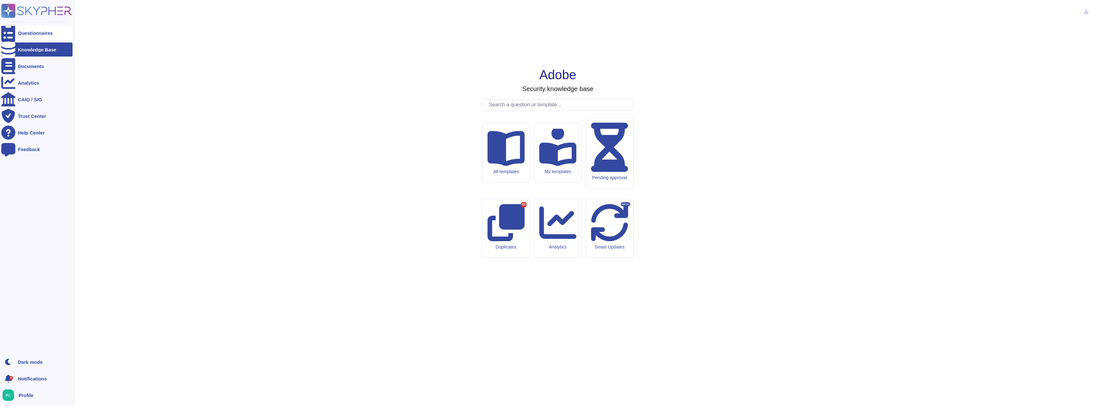
click at [9, 34] on icon at bounding box center [8, 33] width 14 height 19
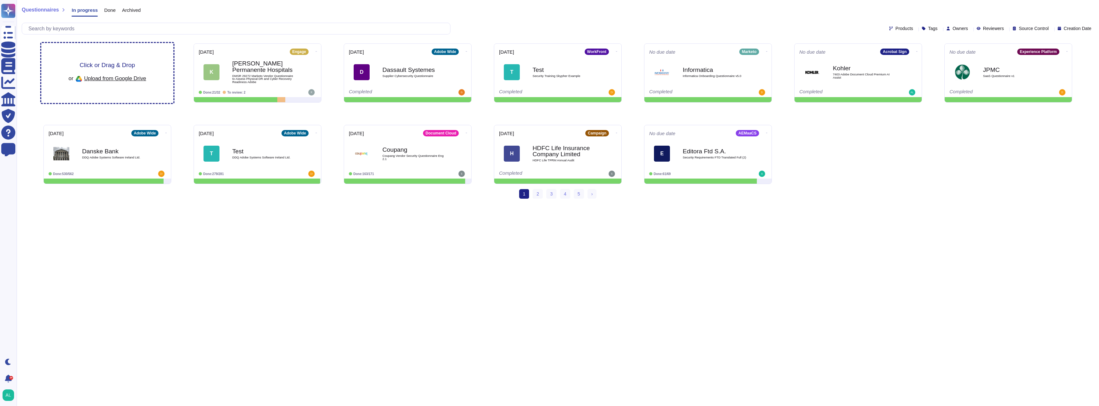
click at [109, 68] on span "Click or Drag & Drop" at bounding box center [107, 65] width 55 height 6
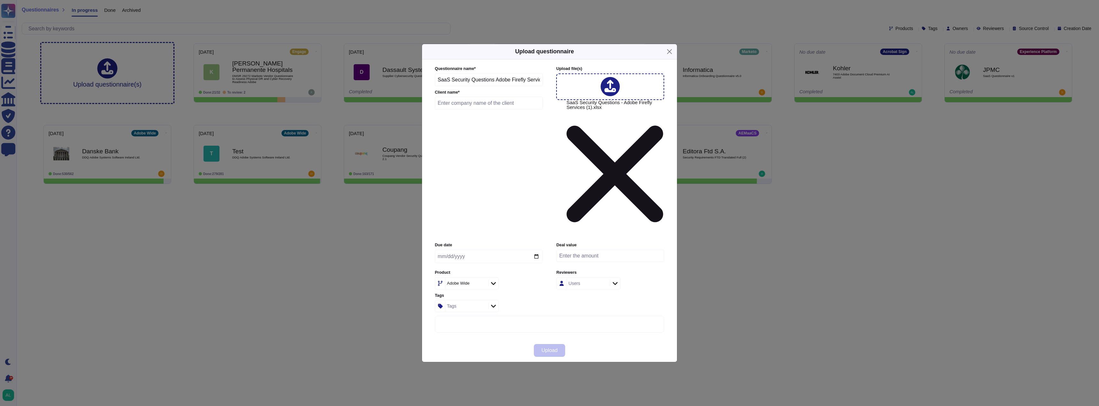
click at [477, 110] on input "text" at bounding box center [489, 103] width 108 height 13
type input "ANZ Bank"
click at [495, 280] on icon at bounding box center [493, 283] width 5 height 6
click at [469, 304] on p "Creative Cloud/" at bounding box center [477, 302] width 65 height 4
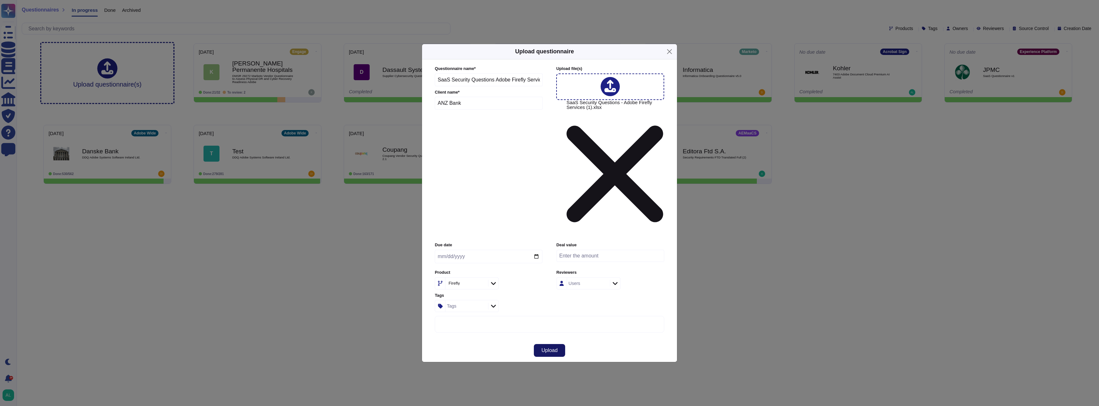
click at [559, 344] on button "Upload" at bounding box center [550, 350] width 32 height 13
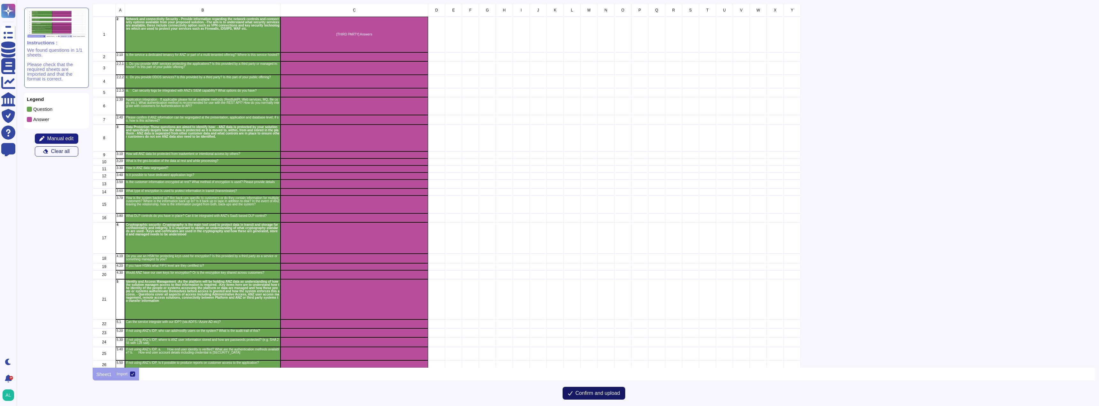
click at [618, 392] on span "Confirm and upload" at bounding box center [597, 393] width 45 height 5
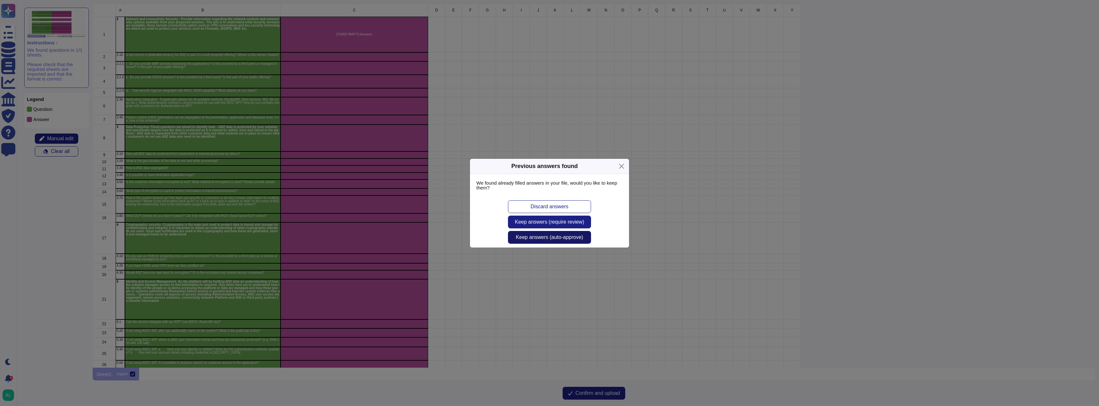
click at [544, 237] on span "Keep answers (auto-approve)" at bounding box center [549, 237] width 67 height 5
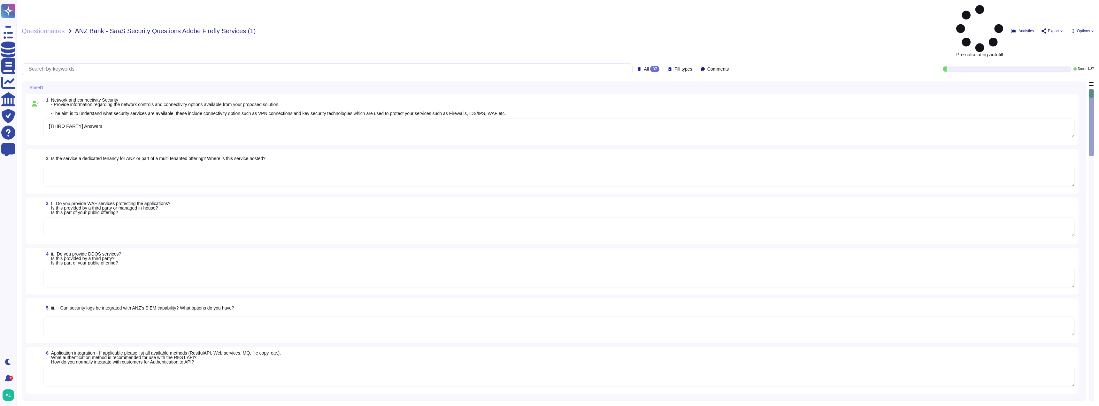
type textarea "[THIRD PARTY] Answers"
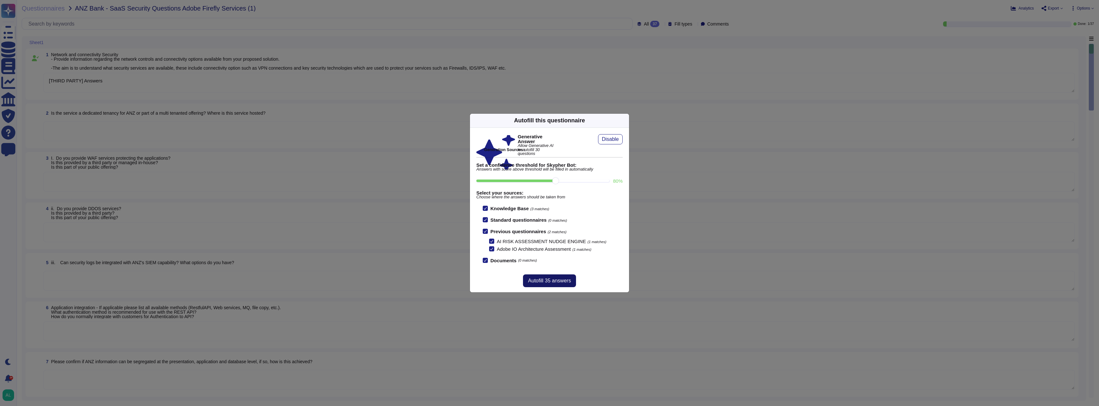
click at [550, 281] on span "Autofill 35 answers" at bounding box center [549, 280] width 43 height 5
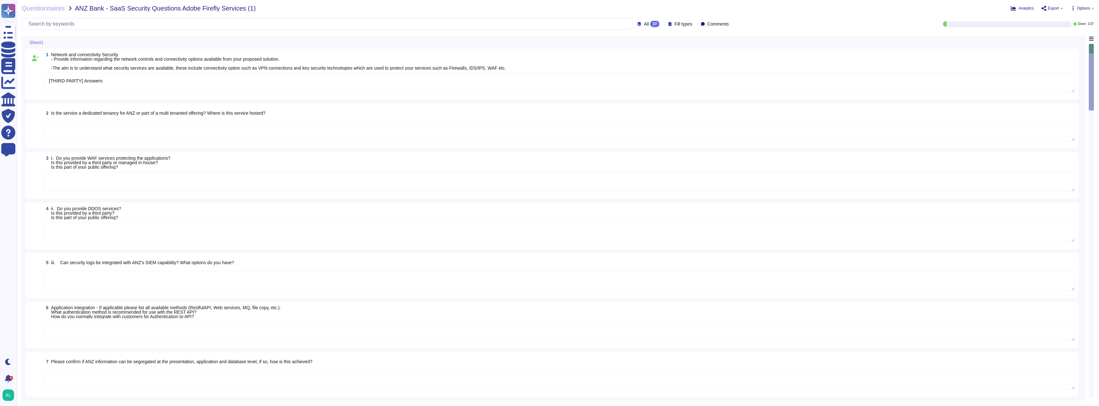
click at [550, 281] on div "Updating" at bounding box center [549, 264] width 159 height 35
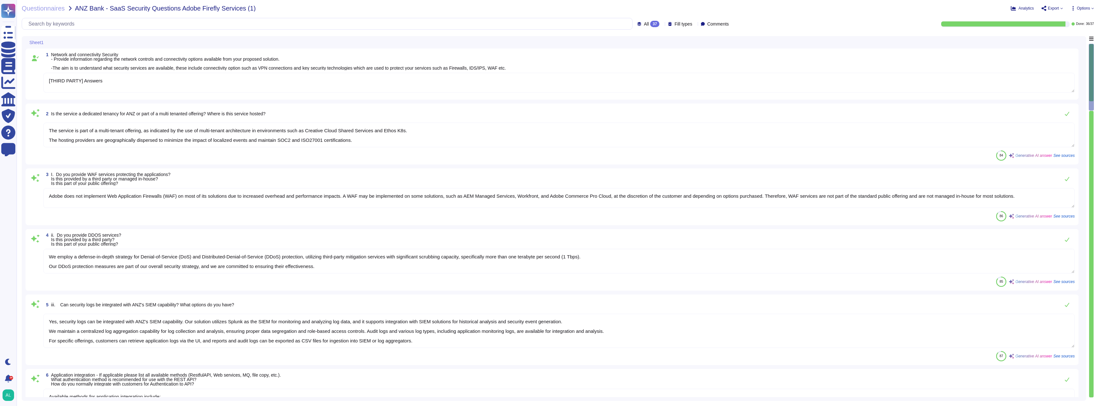
type textarea "The service is part of a multi-tenant offering, as indicated by the use of mult…"
type textarea "Adobe does not implement Web Application Firewalls (WAF) on most of its solutio…"
type textarea "We employ a defense-in-depth strategy for Denial-of-Service (DoS) and Distribut…"
type textarea "Yes, security logs can be integrated with ANZ's SIEM capability. Our solution u…"
type textarea "Available methods for application integration include: - REST APIs for programm…"
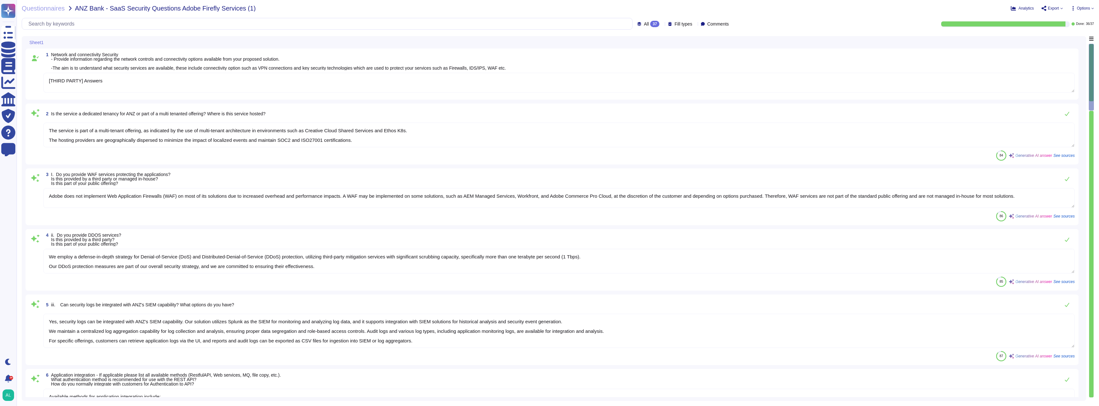
type textarea "Adobe implements strong security measures to protect data, including ANZ data, …"
click at [144, 81] on textarea "[THIRD PARTY] Answers" at bounding box center [558, 83] width 1031 height 20
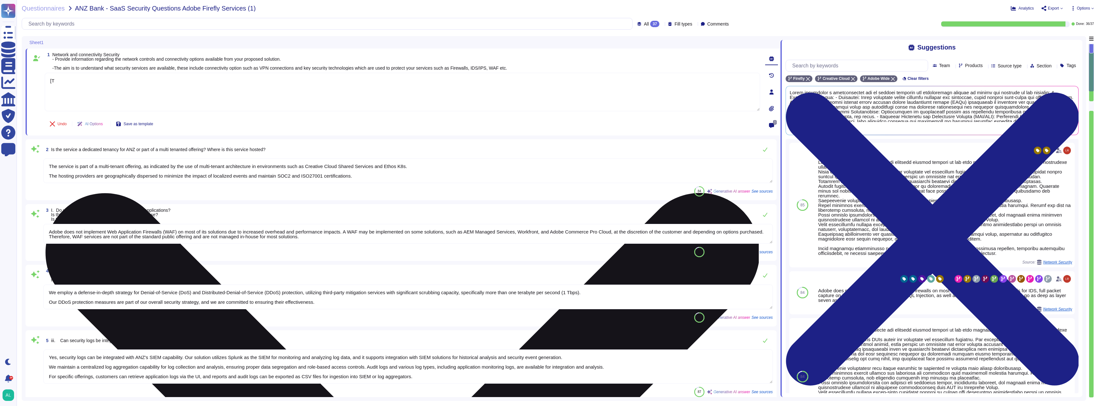
type textarea "["
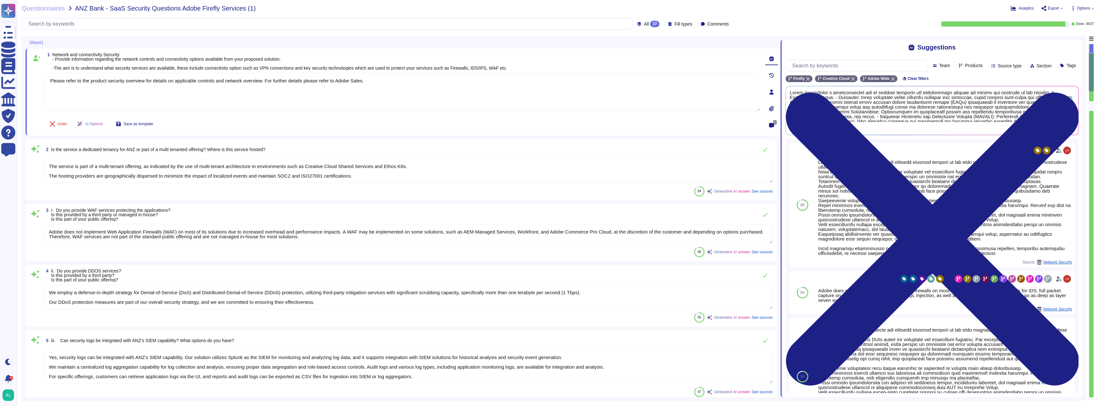
scroll to position [1, 0]
type textarea "Please refer to the product security overview for details on applicable control…"
click at [406, 178] on textarea "The service is part of a multi-tenant offering, as indicated by the use of mult…" at bounding box center [407, 170] width 729 height 25
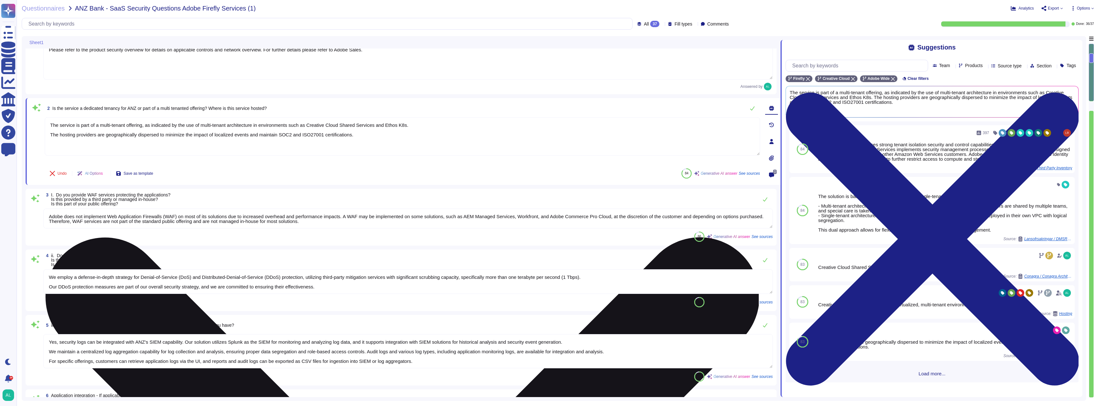
scroll to position [64, 0]
type textarea "Adobe implements strong security measures to protect data, including ANZ data, …"
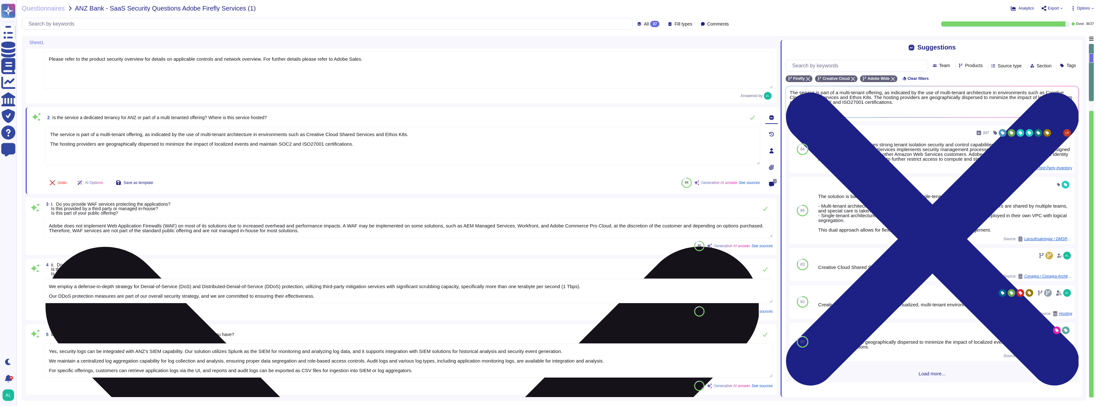
scroll to position [0, 0]
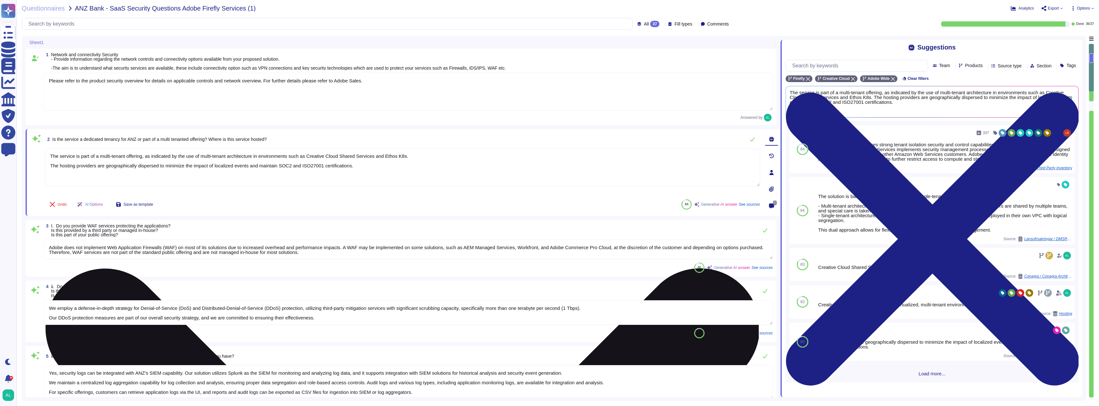
click at [411, 160] on textarea "The service is part of a multi-tenant offering, as indicated by the use of mult…" at bounding box center [402, 167] width 715 height 38
click at [402, 156] on textarea "The service is part of a multi-tenant offering, as indicated by the use of mult…" at bounding box center [402, 167] width 715 height 38
click at [153, 177] on textarea "The service is part of a multi-tenant offering, as indicated by the use of mult…" at bounding box center [402, 167] width 715 height 38
click at [362, 163] on textarea "The service is part of a multi-tenant offering, as indicated by the use of mult…" at bounding box center [402, 167] width 715 height 38
click at [367, 168] on textarea "The service is part of a multi-tenant offering, as indicated by the use of mult…" at bounding box center [402, 167] width 715 height 38
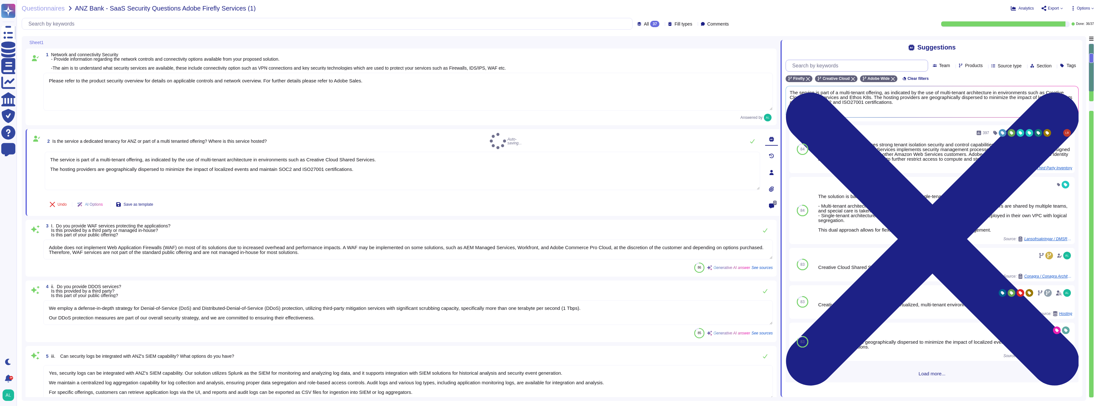
type textarea "The service is part of a multi-tenant offering, as indicated by the use of mult…"
click at [834, 67] on input "text" at bounding box center [858, 65] width 139 height 11
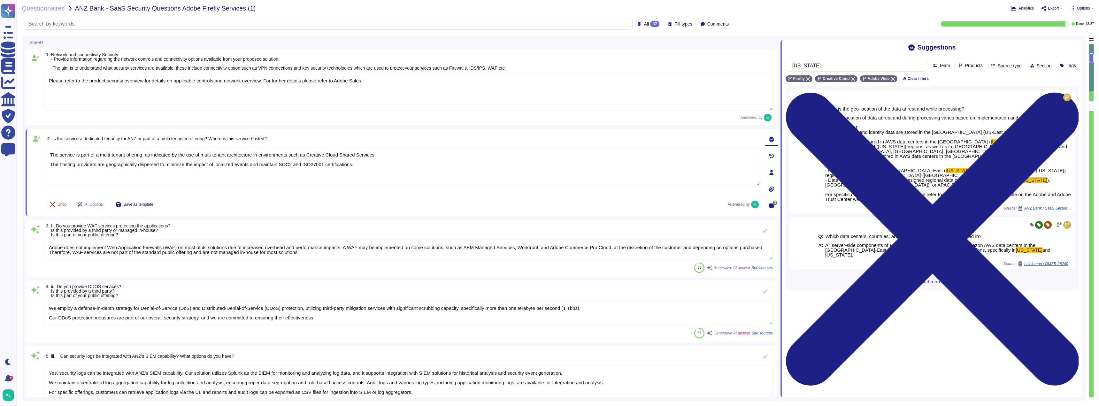
type input "[US_STATE]"
click at [938, 279] on span "Load more..." at bounding box center [932, 281] width 293 height 5
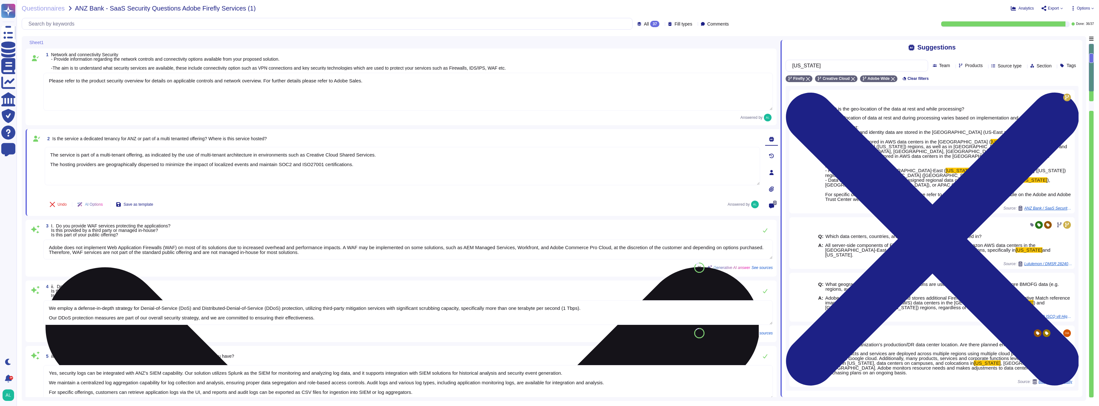
click at [373, 168] on textarea "The service is part of a multi-tenant offering, as indicated by the use of mult…" at bounding box center [402, 166] width 715 height 38
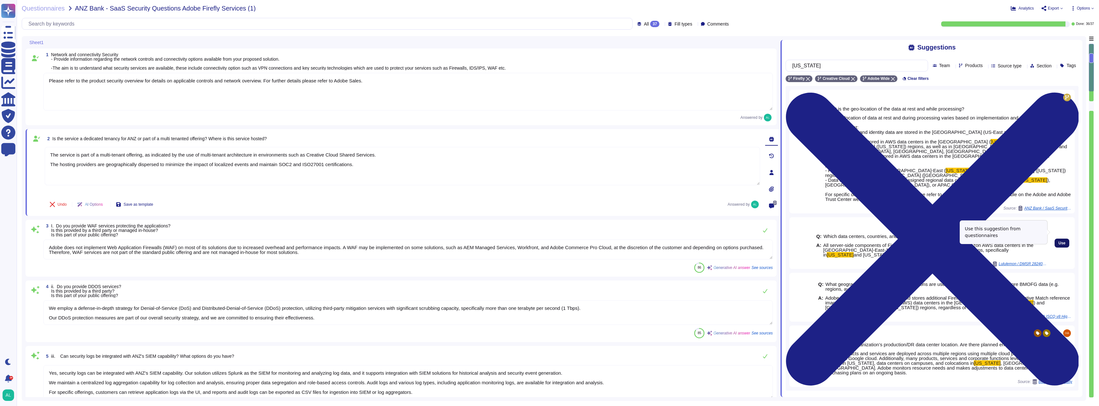
click at [1055, 239] on button "Use" at bounding box center [1062, 243] width 15 height 9
type textarea "The service is part of a multi-tenant offering, as indicated by the use of mult…"
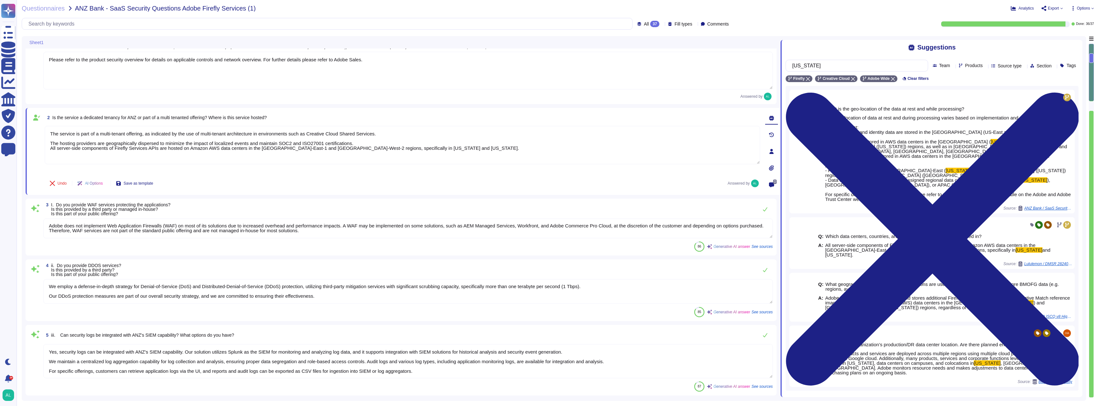
scroll to position [64, 0]
type textarea "Adobe implements strong security measures to protect data, including ANZ data, …"
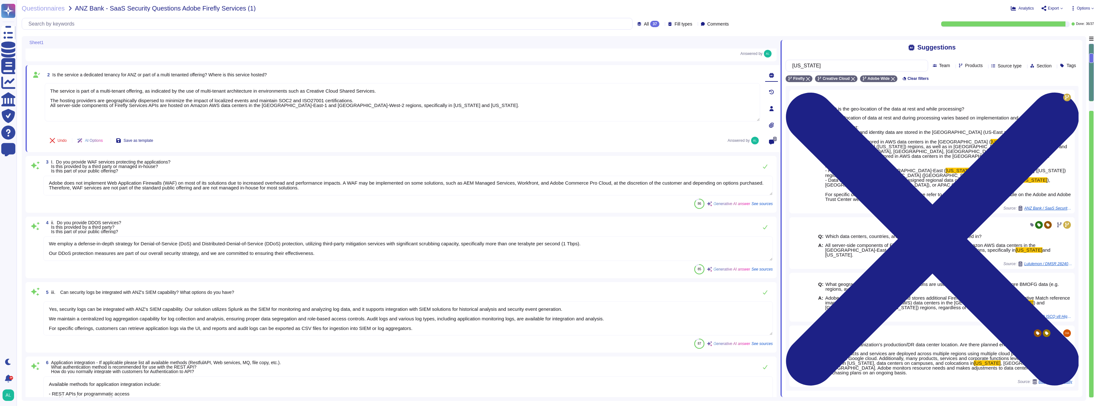
scroll to position [1, 0]
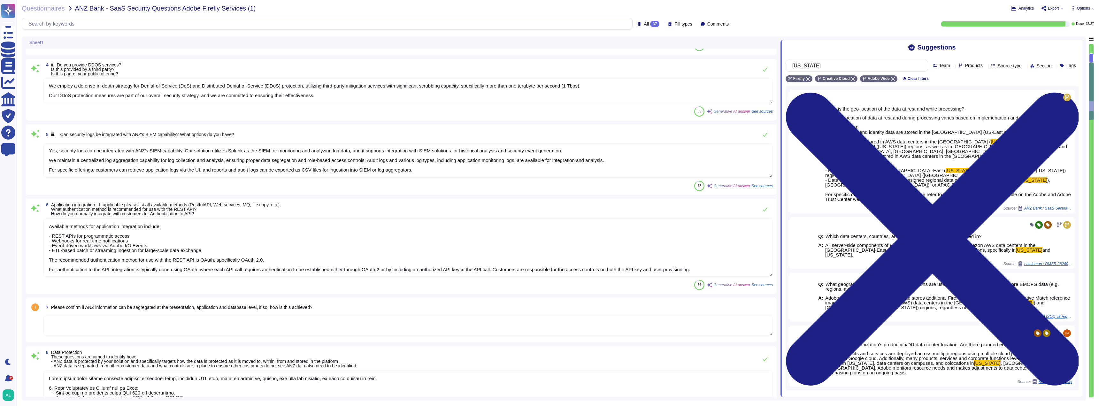
type textarea "To protect ANZ data from inadvertent or intentional access by others, we have i…"
click at [874, 64] on input "[US_STATE]" at bounding box center [855, 65] width 132 height 11
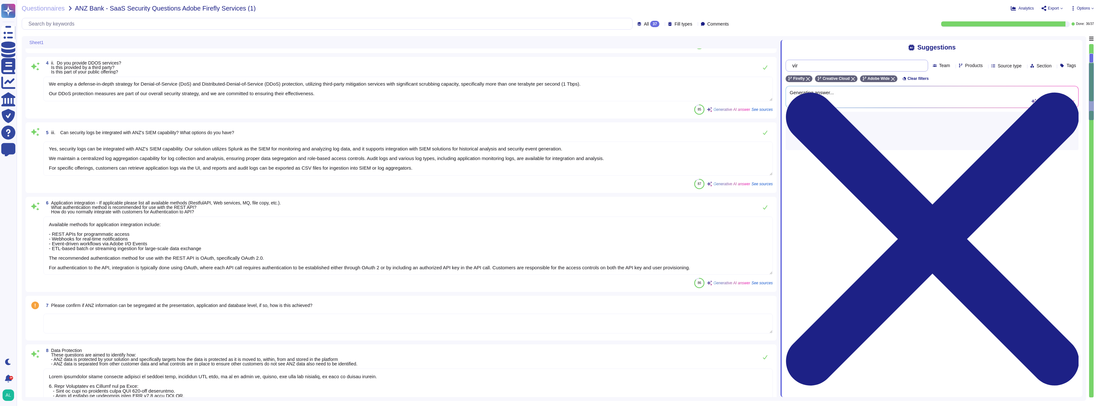
type input "v"
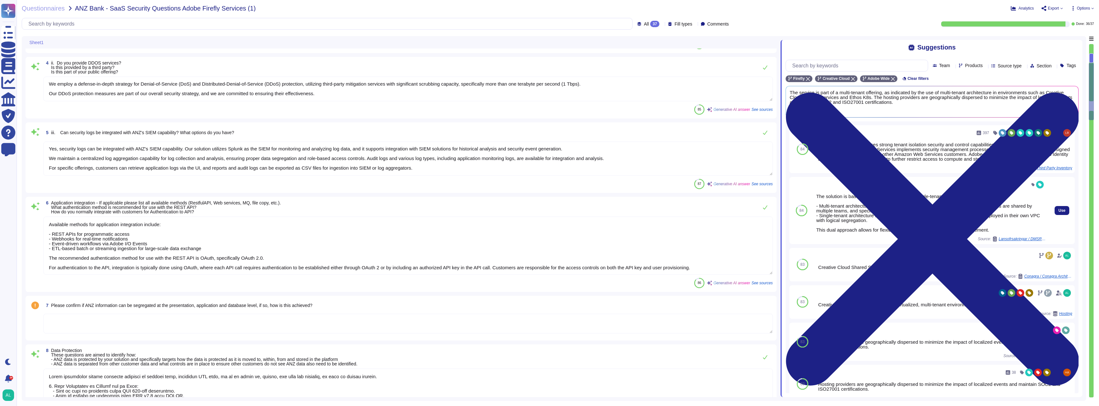
click at [884, 217] on div "The solution is based on both multi-tenant and single-tenant models. - Multi-te…" at bounding box center [931, 213] width 230 height 38
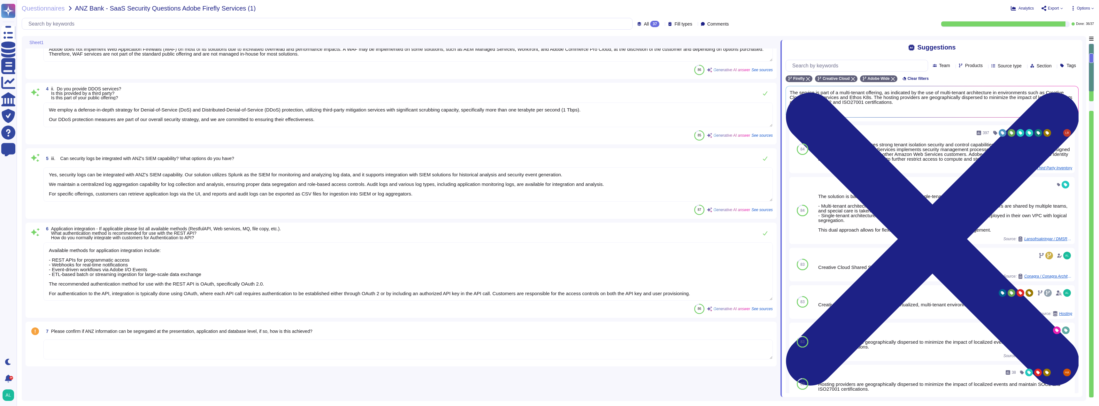
scroll to position [0, 0]
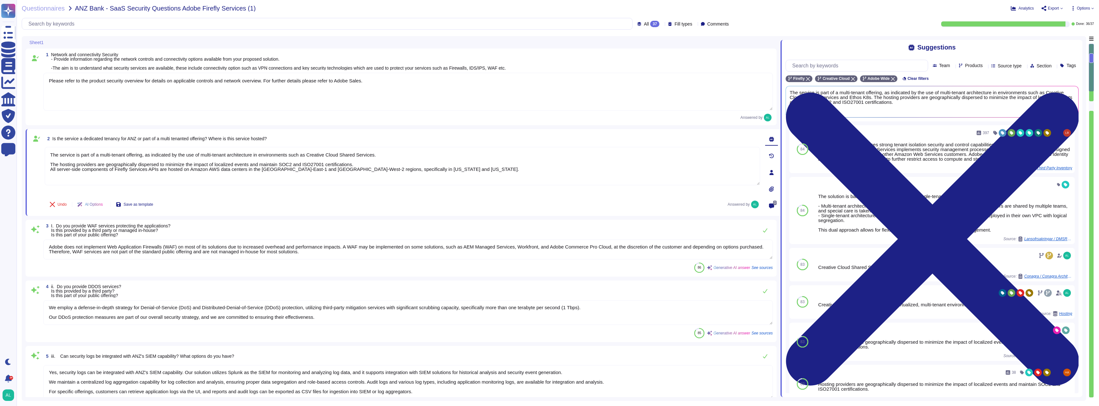
type textarea "Adobe implements strong security measures to protect data, including ANZ data, …"
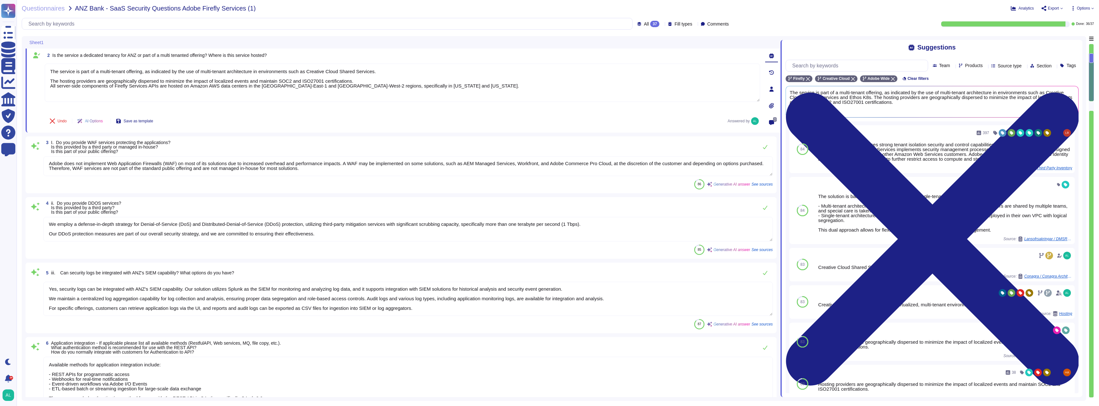
scroll to position [96, 0]
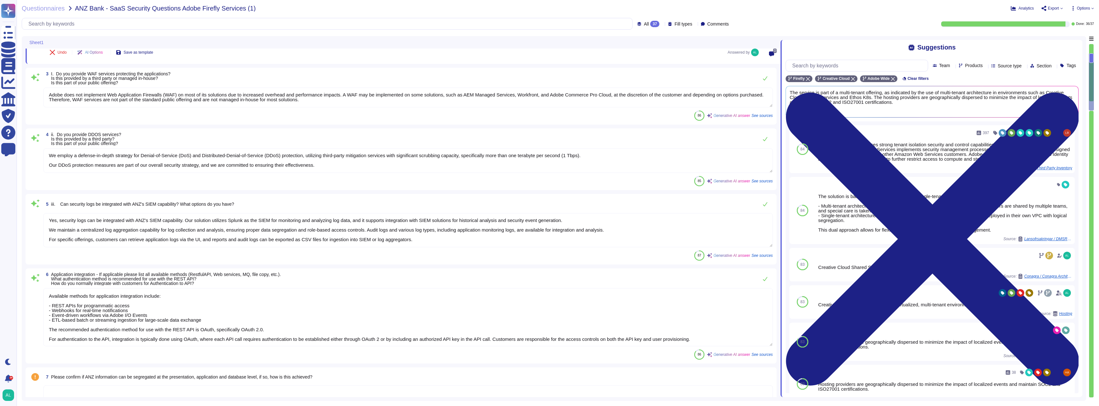
type textarea "To protect ANZ data from inadvertent or intentional access by others, we have i…"
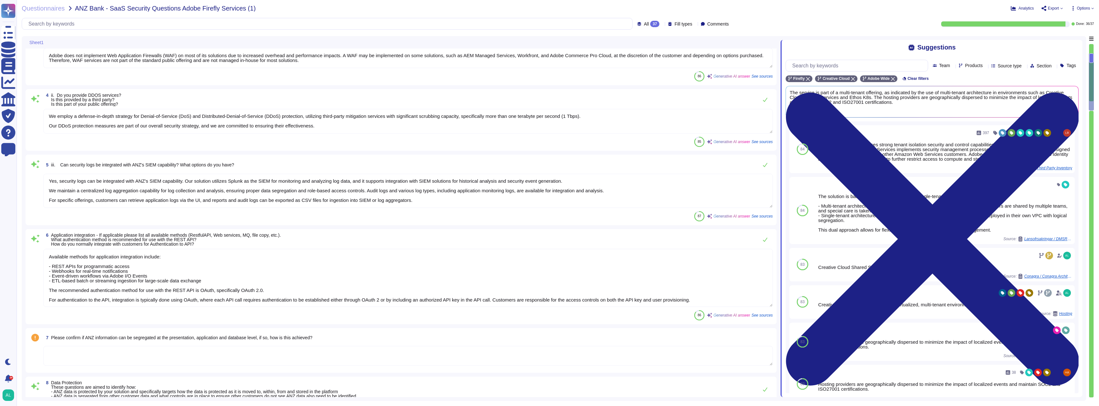
scroll to position [192, 0]
click at [864, 68] on input "text" at bounding box center [858, 65] width 139 height 11
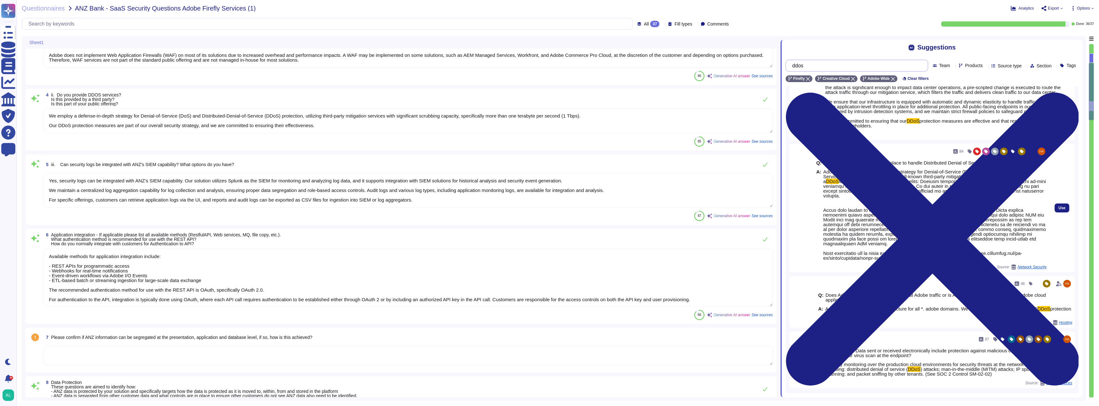
scroll to position [500, 0]
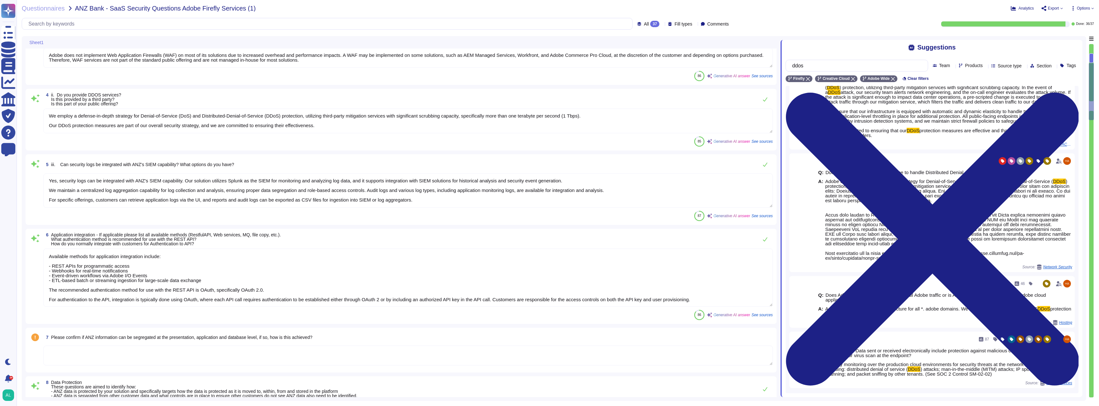
type input "ddos"
click at [492, 122] on textarea "We employ a defense-in-depth strategy for Denial-of-Service (DoS) and Distribut…" at bounding box center [407, 121] width 729 height 25
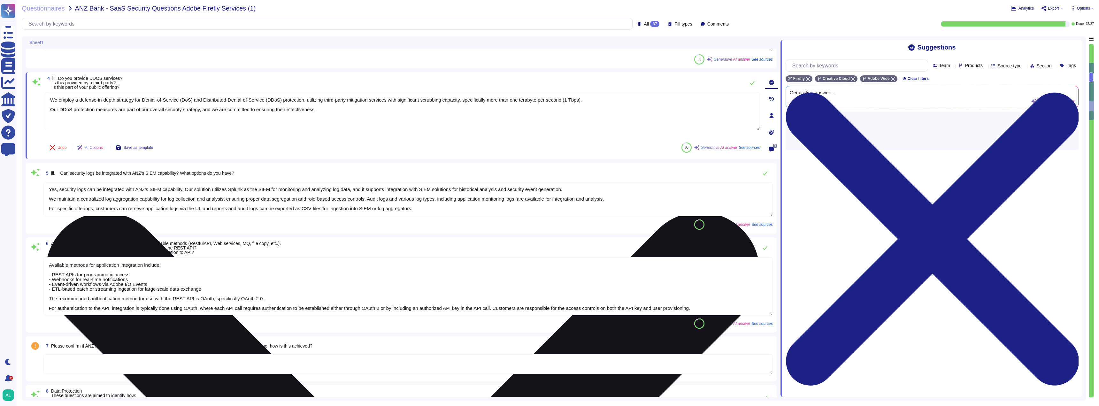
type textarea "To protect ANZ data from inadvertent or intentional access by others, we have i…"
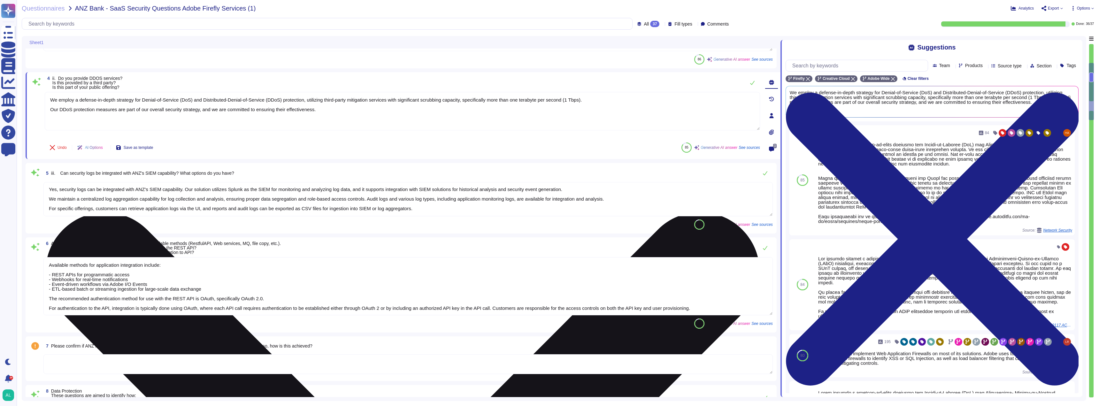
click at [581, 100] on textarea "We employ a defense-in-depth strategy for Denial-of-Service (DoS) and Distribut…" at bounding box center [402, 111] width 715 height 38
click at [365, 118] on textarea "We employ a defense-in-depth strategy for Denial-of-Service (DoS) and Distribut…" at bounding box center [402, 111] width 715 height 38
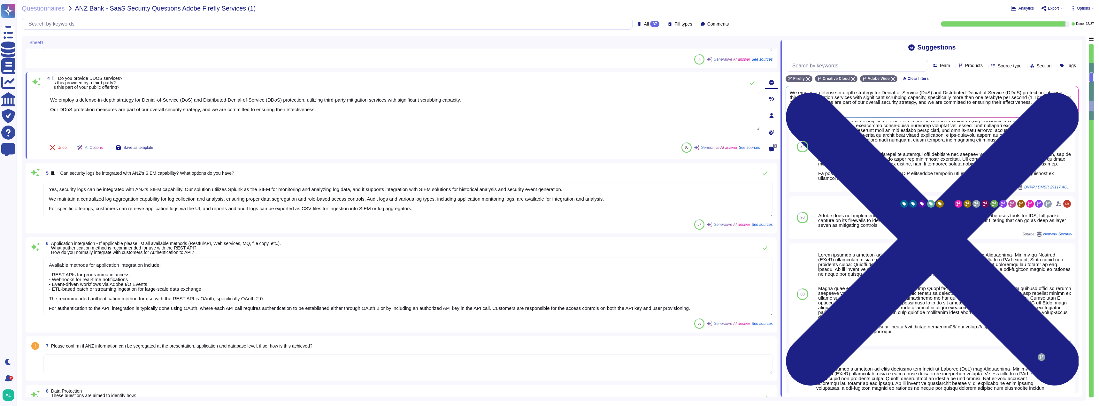
scroll to position [126, 0]
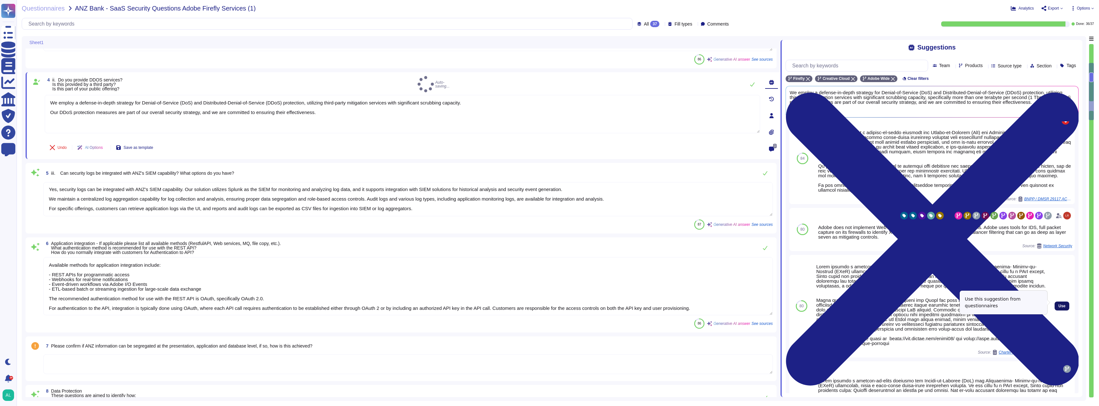
click at [1059, 304] on span "Use" at bounding box center [1062, 306] width 7 height 4
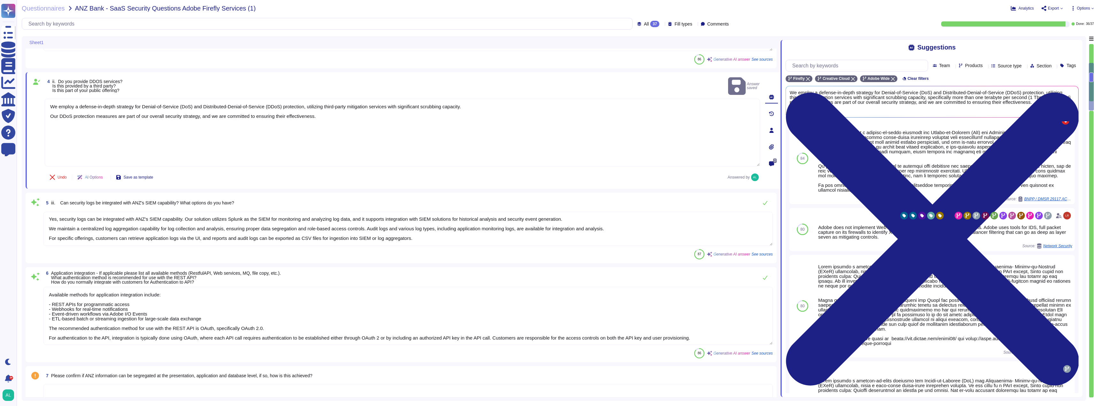
type textarea "We employ a defense-in-depth strategy for Denial-of-Service (DoS) and Distribut…"
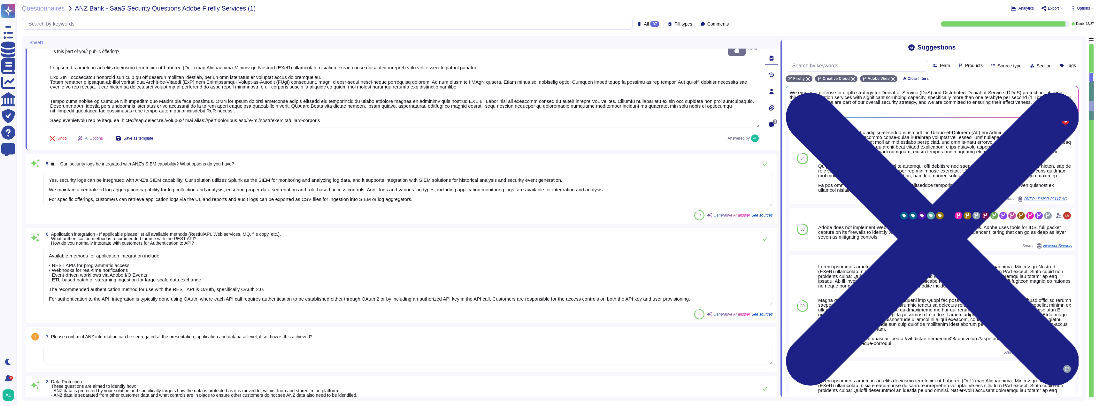
type textarea "To protect ANZ data from inadvertent or intentional access by others, we have i…"
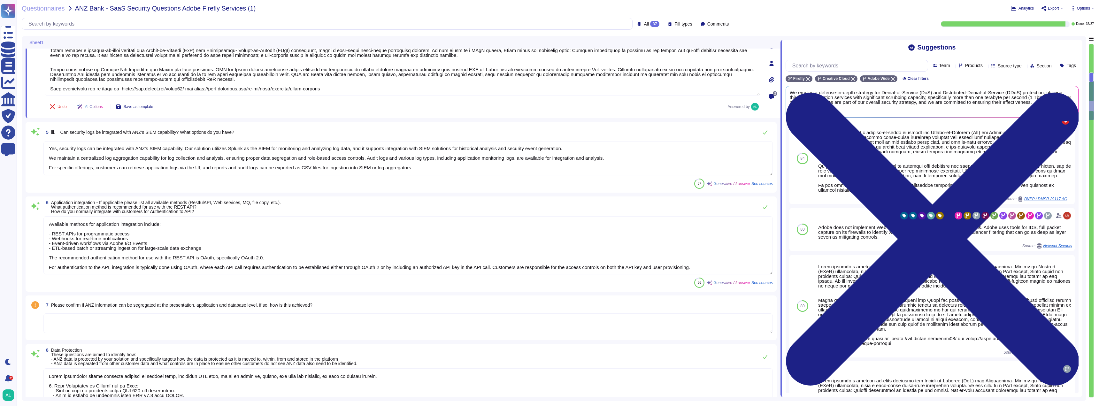
scroll to position [1, 0]
click at [439, 166] on textarea "Yes, security logs can be integrated with ANZ's SIEM capability. Our solution u…" at bounding box center [407, 158] width 729 height 34
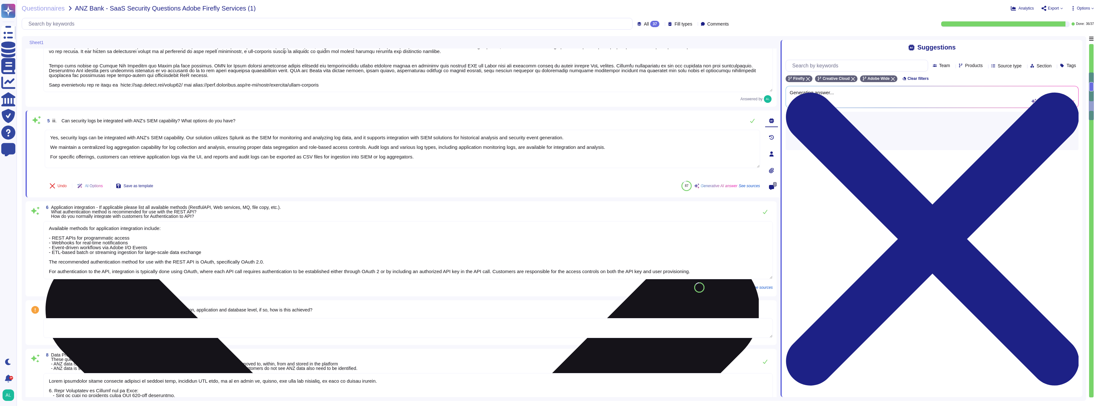
type textarea "To protect ANZ data from inadvertent or intentional access by others, we have i…"
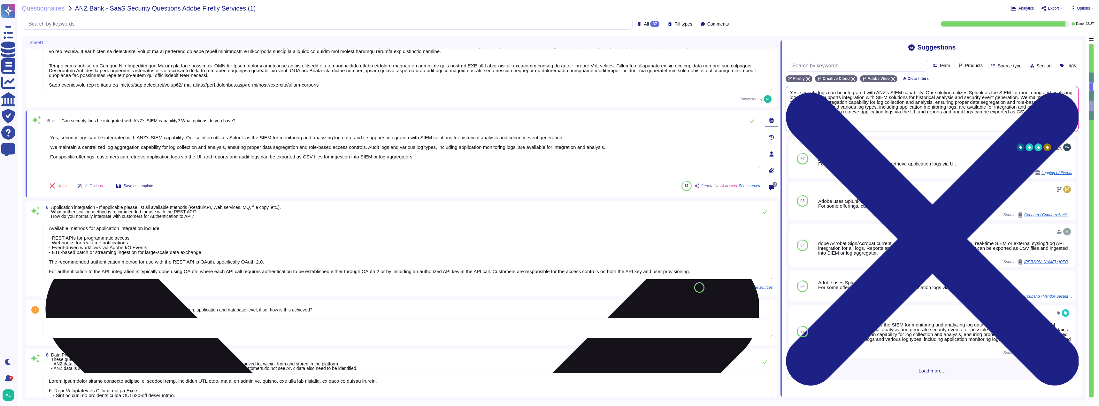
click at [447, 159] on textarea "Yes, security logs can be integrated with ANZ's SIEM capability. Our solution u…" at bounding box center [402, 149] width 715 height 38
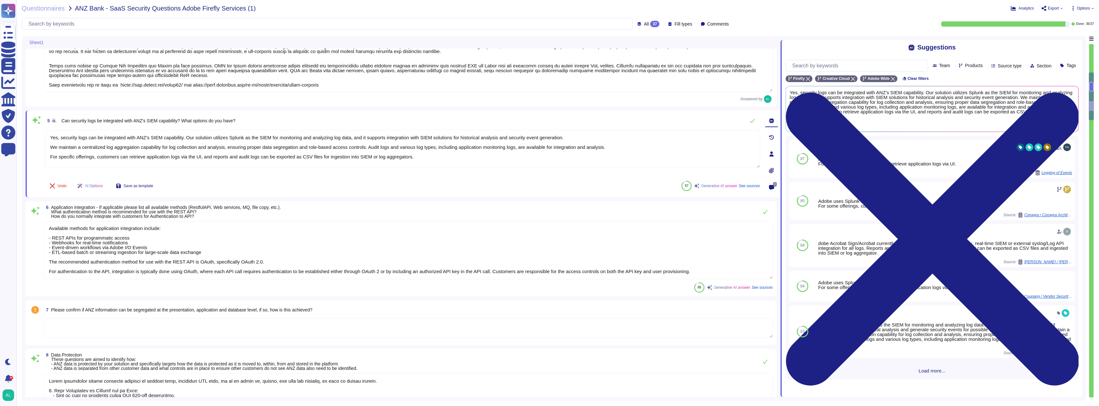
click at [105, 187] on icon at bounding box center [105, 187] width 0 height 0
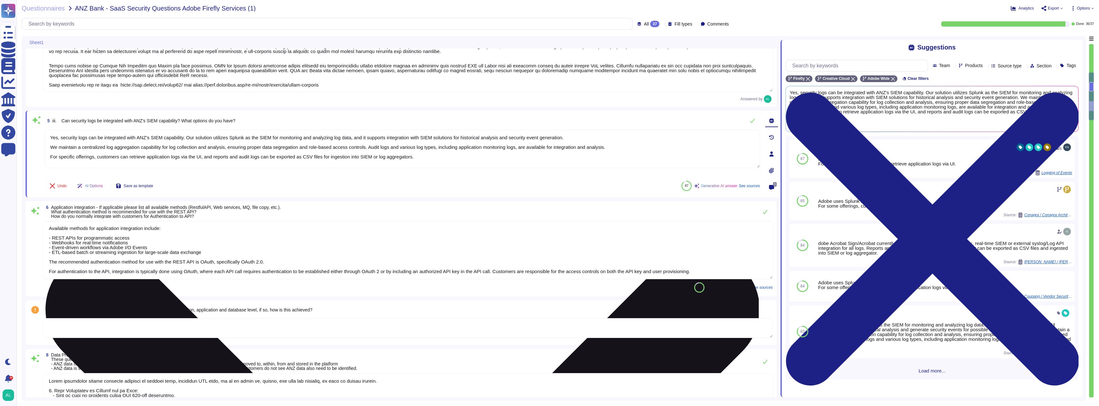
click at [485, 162] on textarea "Yes, security logs can be integrated with ANZ's SIEM capability. Our solution u…" at bounding box center [402, 149] width 715 height 38
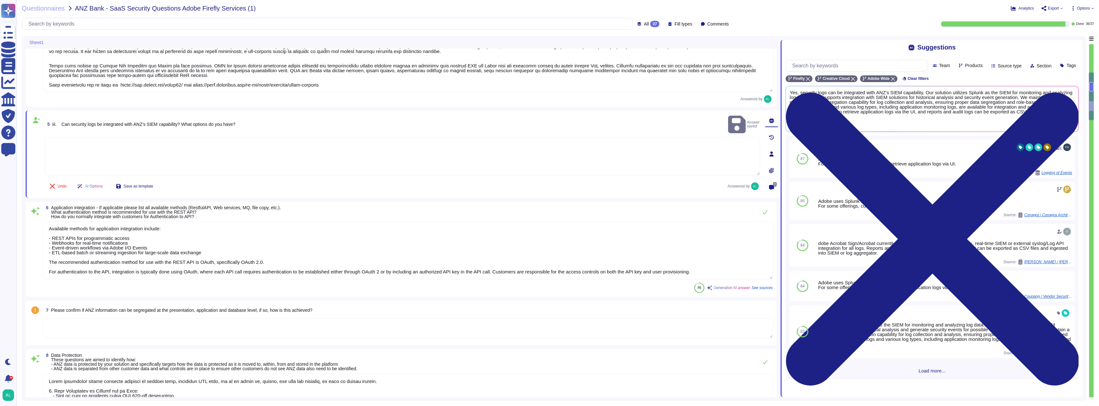
click at [85, 156] on textarea at bounding box center [402, 156] width 715 height 38
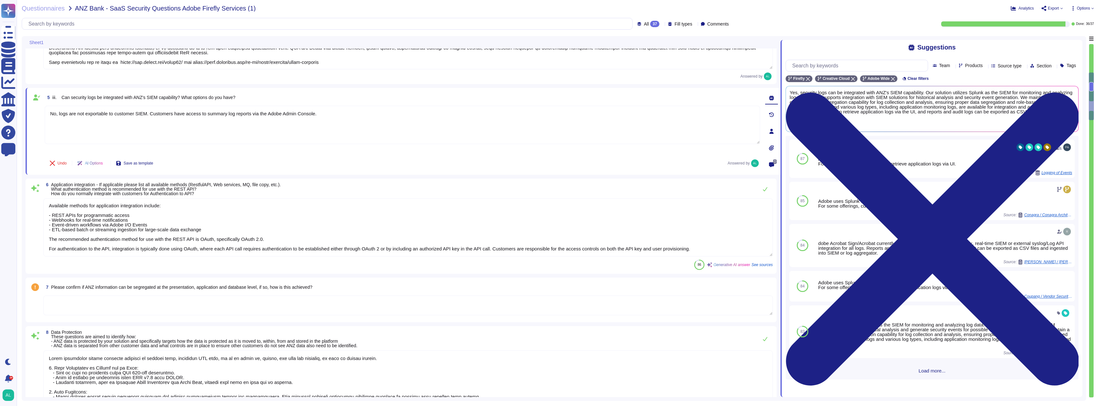
scroll to position [320, 0]
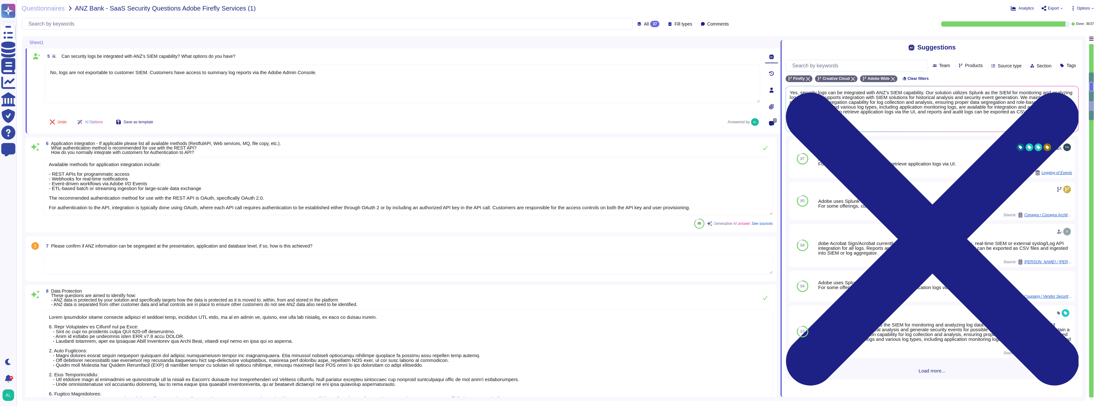
type textarea "No, logs are not exportable to customer SIEM. Customers have access to summary …"
click at [459, 123] on div "Undo AI Options Save as template Answered by" at bounding box center [402, 121] width 715 height 15
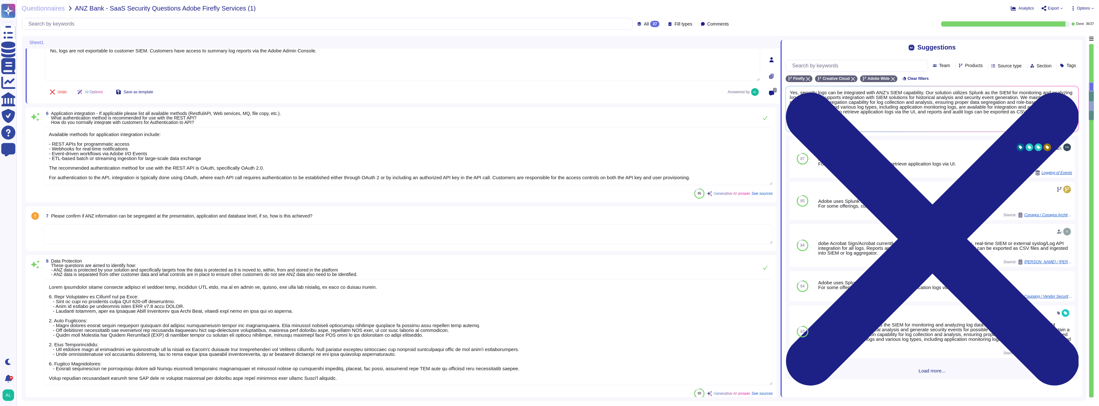
type textarea "The geo-location of data at rest and during processing varies based on implemen…"
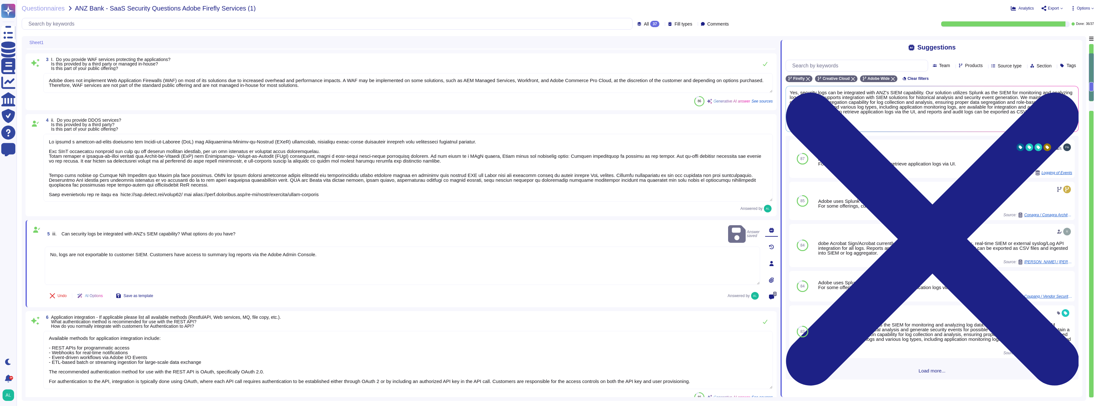
type textarea "Please refer to the product security overview for details on applicable control…"
type textarea "The service is part of a multi-tenant offering, as indicated by the use of mult…"
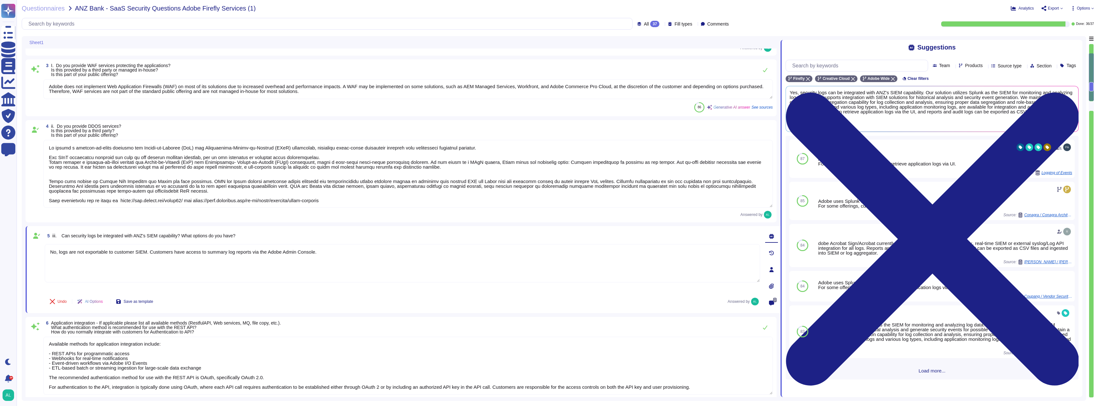
scroll to position [1, 0]
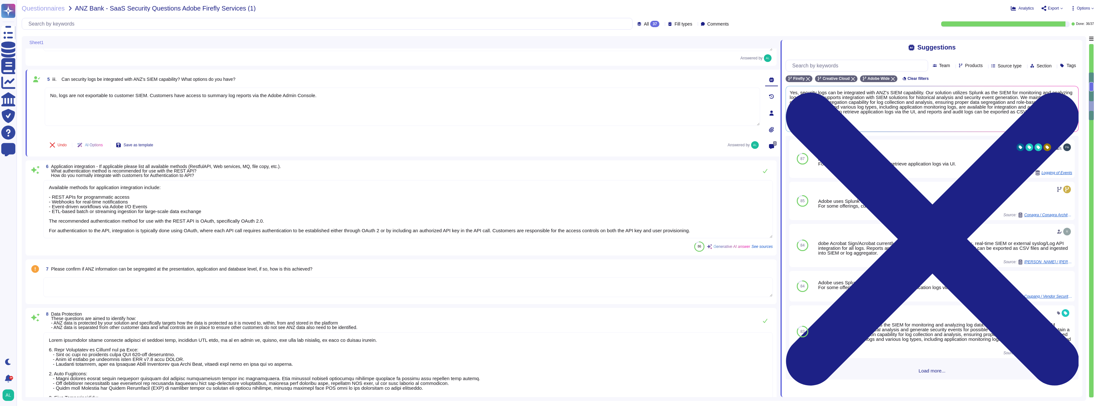
type textarea "To protect ANZ data from inadvertent or intentional access by others, we have i…"
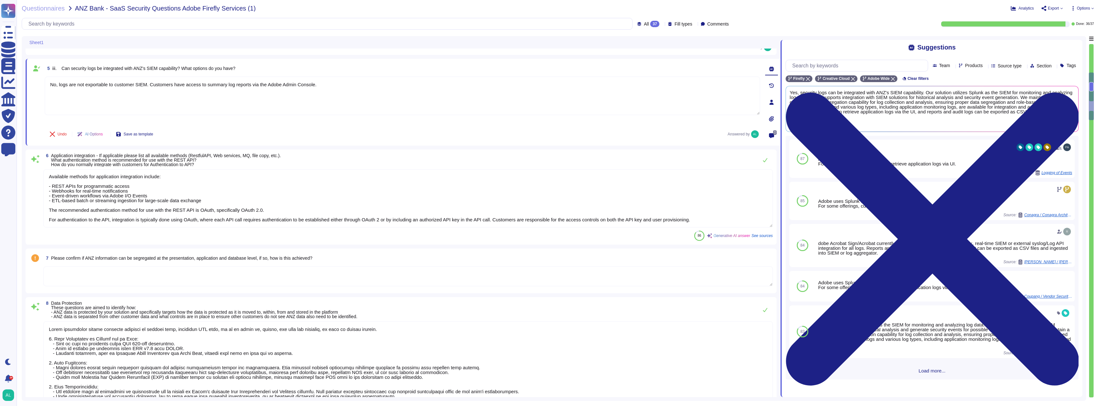
type textarea "The geo-location of data at rest and during processing varies based on implemen…"
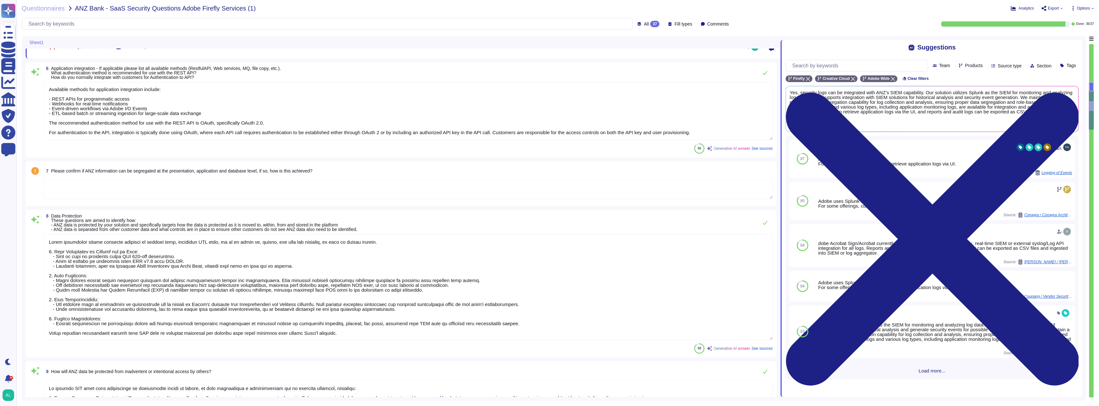
scroll to position [373, 0]
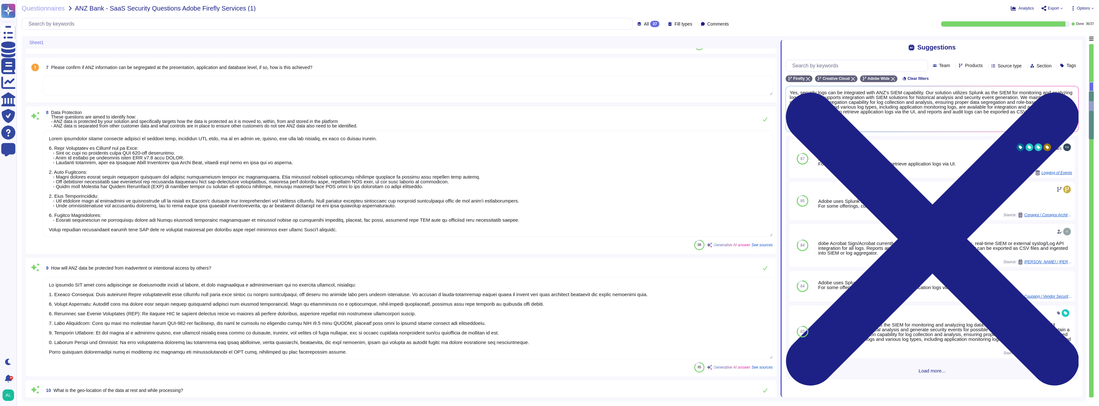
type textarea "Amazon Web Services uses strong tenant isolation security and control capabilit…"
type textarea "Yes, customers can access application logs, and for some offerings, they can re…"
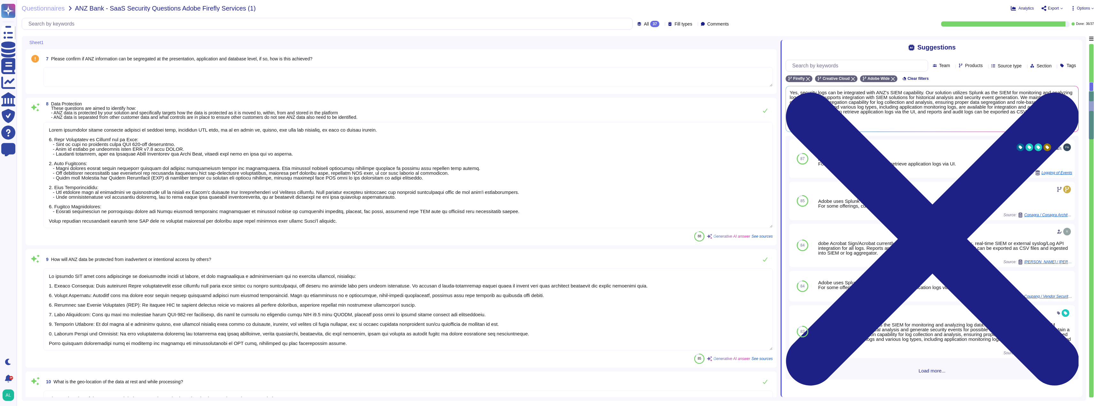
click at [121, 81] on textarea at bounding box center [407, 77] width 729 height 20
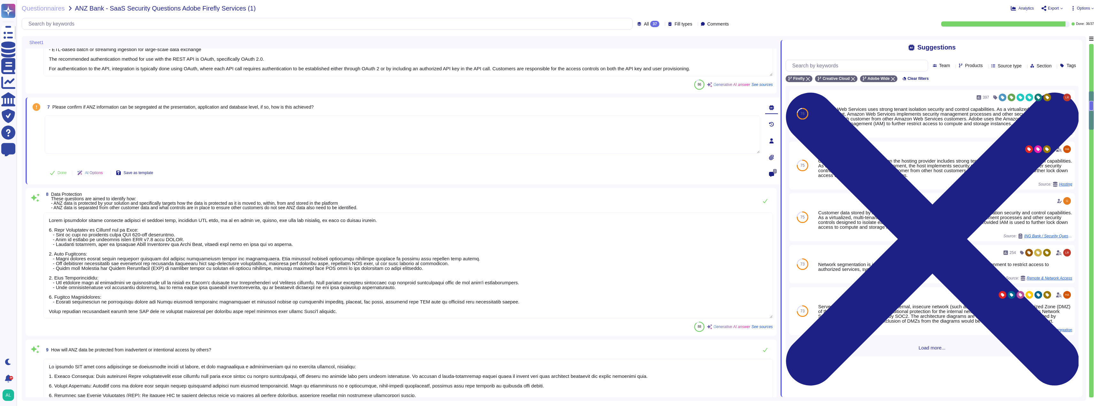
type textarea "We employ a defense-in-depth strategy for Denial-of-Service (DoS) and Distribut…"
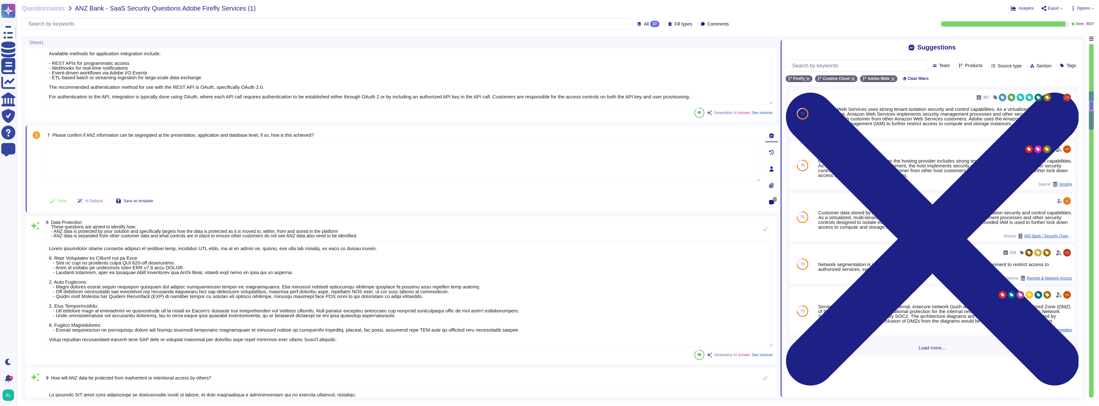
scroll to position [373, 0]
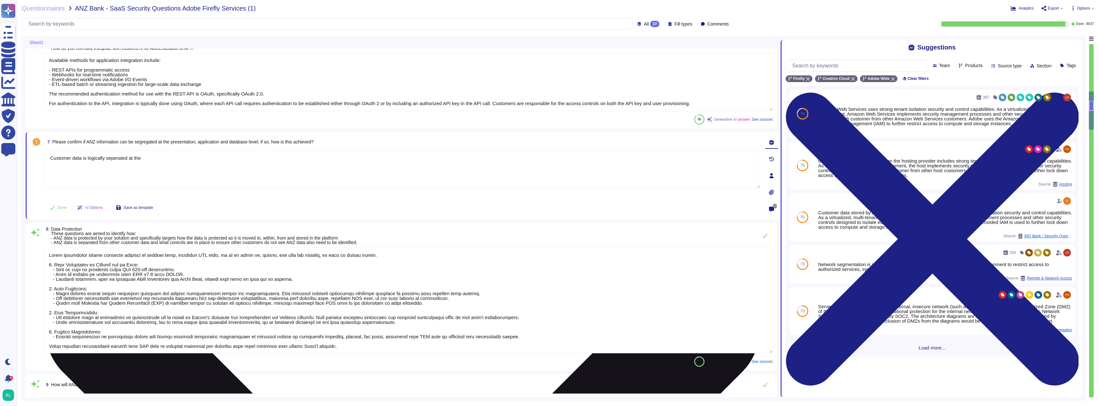
click at [158, 162] on textarea "Customer data is logically separated at the" at bounding box center [402, 169] width 715 height 38
type textarea "Customer data is logically separated at the database level."
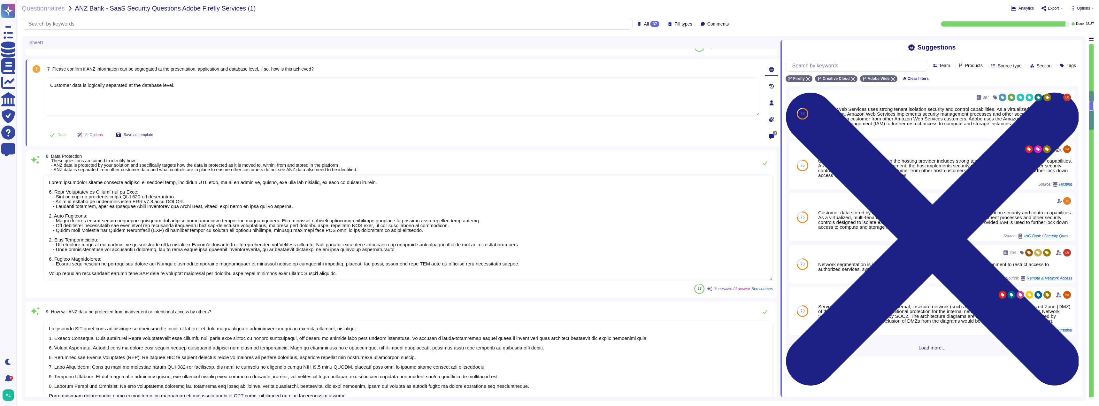
type textarea "Amazon Web Services uses strong tenant isolation security and control capabilit…"
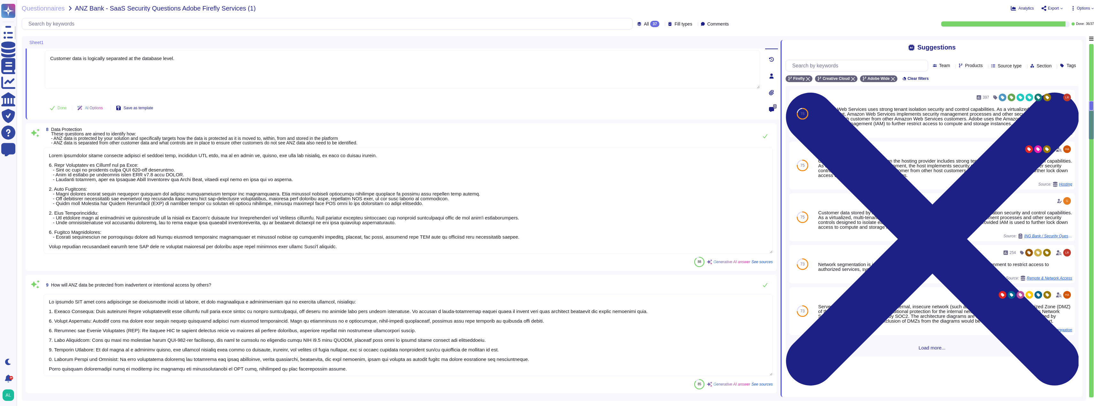
scroll to position [1, 0]
type textarea "Customer data is logically separated at the database level."
click at [402, 135] on div "8 Data Protection These questions are aimed to identify how: - ANZ data is prot…" at bounding box center [407, 136] width 729 height 18
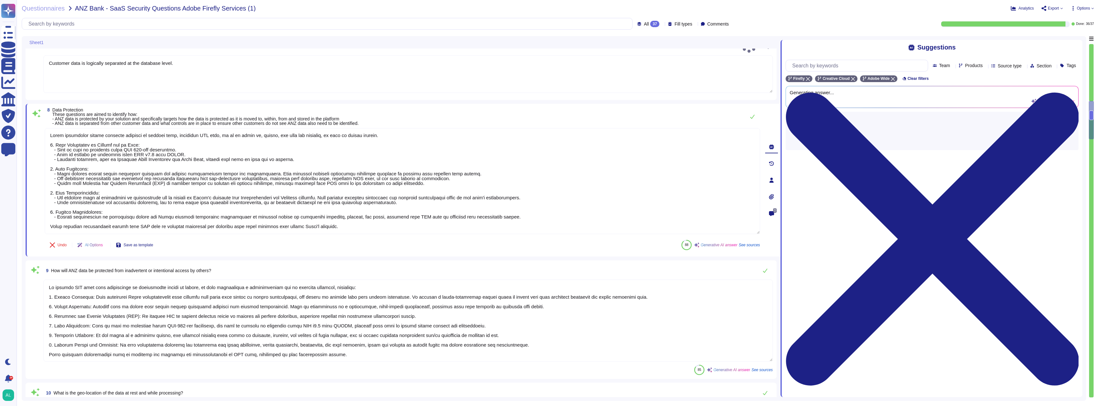
type textarea "Yes, customers can access application logs, and for some offerings, they can re…"
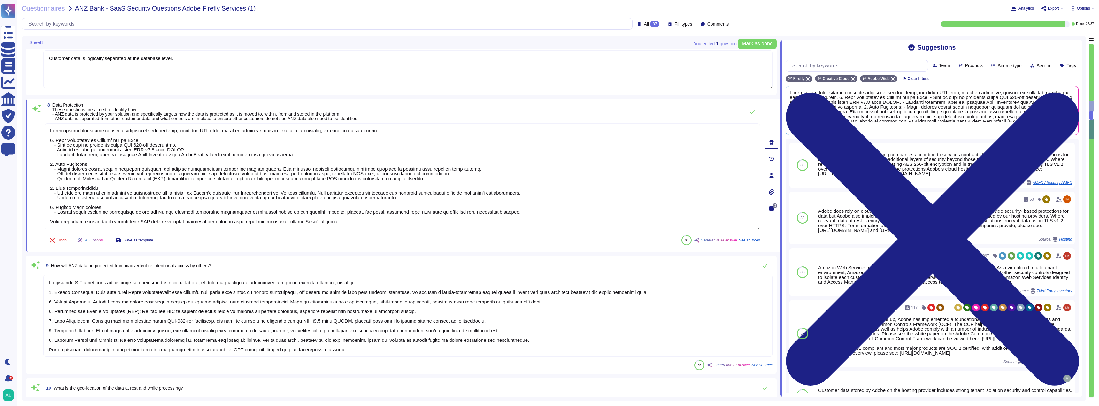
click at [558, 317] on textarea at bounding box center [407, 316] width 729 height 82
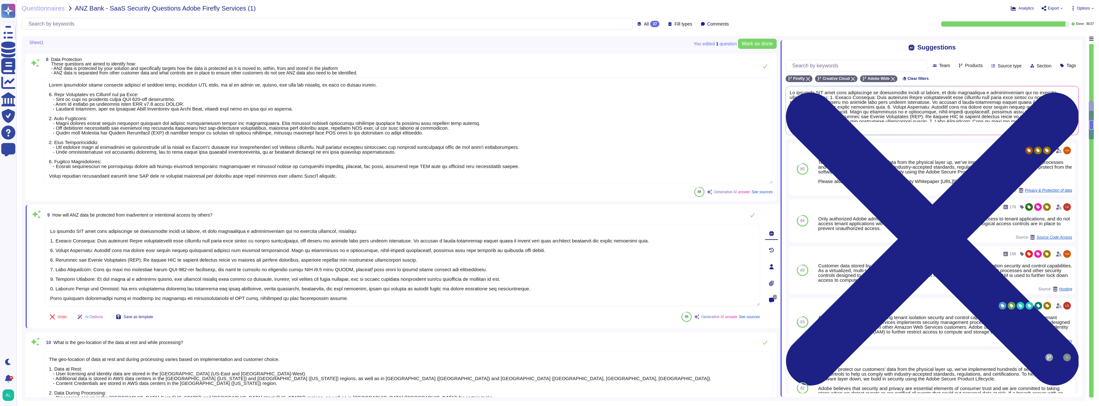
type textarea "Customer information is encrypted at rest using AES-256 bit encryption. This en…"
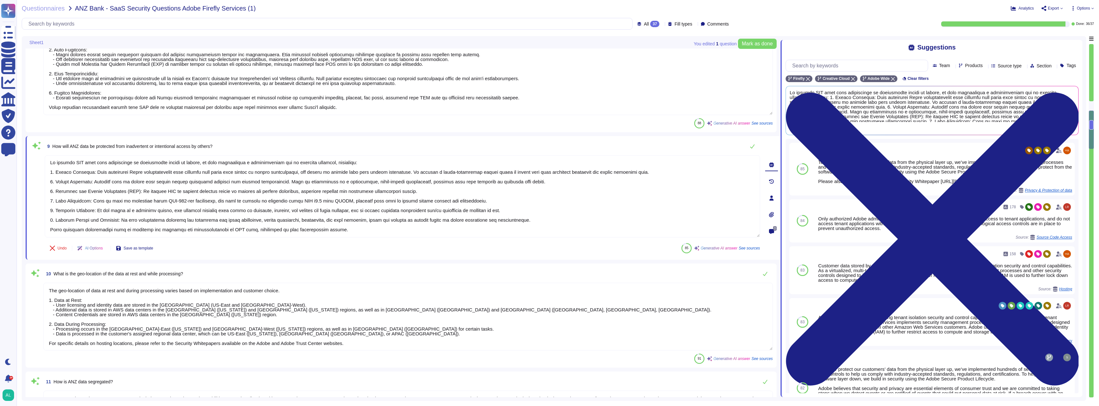
type textarea "Information in transit is protected using TLS v1.2 or higher over HTTPS. Additi…"
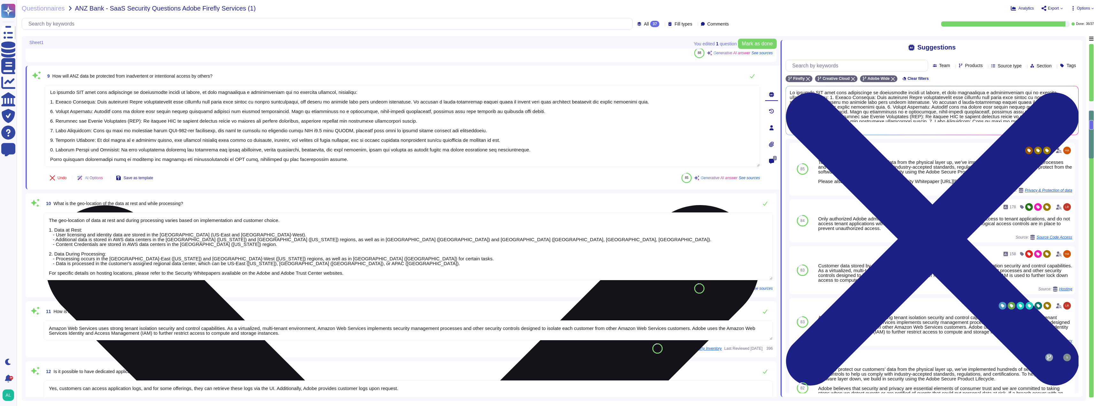
scroll to position [661, 0]
type textarea "The system is backed up through periodic backups and failover technology for cr…"
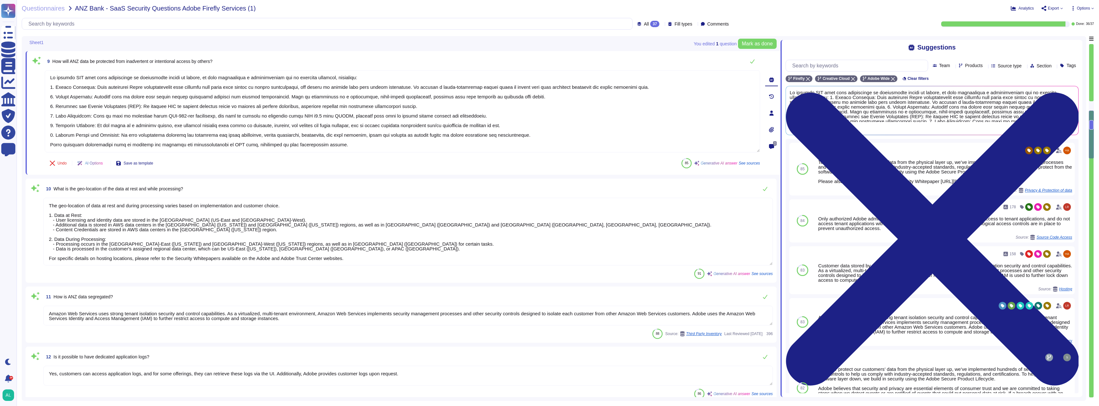
scroll to position [1, 0]
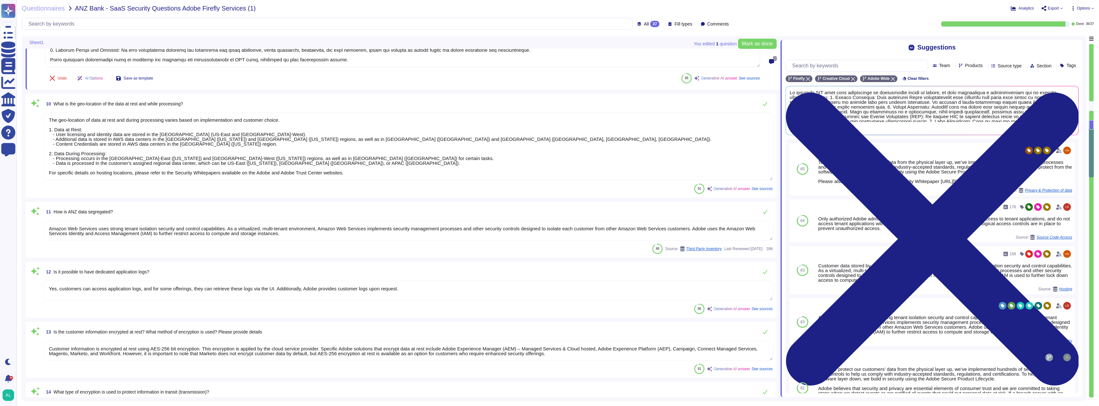
type textarea "Adobe employs a variety of tools and mitigating controls to protect against dat…"
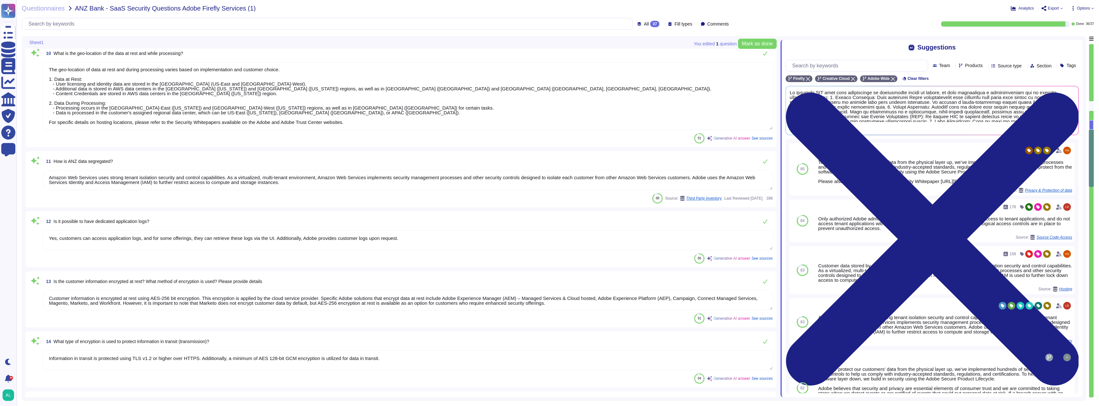
type textarea "Adobe has established a comprehensive Cryptography Standard that governs the us…"
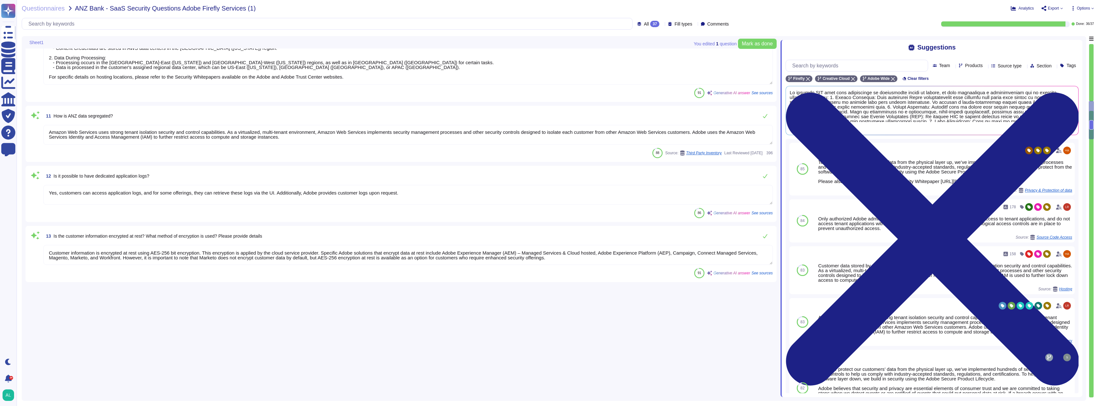
type textarea "Available methods for application integration include: - REST APIs for programm…"
type textarea "Customer data is logically separated at the database level."
type textarea "Adobe implements strong security measures to protect data, including ANZ data, …"
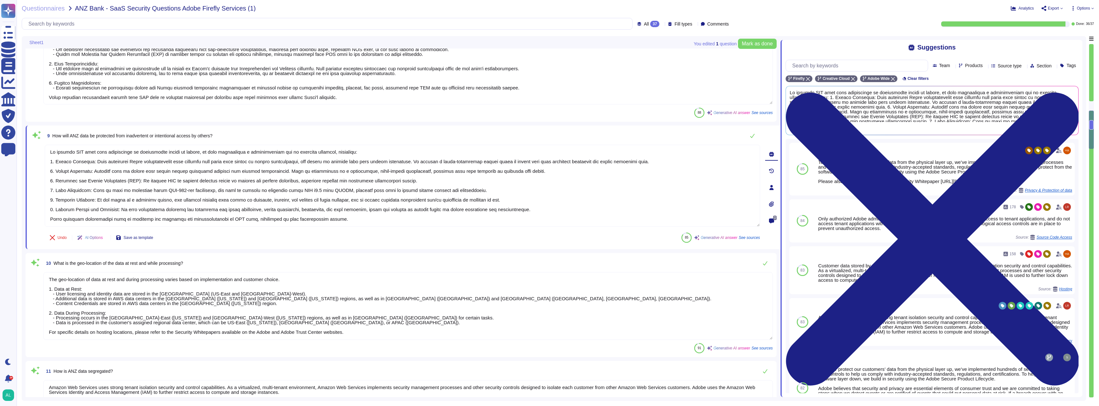
type textarea "Information in transit is protected using TLS v1.2 or higher over HTTPS. Additi…"
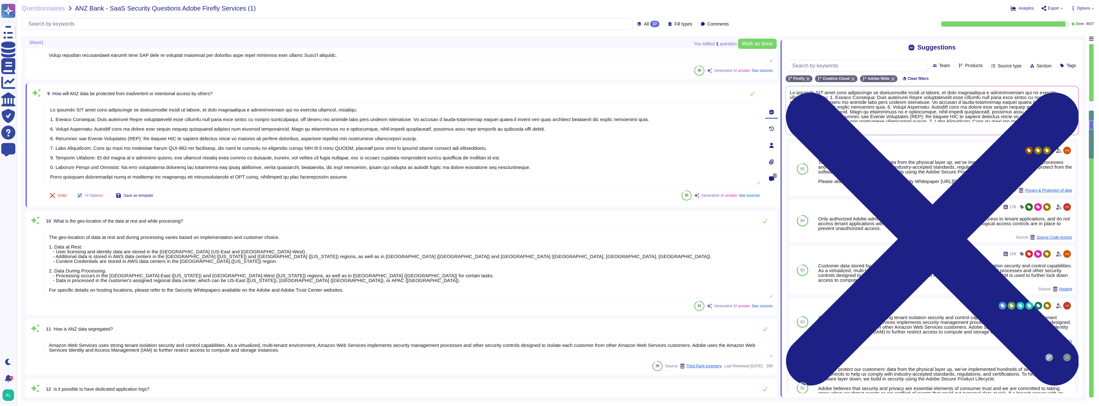
type textarea "The system is backed up through periodic backups and failover technology for cr…"
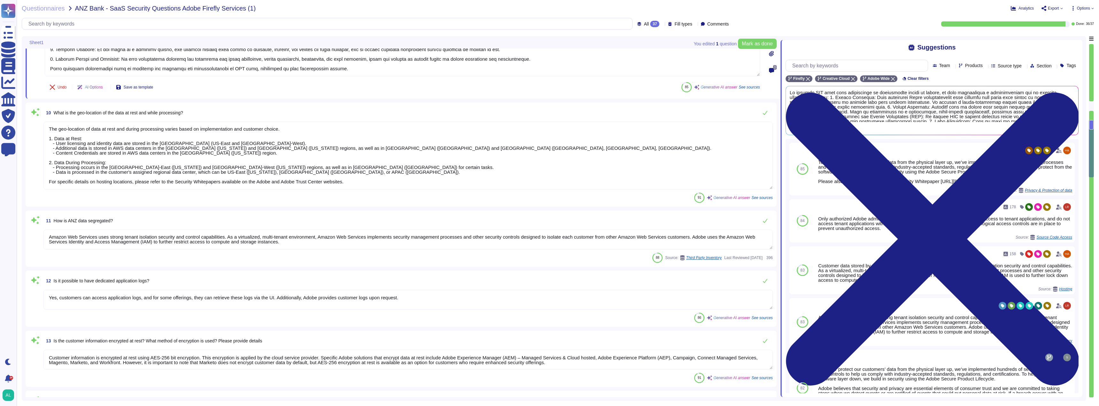
type textarea "Adobe employs a variety of tools and mitigating controls to protect against dat…"
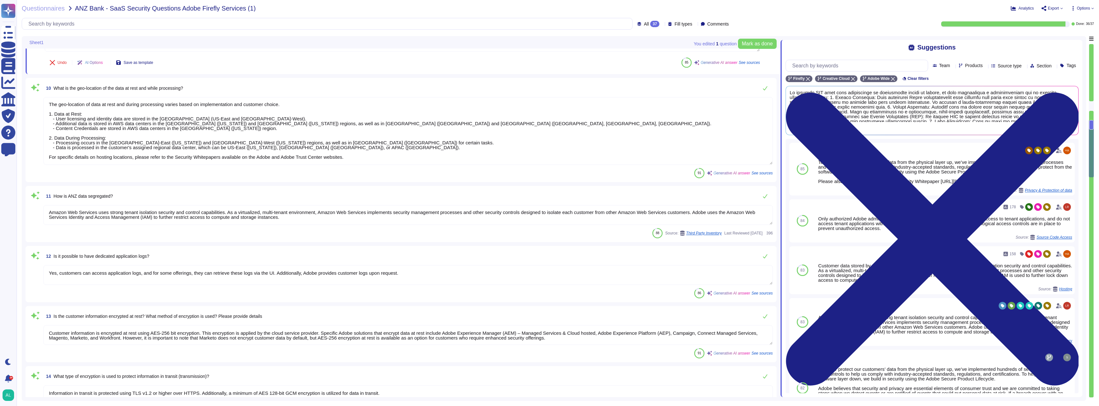
scroll to position [754, 0]
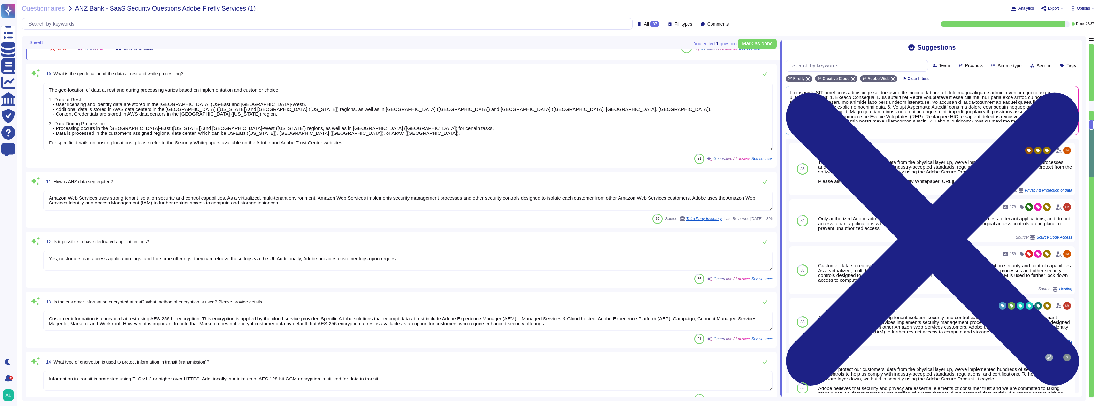
click at [254, 113] on textarea "The geo-location of data at rest and during processing varies based on implemen…" at bounding box center [407, 117] width 729 height 68
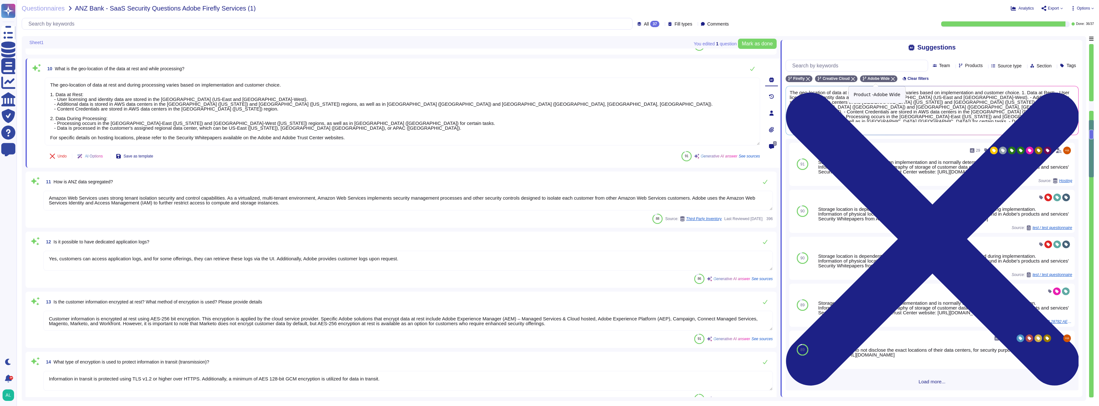
click at [891, 79] on icon at bounding box center [893, 79] width 4 height 4
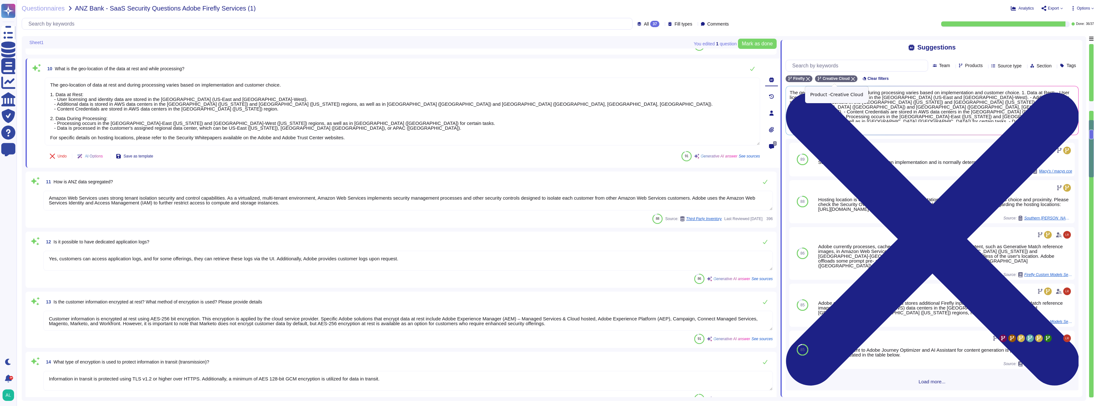
click at [851, 79] on icon at bounding box center [853, 79] width 4 height 4
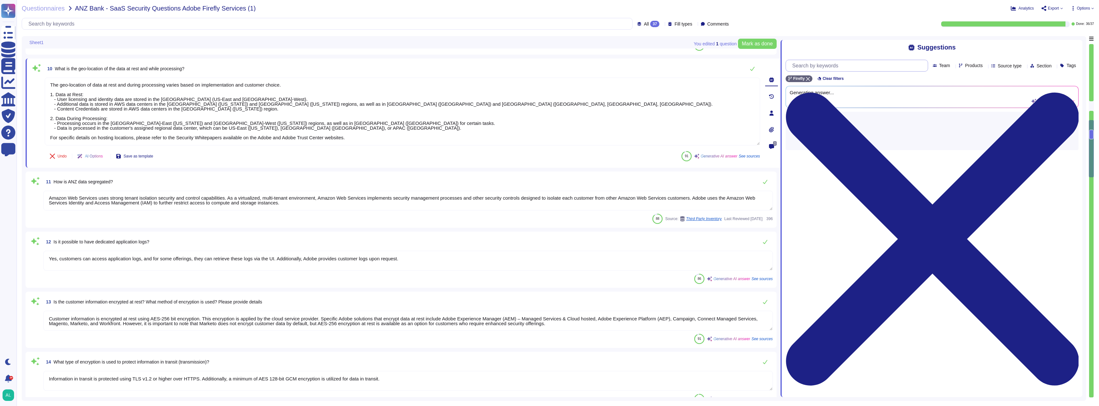
click at [851, 68] on input "text" at bounding box center [858, 65] width 139 height 11
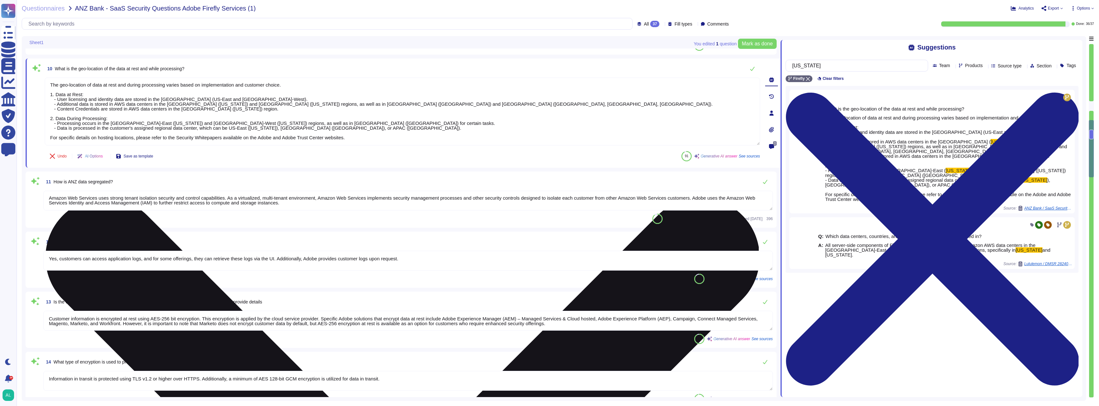
type input "[US_STATE]"
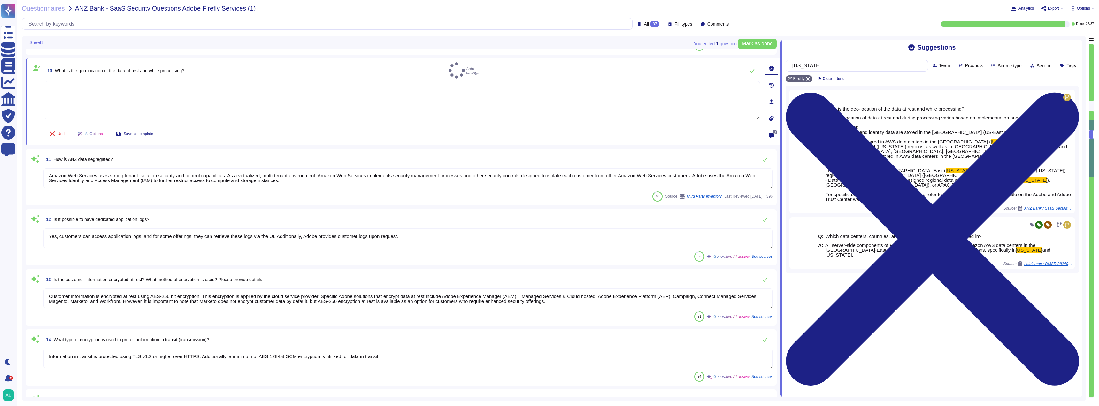
scroll to position [0, 0]
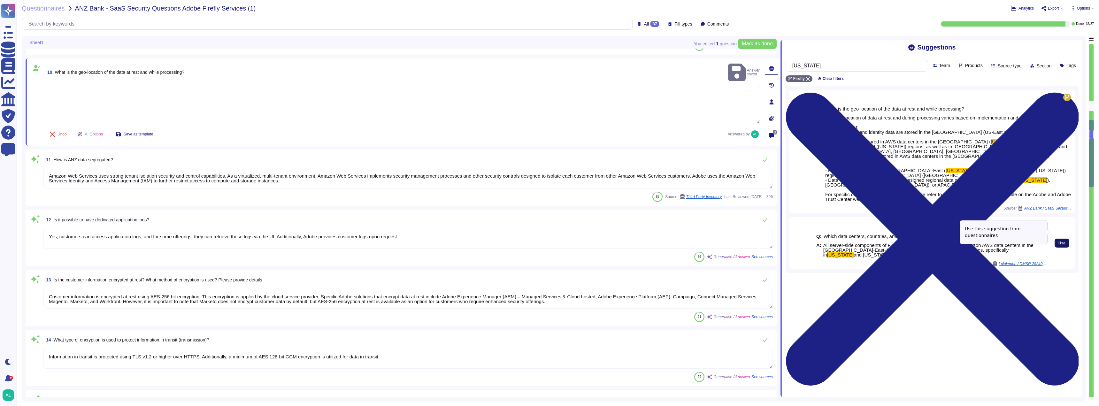
click at [1055, 239] on button "Use" at bounding box center [1062, 243] width 15 height 9
type textarea "All server-side components of Firefly Services APIs are hosted on Amazon AWS da…"
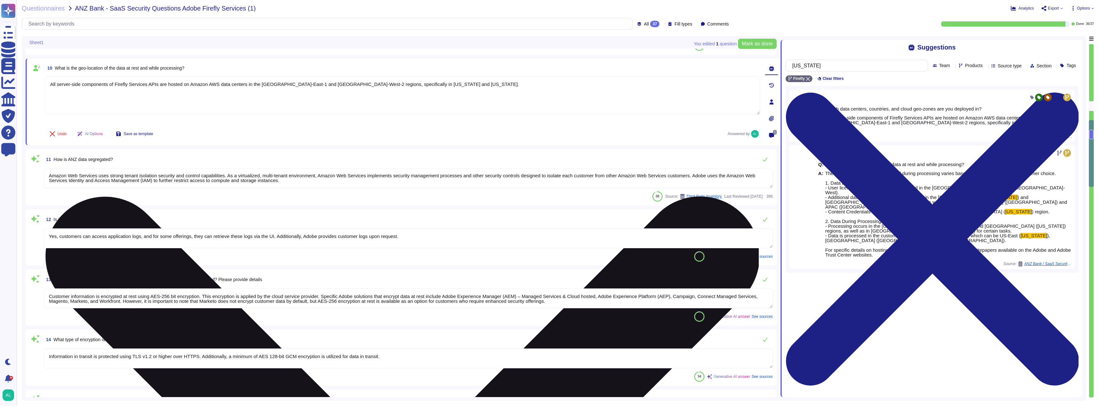
click at [408, 104] on textarea "All server-side components of Firefly Services APIs are hosted on Amazon AWS da…" at bounding box center [402, 95] width 715 height 38
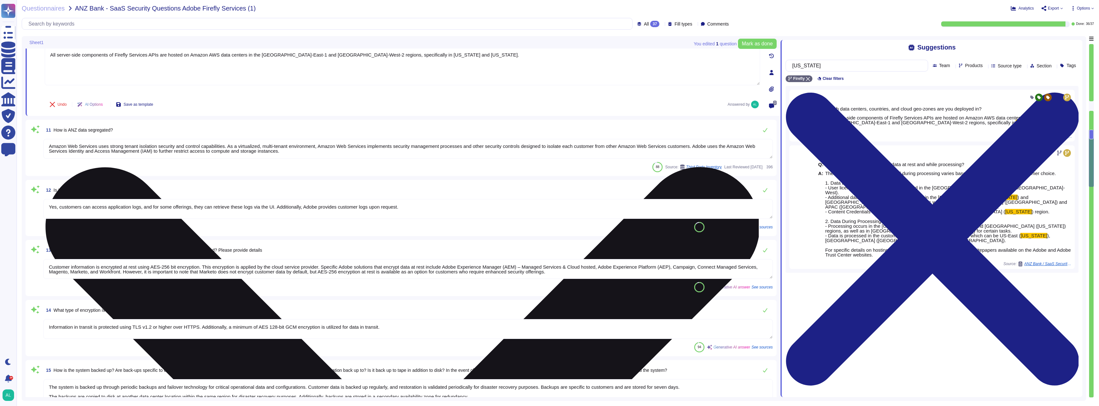
type textarea "Adobe has established a comprehensive Cryptography Standard that governs the us…"
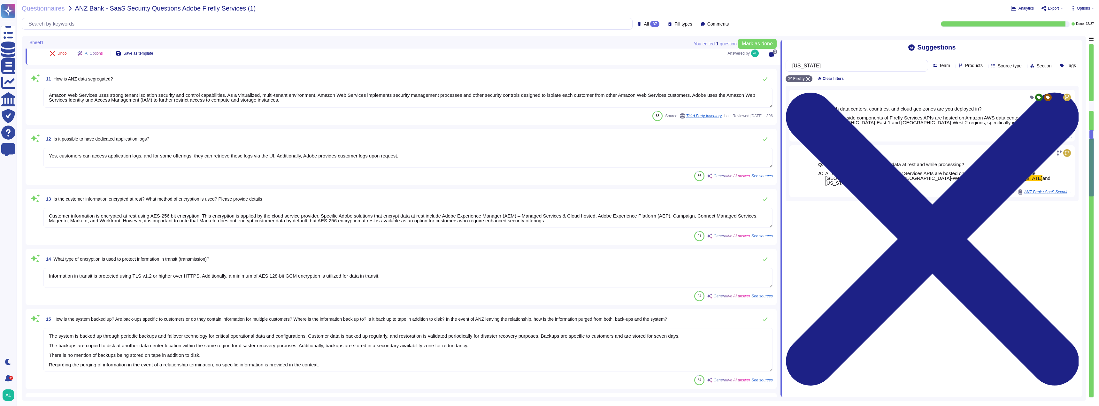
scroll to position [850, 0]
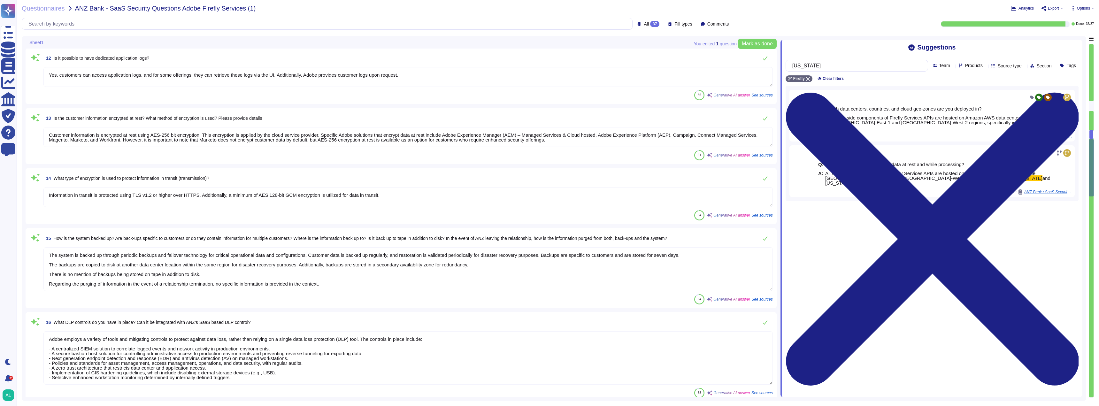
type textarea "We utilize hardware security modules (HSM) for protecting encryption keys, spec…"
click at [270, 74] on textarea "Yes, customers can access application logs, and for some offerings, they can re…" at bounding box center [407, 75] width 729 height 20
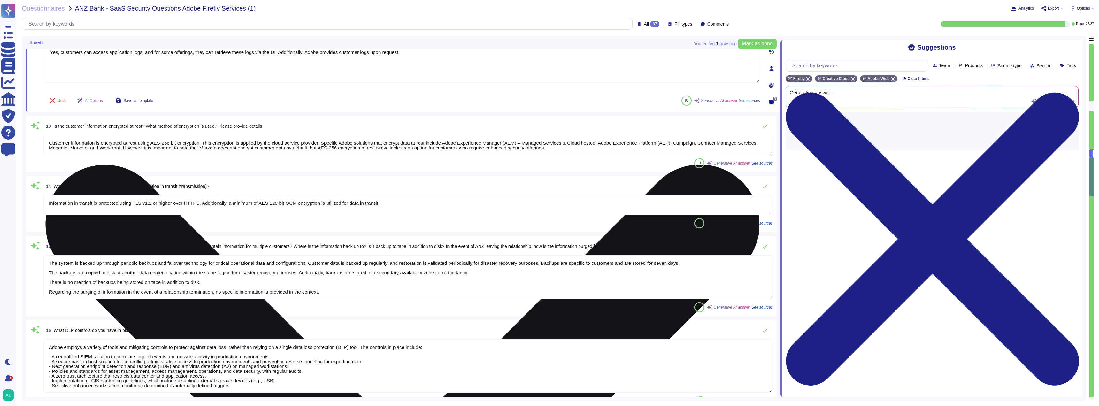
type textarea "We utilize hardware security modules (HSM) for protecting encryption keys, spec…"
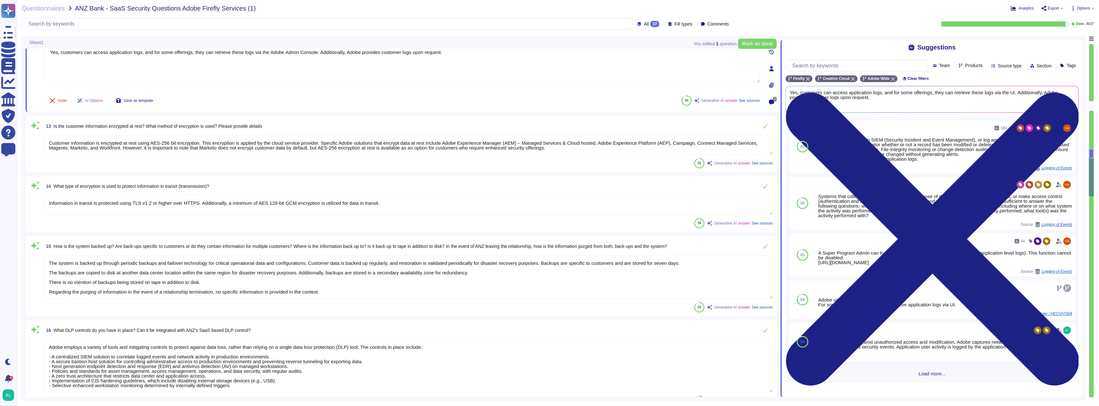
type textarea "Yes, customers can access application logs, and for some offerings, they can re…"
click at [447, 98] on div "Undo AI Options Save as template 86 Generative AI answer See sources" at bounding box center [402, 100] width 715 height 15
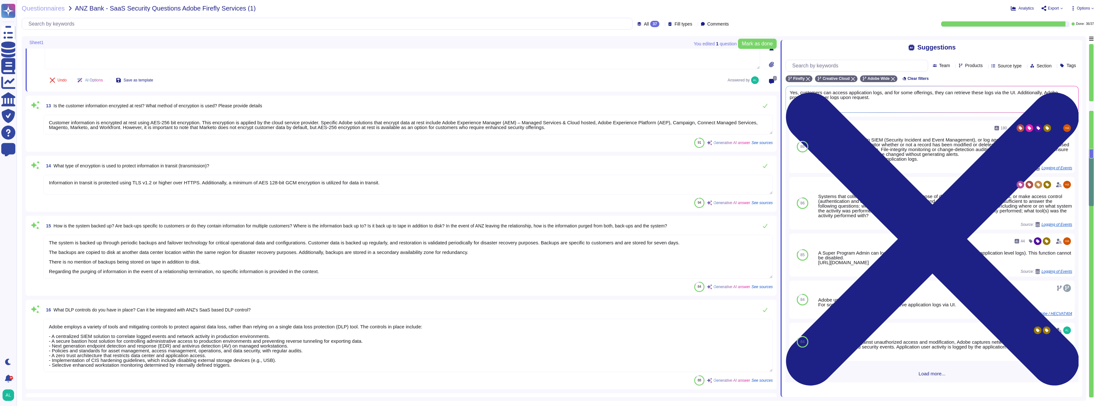
type textarea "Level 2"
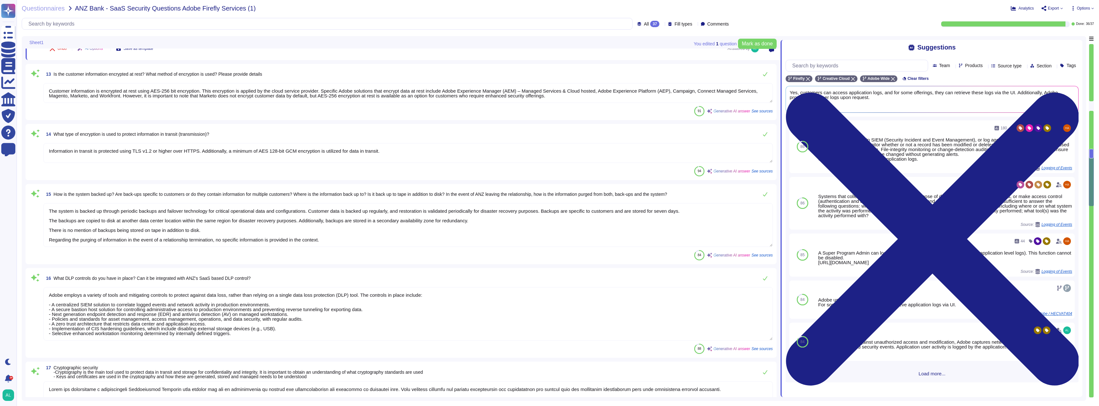
scroll to position [978, 0]
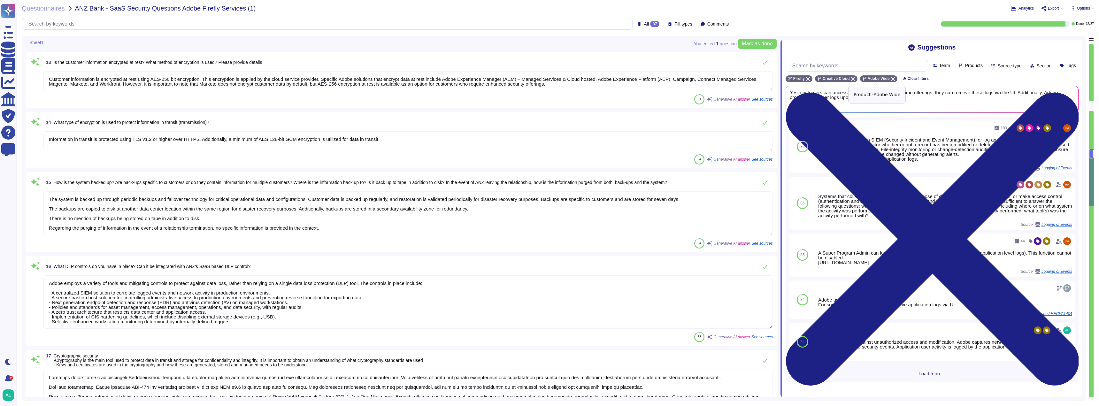
click at [891, 80] on icon at bounding box center [893, 79] width 4 height 4
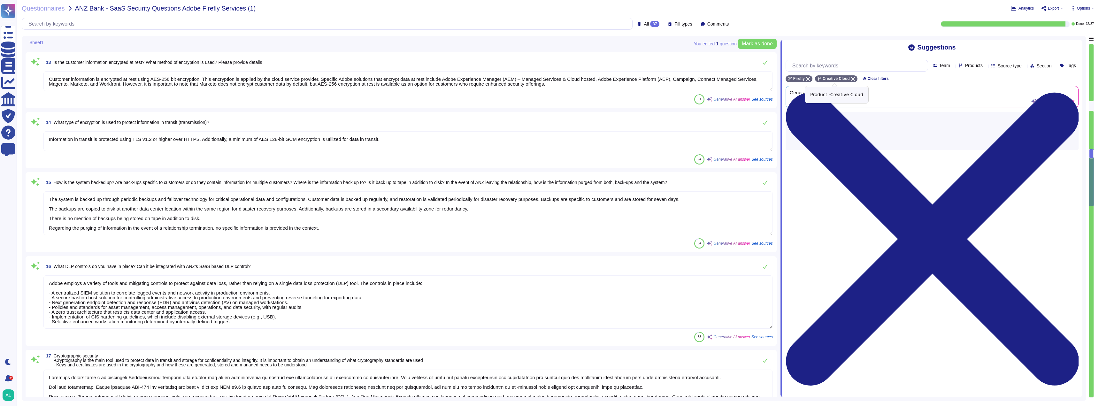
click at [851, 80] on icon at bounding box center [853, 79] width 4 height 4
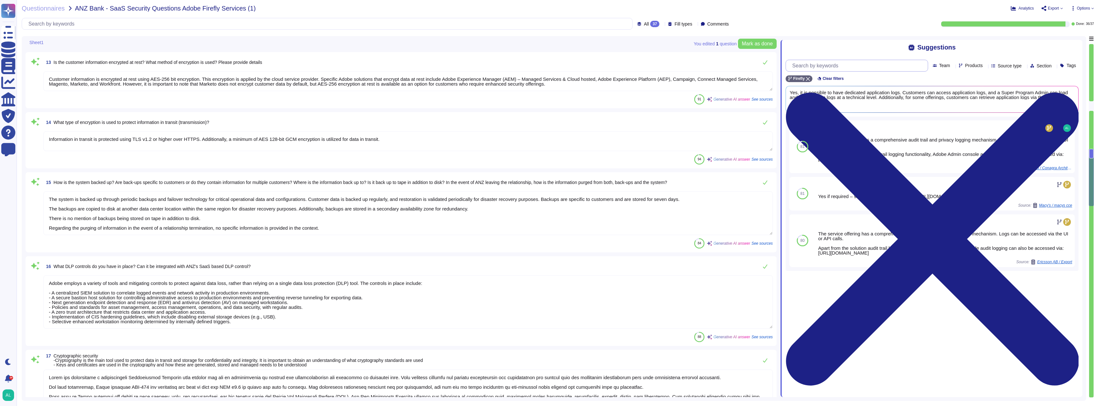
click at [832, 62] on input "text" at bounding box center [858, 65] width 139 height 11
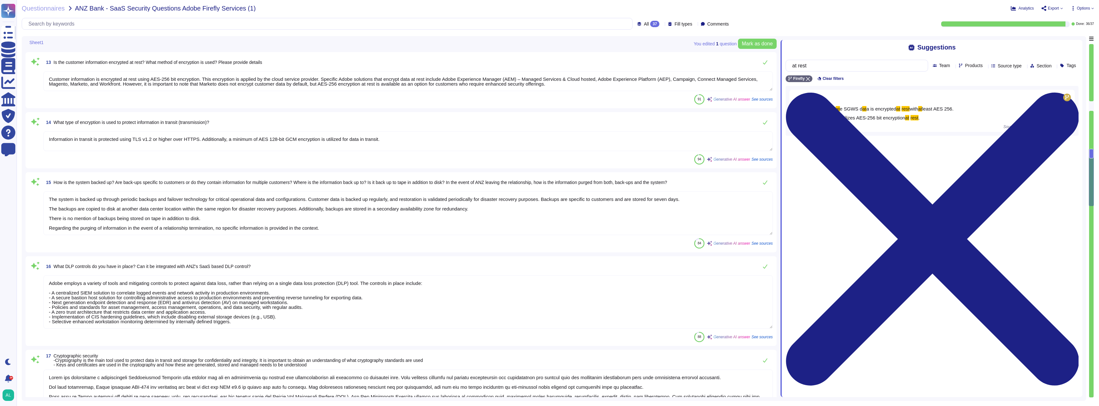
type input "at rest"
click at [552, 86] on textarea "Customer information is encrypted at rest using AES-256 bit encryption. This en…" at bounding box center [407, 81] width 729 height 20
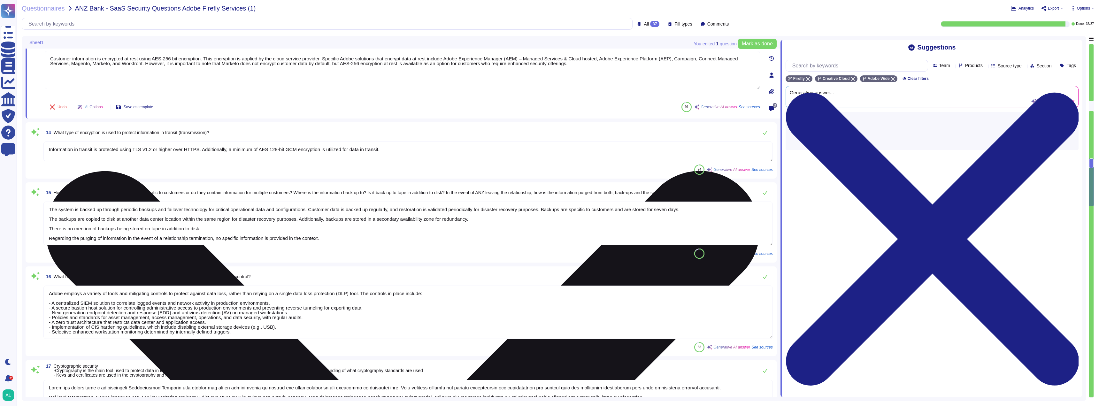
type textarea "Level 2"
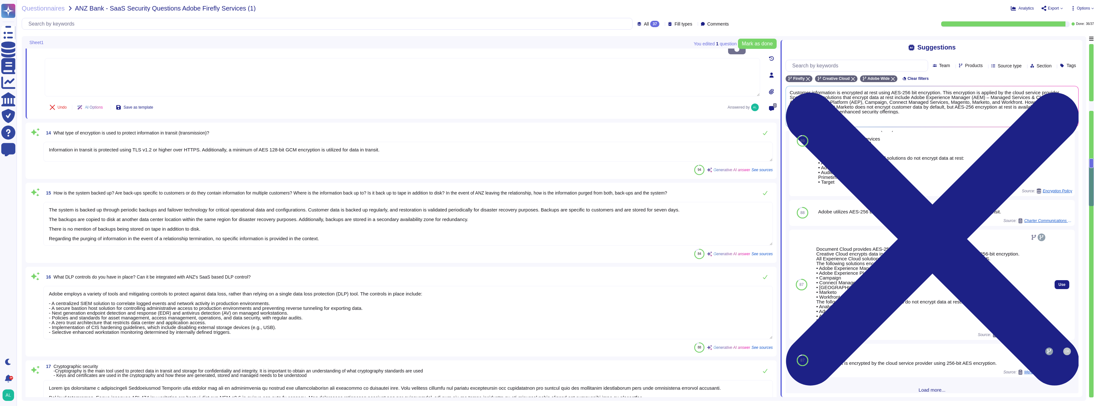
scroll to position [93, 0]
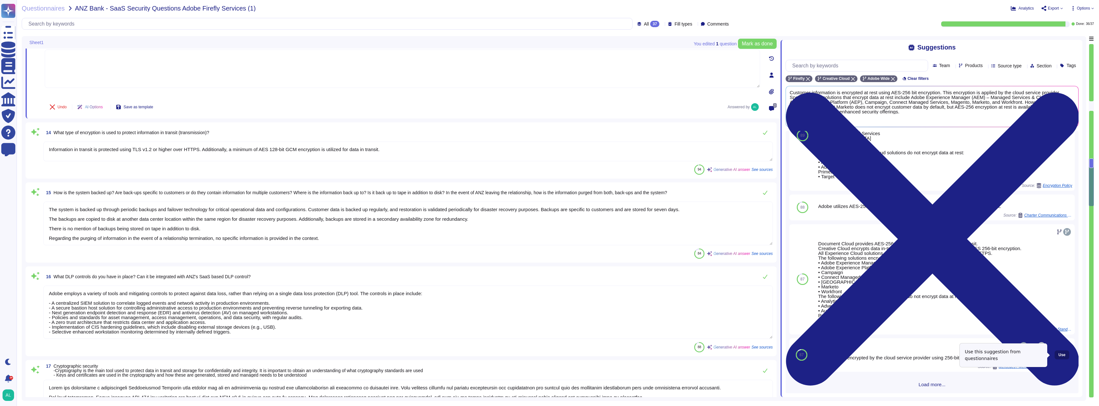
click at [1059, 354] on span "Use" at bounding box center [1062, 355] width 7 height 4
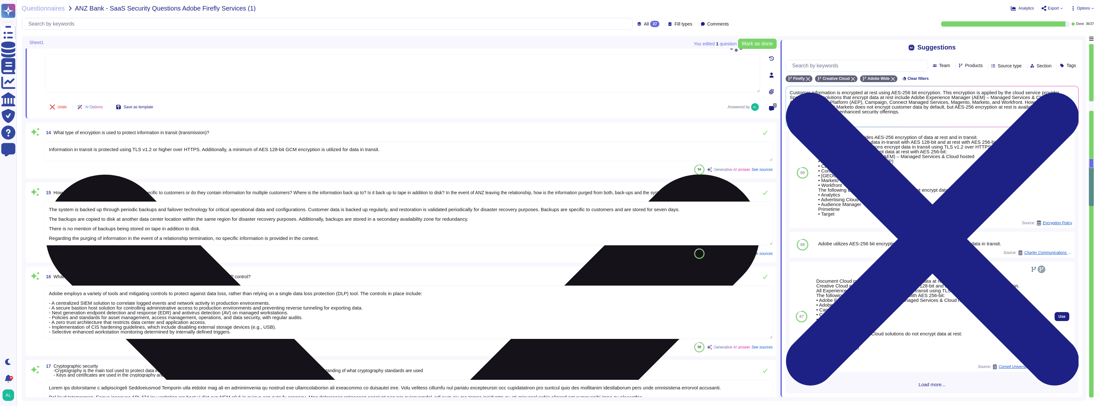
type textarea "Data at rest is encrypted by the cloud service provider using 256-bit AES encry…"
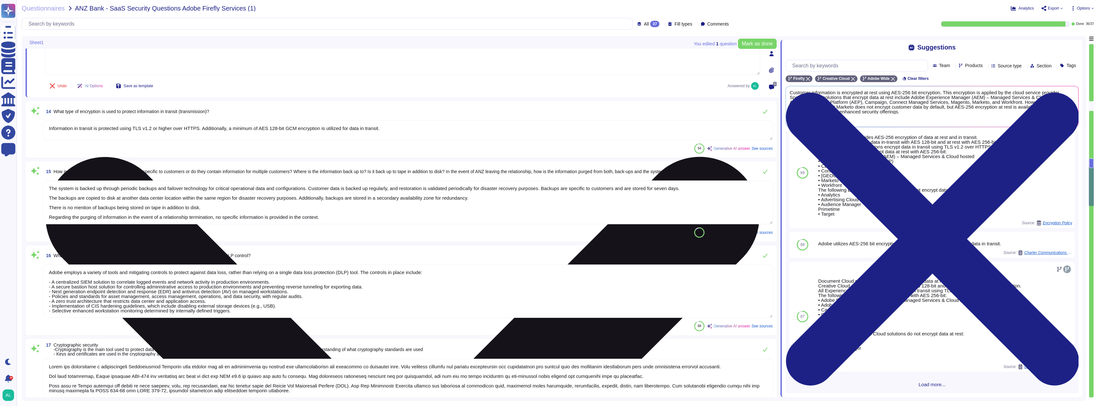
type textarea "Each tenant, including ANZ, has their own set of encryption keys, and keys are …"
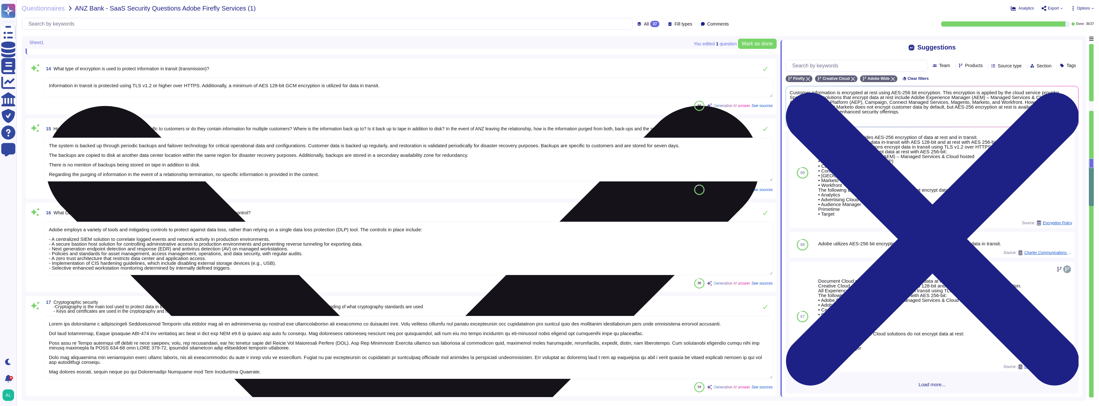
scroll to position [1, 0]
click at [349, 169] on textarea "The system is backed up through periodic backups and failover technology for cr…" at bounding box center [407, 160] width 729 height 44
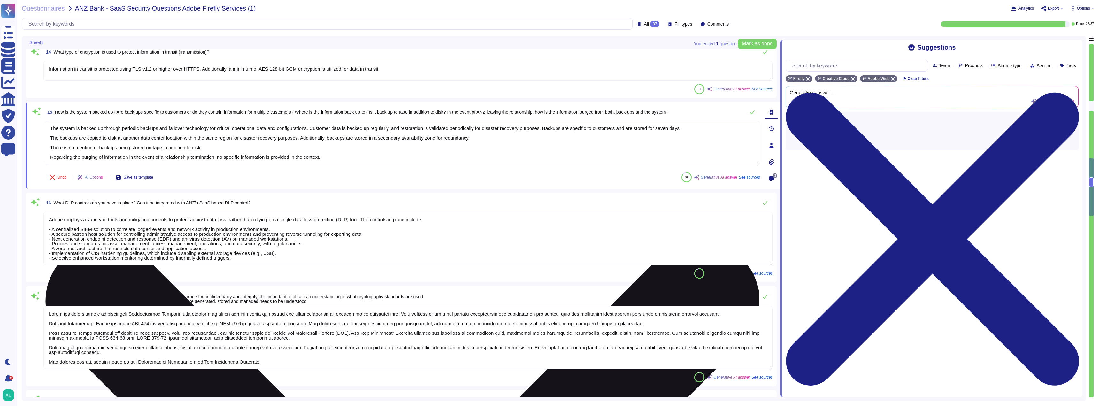
scroll to position [0, 0]
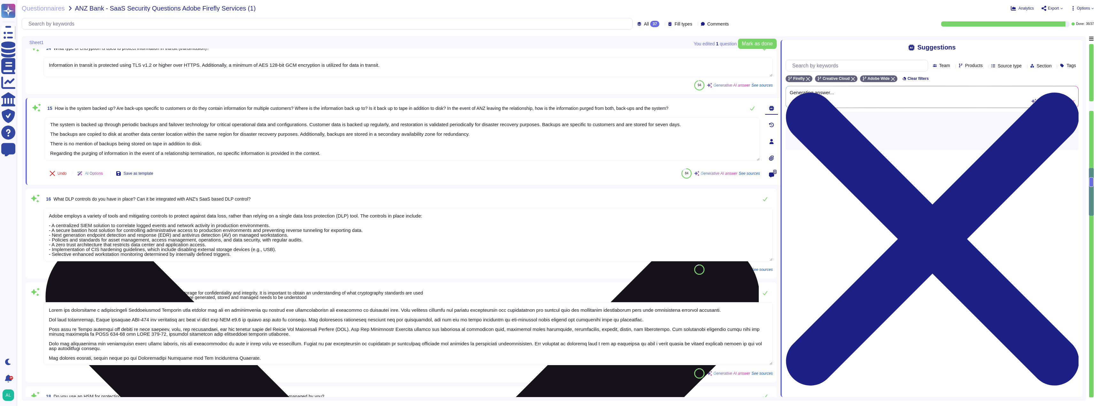
type textarea "Adobe has established a comprehensive Logical Access Policy and Data Classifica…"
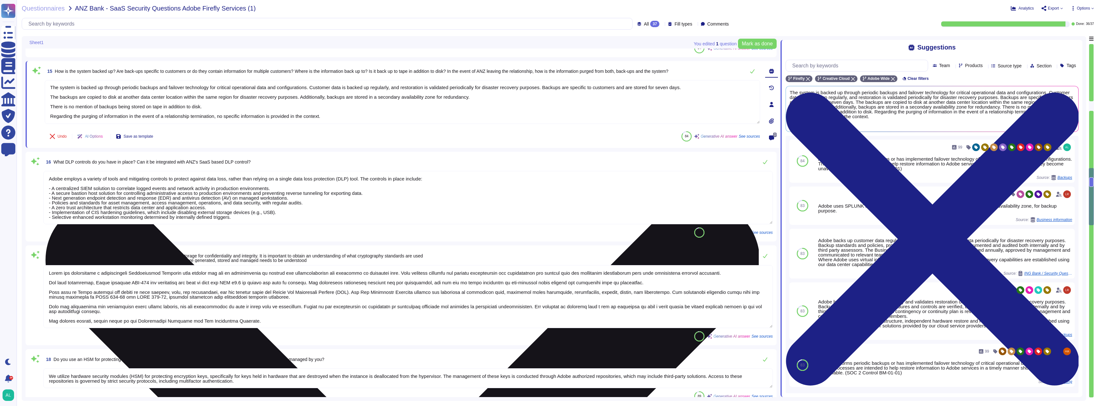
scroll to position [1074, 0]
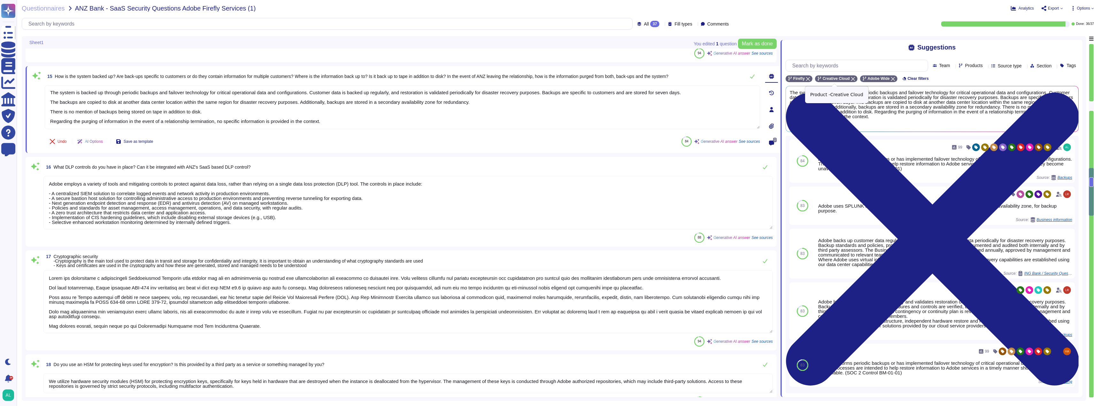
click at [851, 79] on icon at bounding box center [853, 79] width 4 height 4
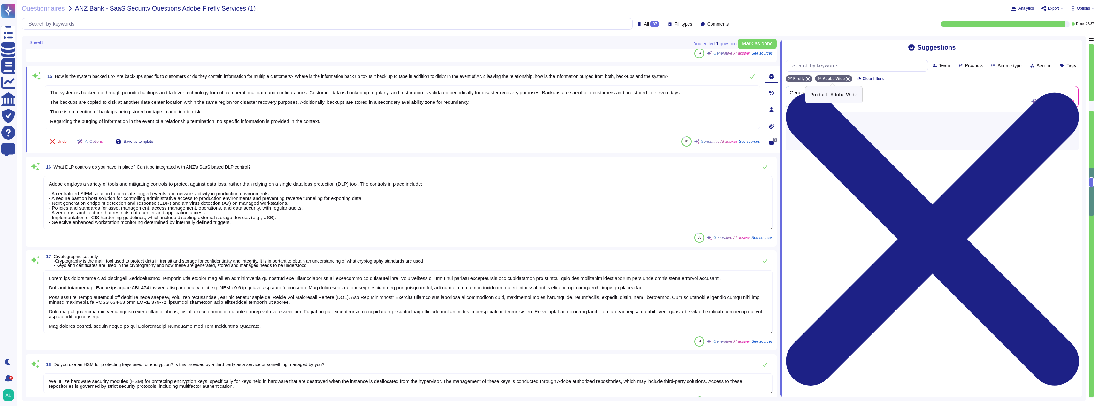
click at [849, 79] on div "Adobe Wide" at bounding box center [833, 78] width 37 height 7
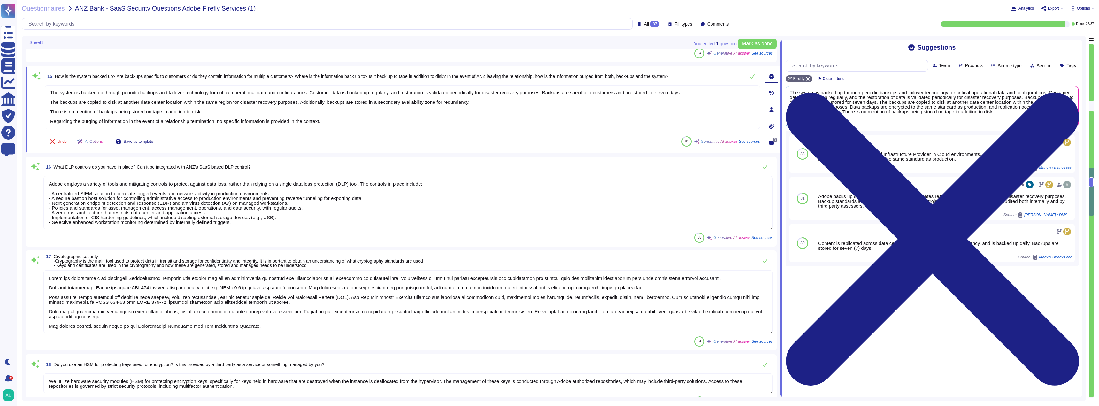
scroll to position [1, 0]
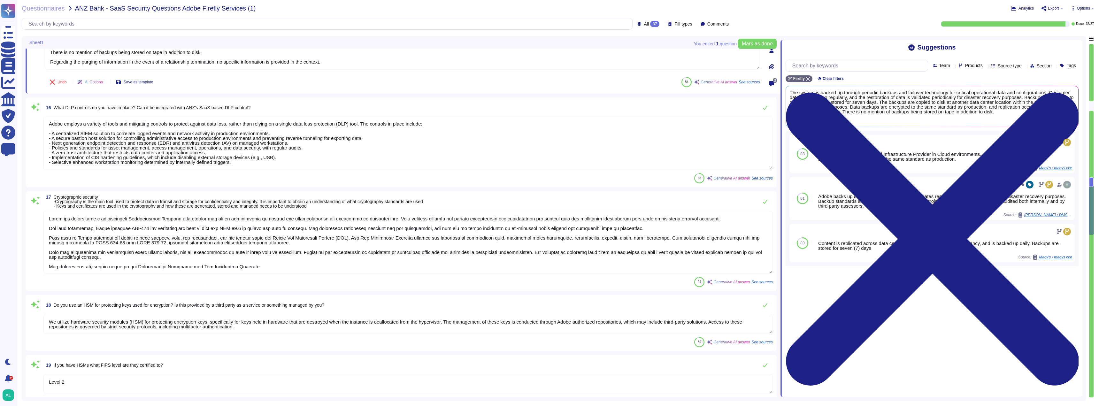
type textarea "Yes, our service can integrate with your identity provider (IdP) via ADFS, Azur…"
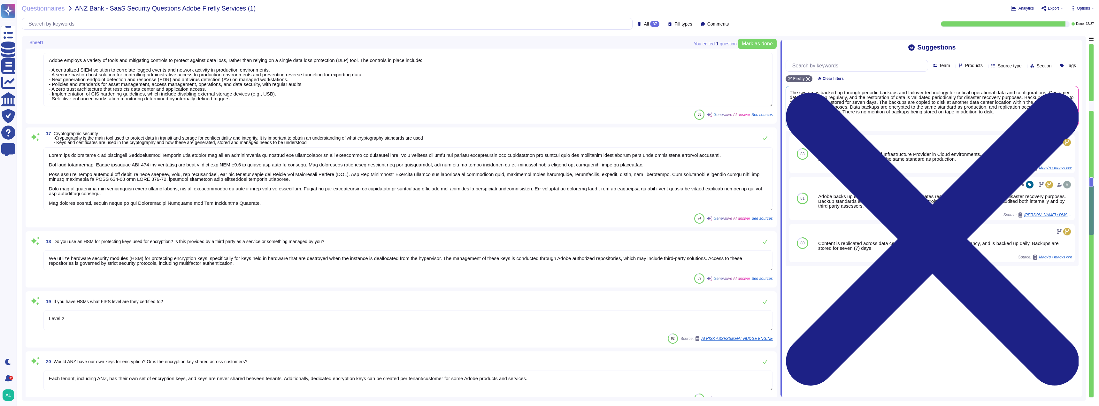
scroll to position [1201, 0]
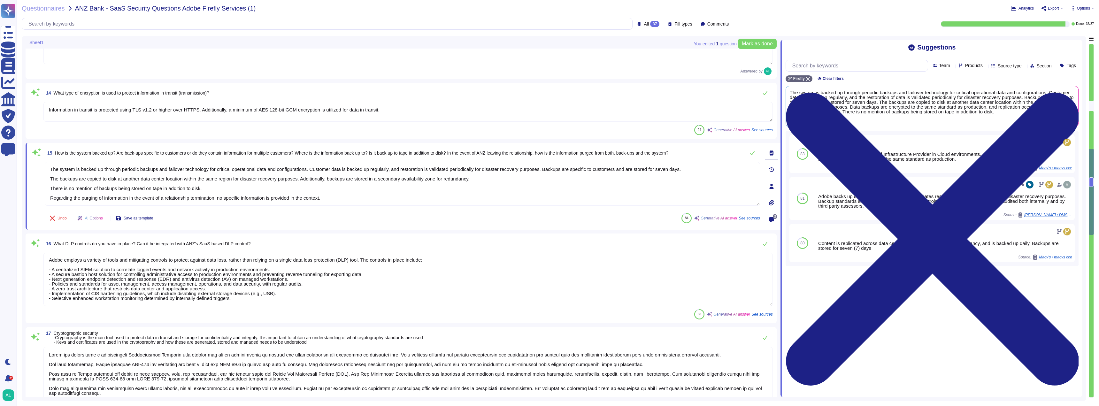
type textarea "Amazon Web Services uses strong tenant isolation security and control capabilit…"
type textarea "Yes, customers can access application logs, and for some offerings, they can re…"
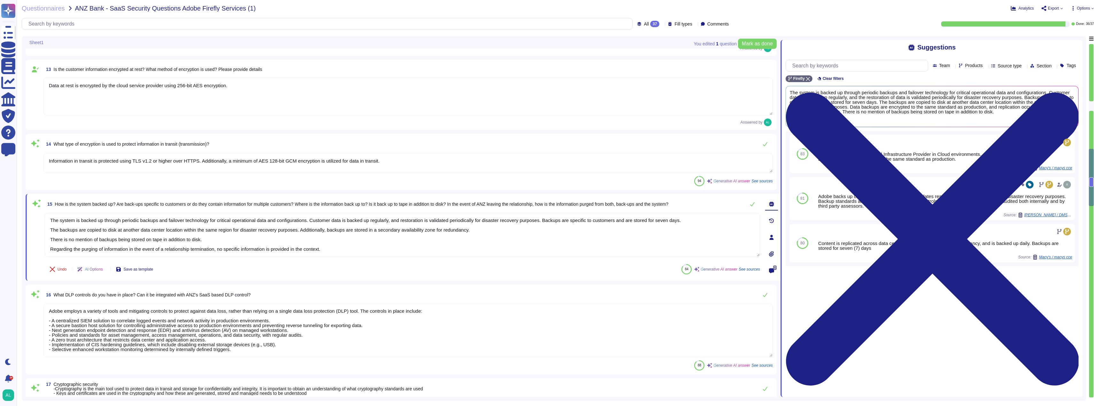
type textarea "All server-side components of Firefly Services APIs are hosted on Amazon AWS da…"
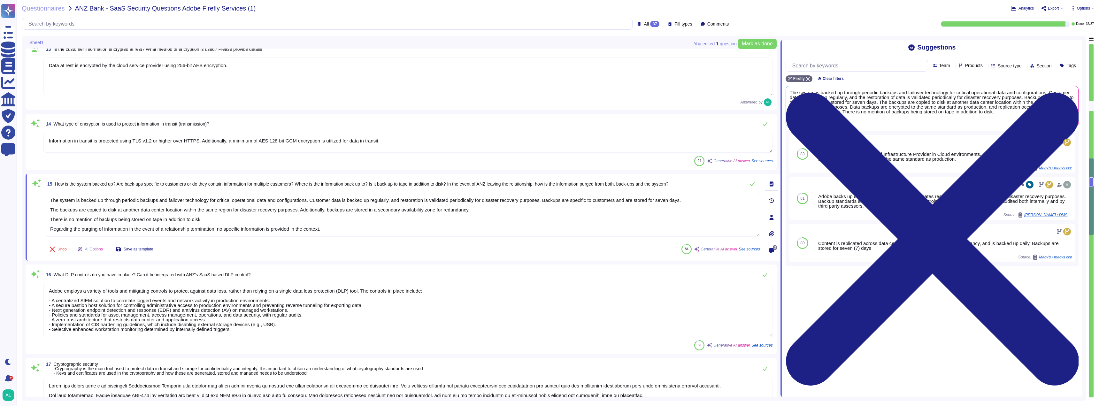
type textarea "Each tenant, including ANZ, has their own set of encryption keys, and keys are …"
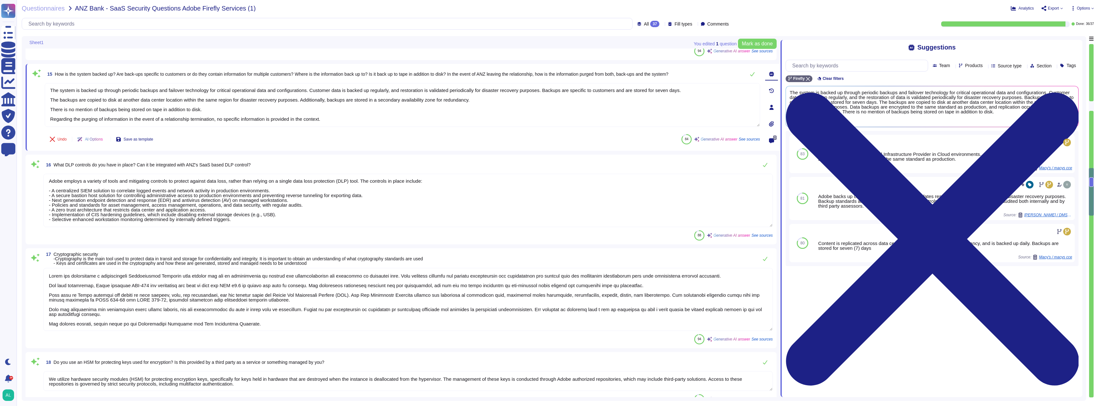
type textarea "Adobe has established a comprehensive Logical Access Policy and Data Classifica…"
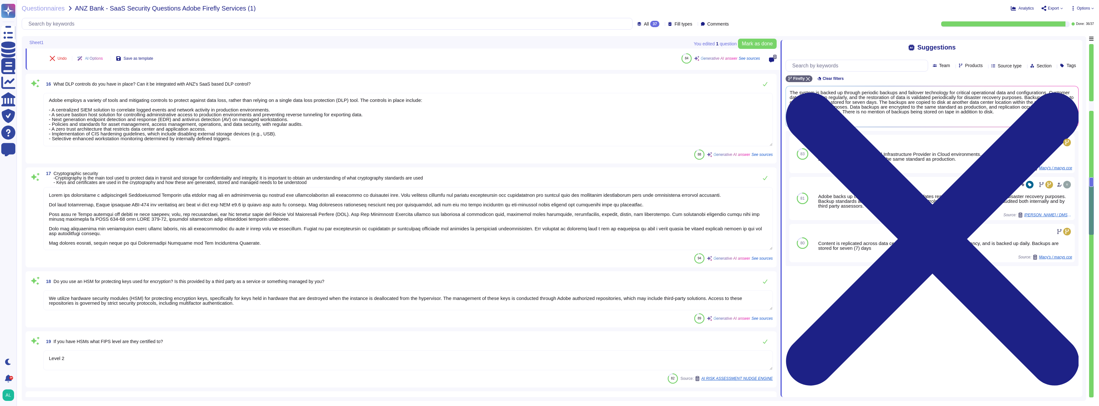
type textarea "Yes, our service can integrate with your identity provider (IdP) via ADFS, Azur…"
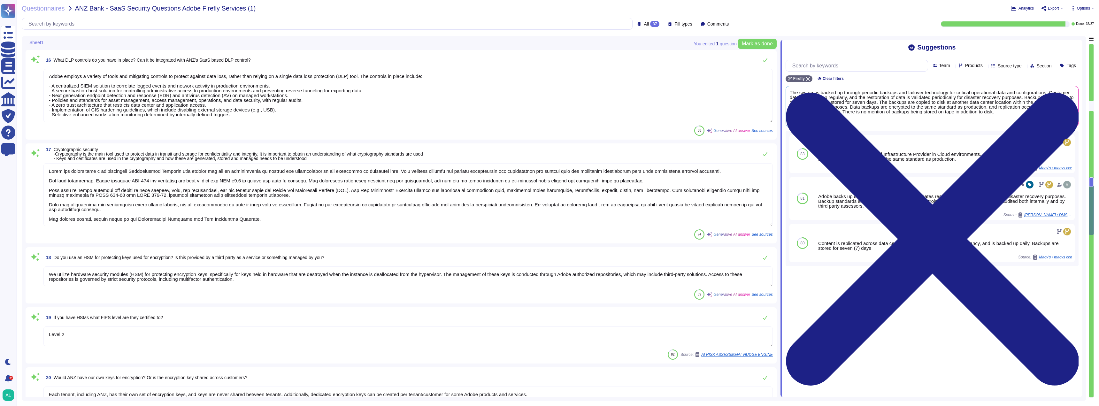
scroll to position [1141, 0]
click at [384, 115] on textarea "Adobe employs a variety of tools and mitigating controls to protect against dat…" at bounding box center [407, 95] width 729 height 53
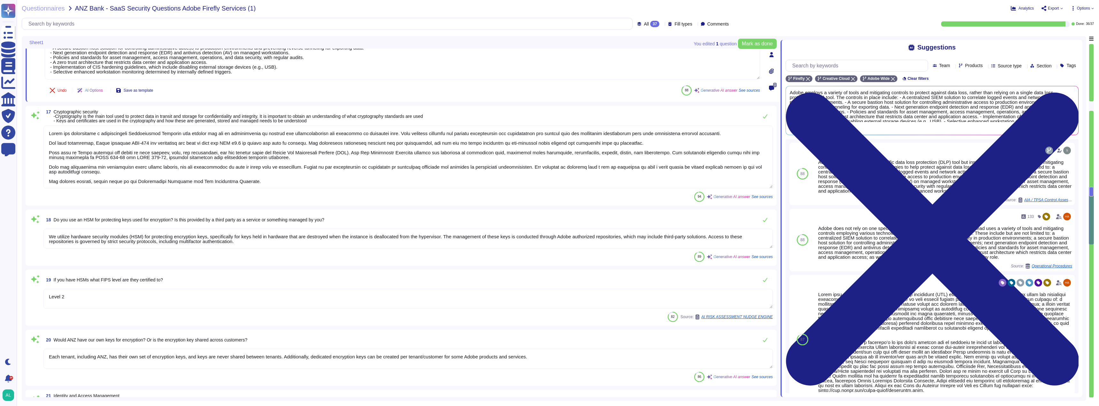
type textarea "Only authorized administrators are permitted to create new user IDs and may onl…"
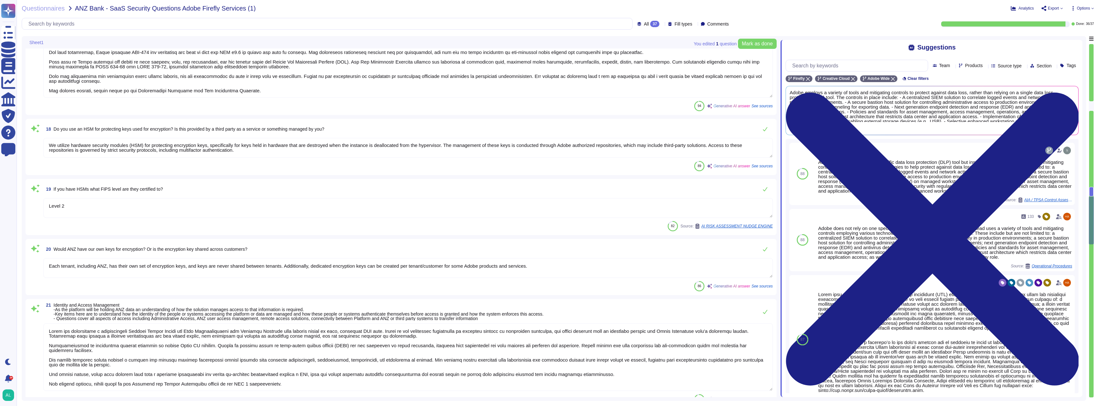
scroll to position [1269, 0]
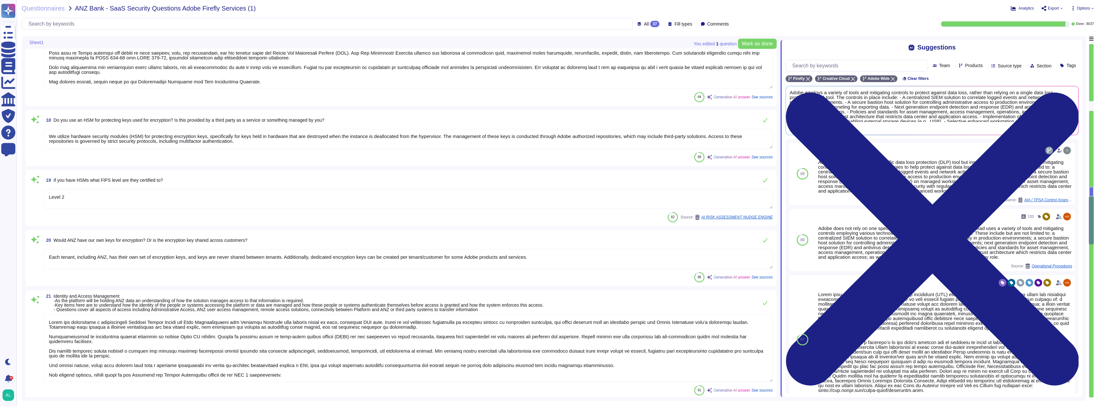
type textarea "Passwords are [SECURITY_DATA] or encrypted. SHA-256 hashing is used in combinat…"
click at [870, 67] on input "text" at bounding box center [858, 65] width 139 height 11
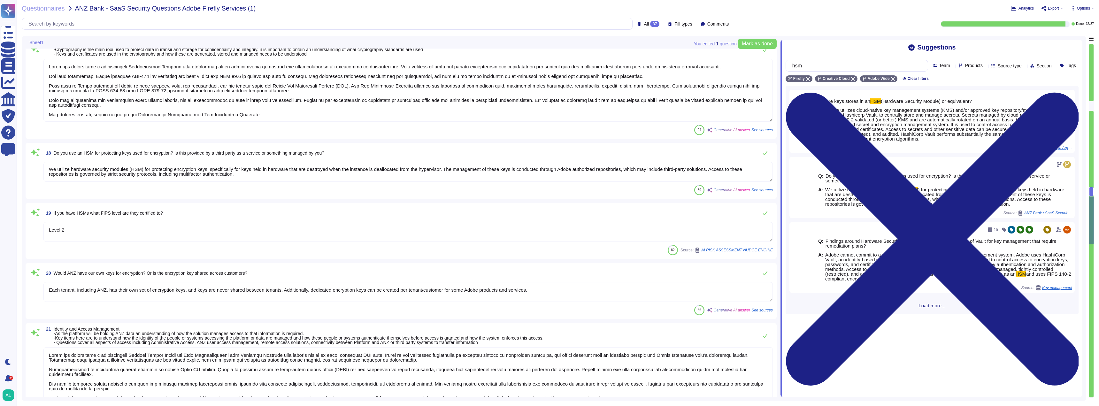
type input "hsm"
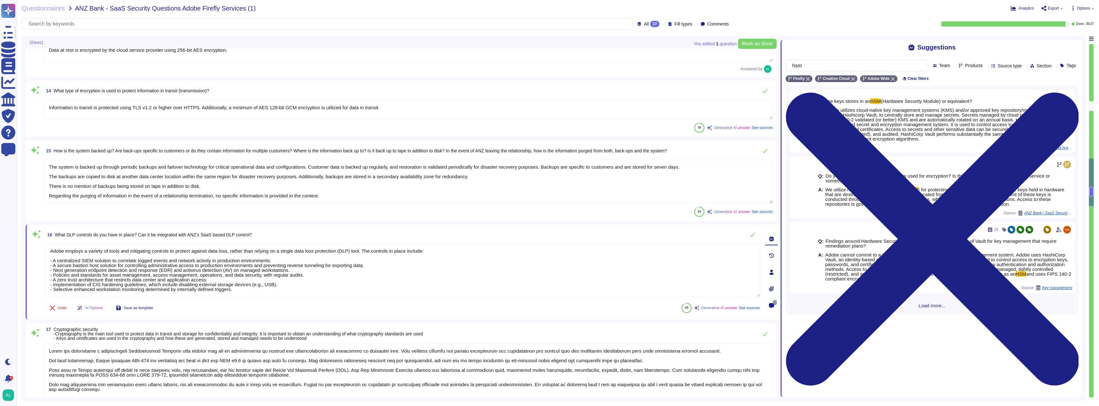
type textarea "Amazon Web Services uses strong tenant isolation security and control capabilit…"
type textarea "Yes, customers can access application logs, and for some offerings, they can re…"
type textarea "Data at rest is encrypted by the cloud service provider using 256-bit AES encry…"
type textarea "Information in transit is protected using TLS v1.2 or higher over HTTPS. Additi…"
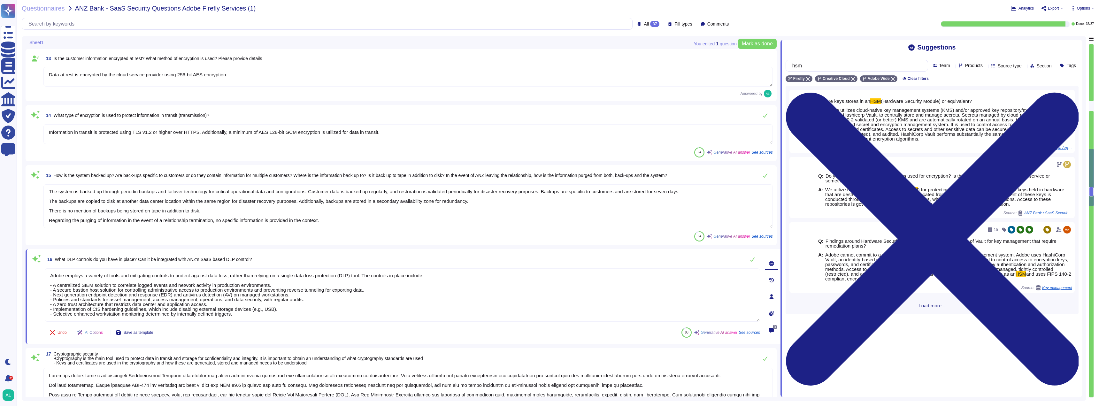
type textarea "All server-side components of Firefly Services APIs are hosted on Amazon AWS da…"
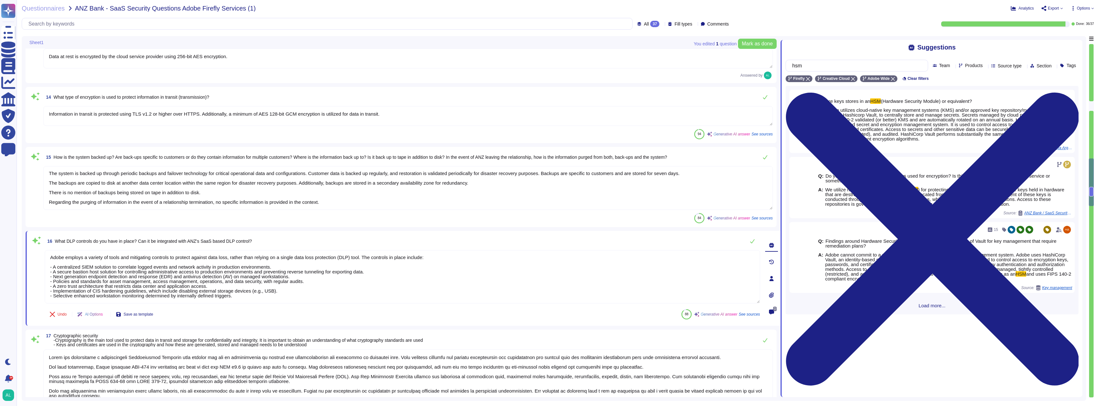
scroll to position [953, 0]
type textarea "Each tenant, including ANZ, has their own set of encryption keys, and keys are …"
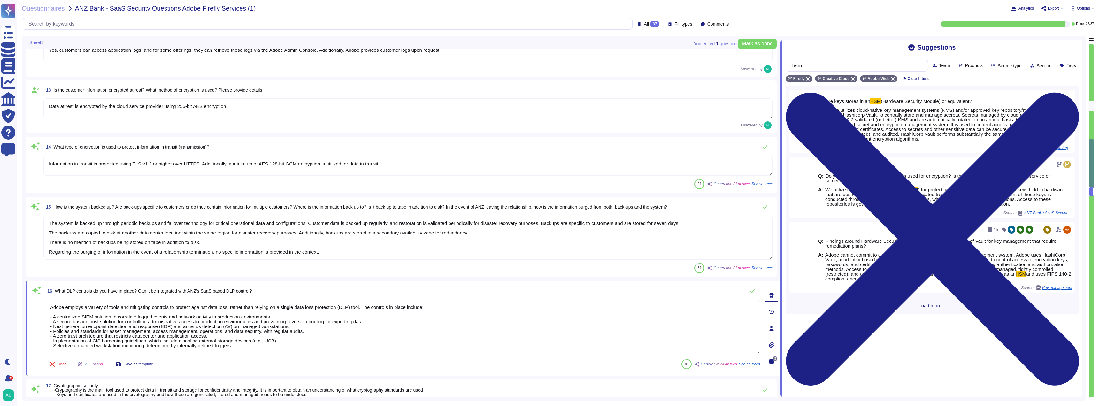
type textarea "To protect ANZ data from inadvertent or intentional access by others, we have i…"
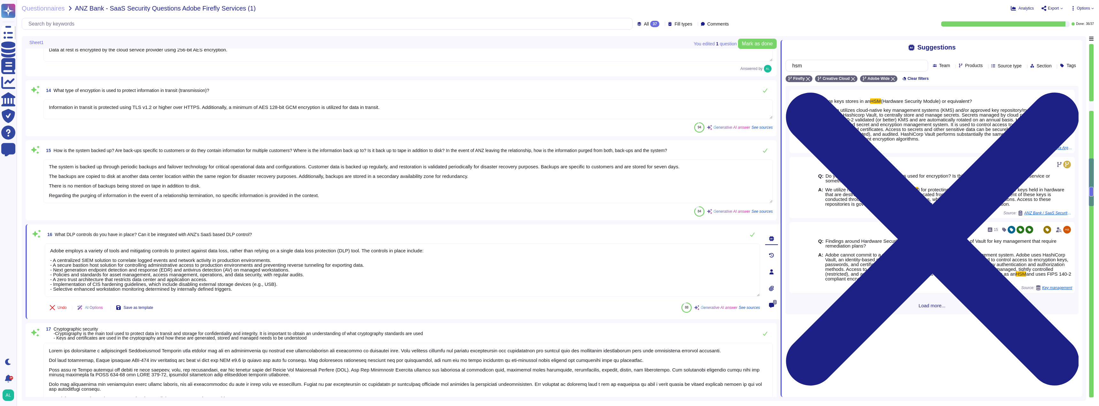
type textarea "Each tenant, including ANZ, has their own set of encryption keys, and keys are …"
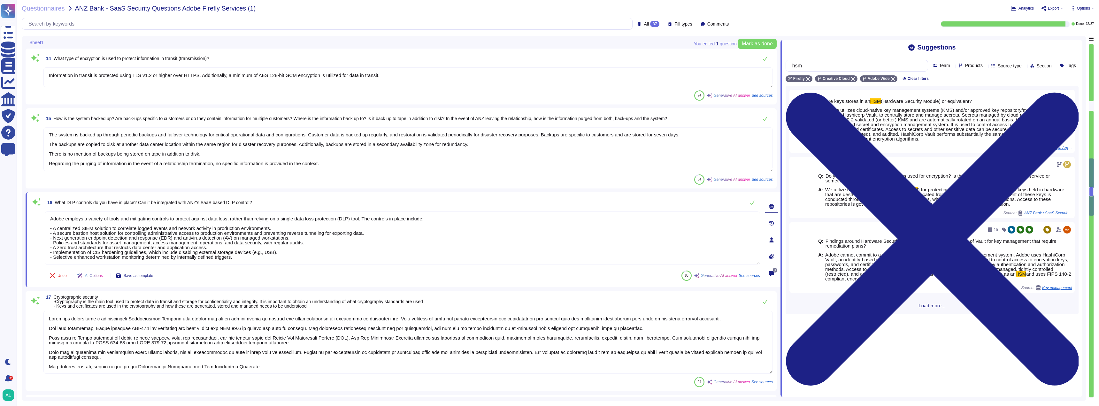
scroll to position [1, 0]
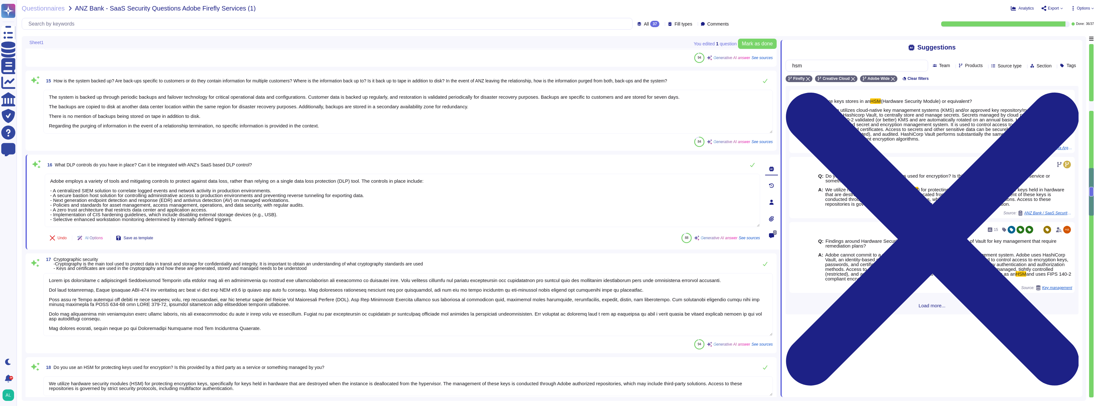
type textarea "Adobe has established a comprehensive Logical Access Policy and Data Classifica…"
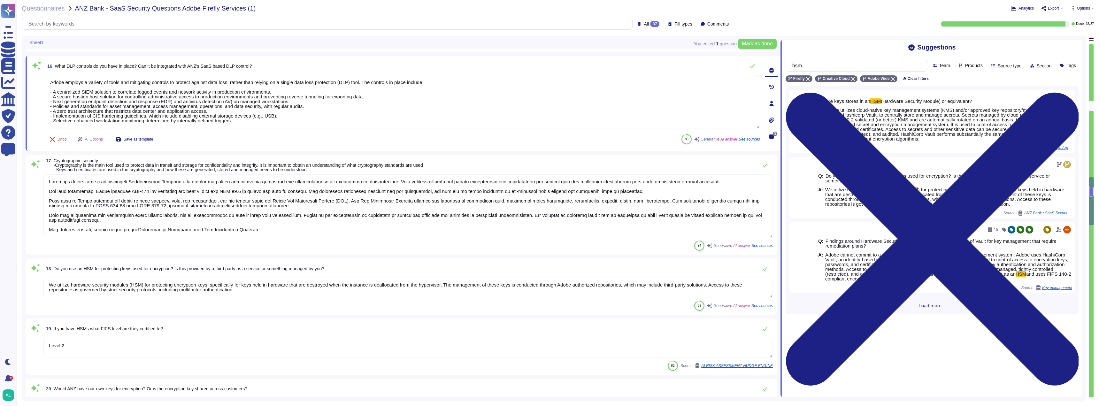
scroll to position [1145, 0]
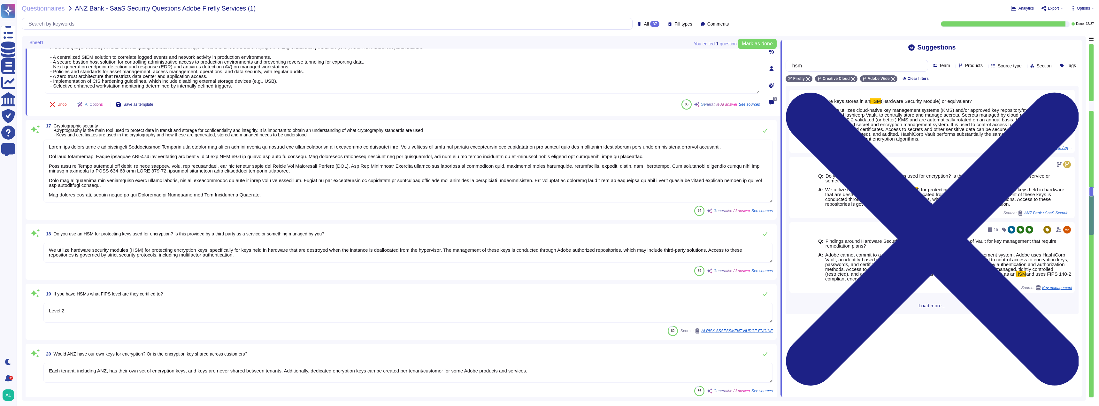
type textarea "Yes, our service can integrate with your identity provider (IdP) via ADFS, Azur…"
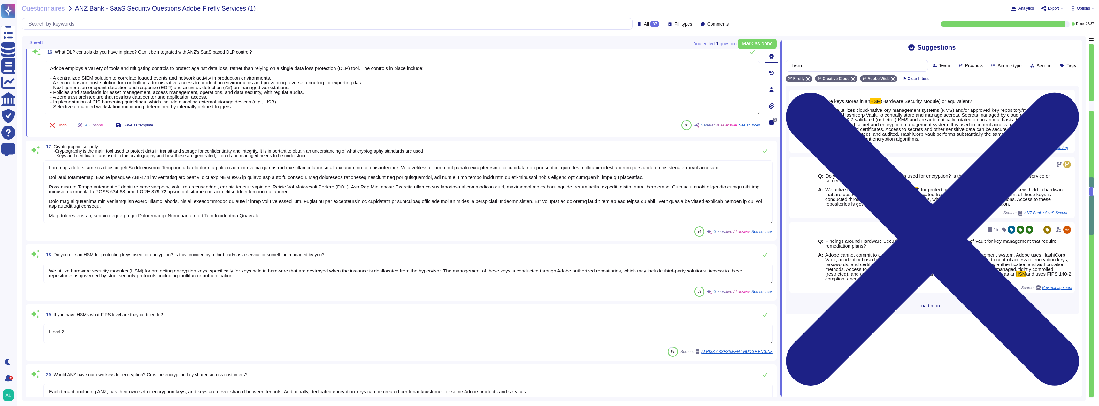
scroll to position [1113, 0]
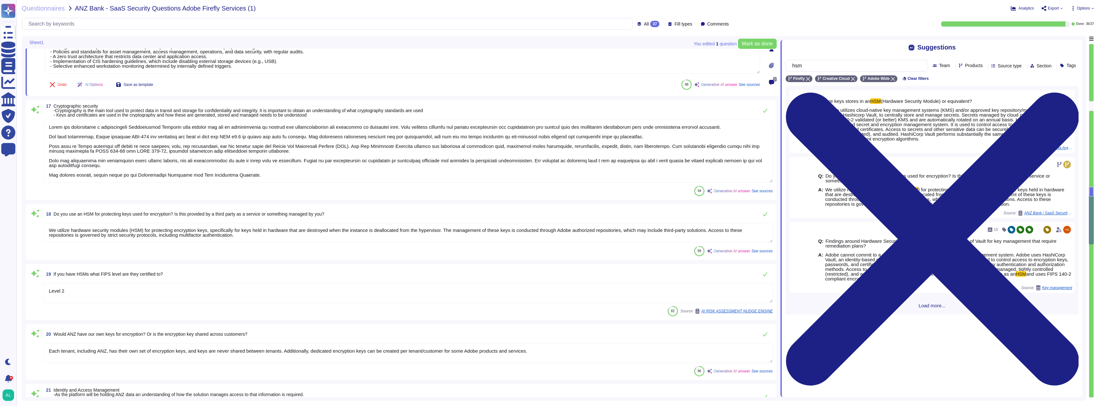
type textarea "Only authorized administrators are permitted to create new user IDs and may onl…"
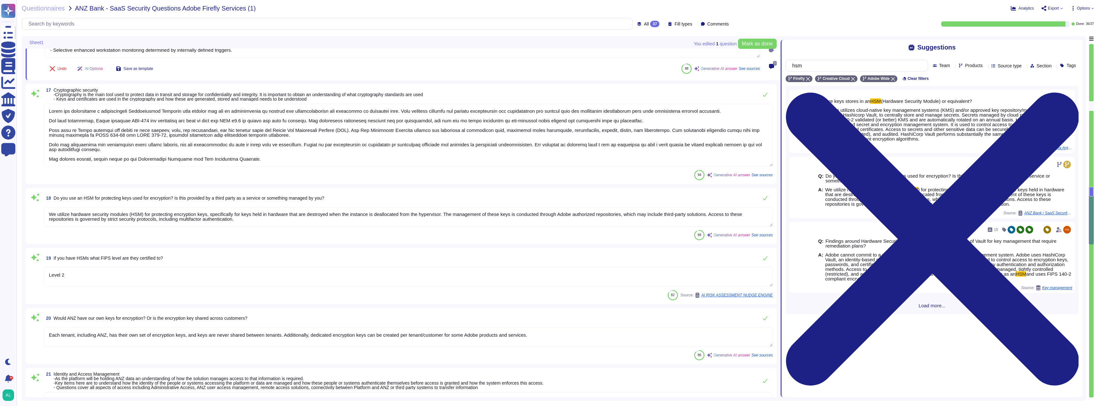
click at [92, 280] on textarea "Level 2" at bounding box center [407, 277] width 729 height 20
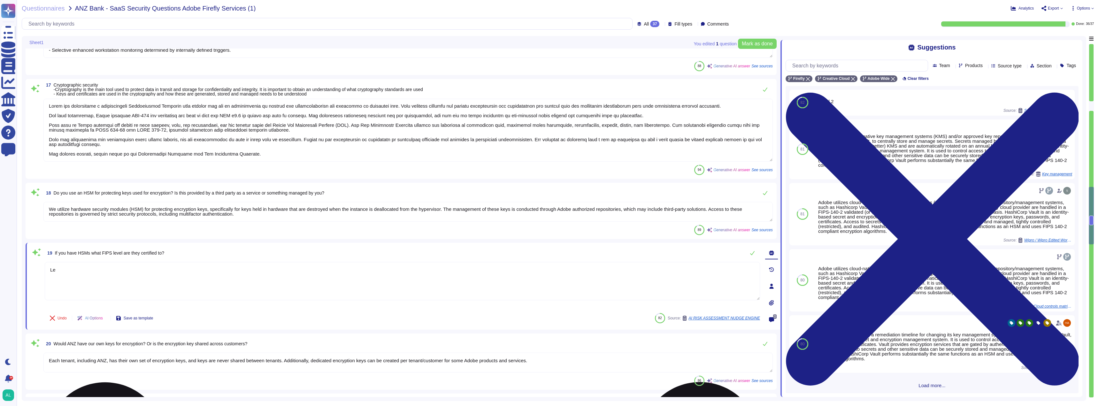
type textarea "L"
type textarea "FIPS 140-2 compliant encryption algorithms are used."
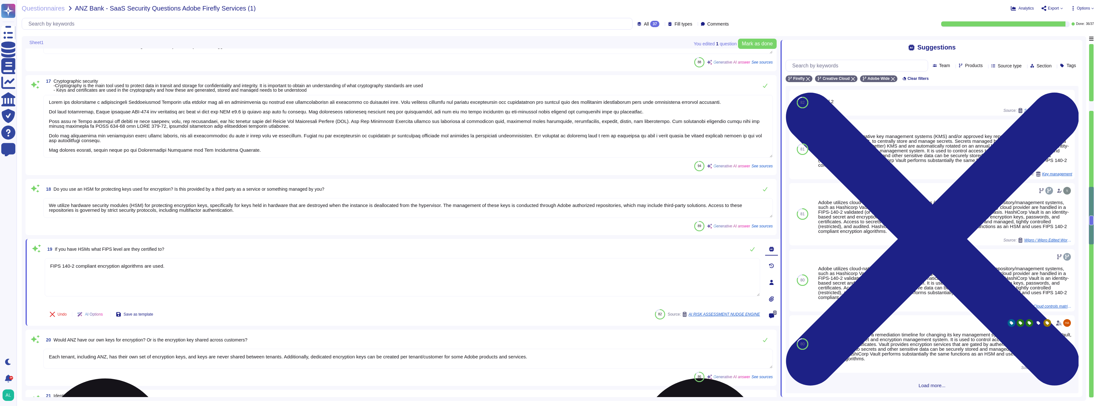
type textarea "Only authorized administrators are permitted to create new user IDs and may onl…"
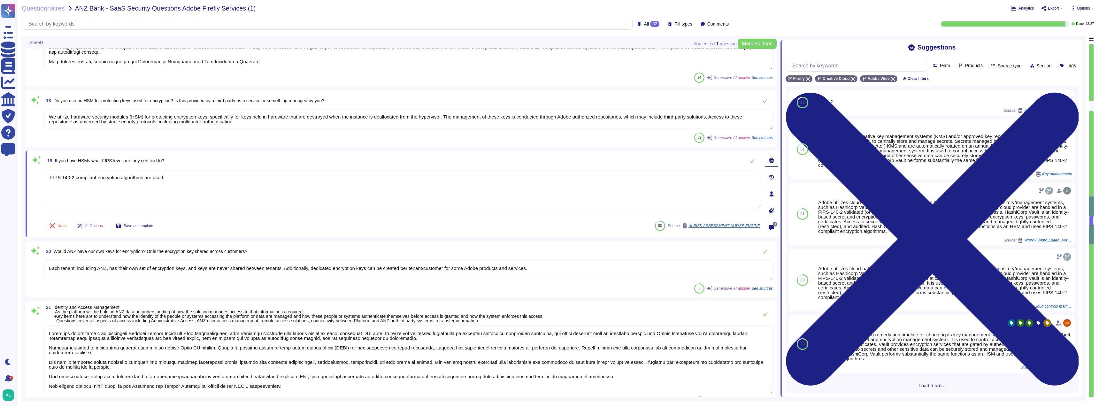
type textarea "Passwords are [SECURITY_DATA] or encrypted. SHA-256 hashing is used in combinat…"
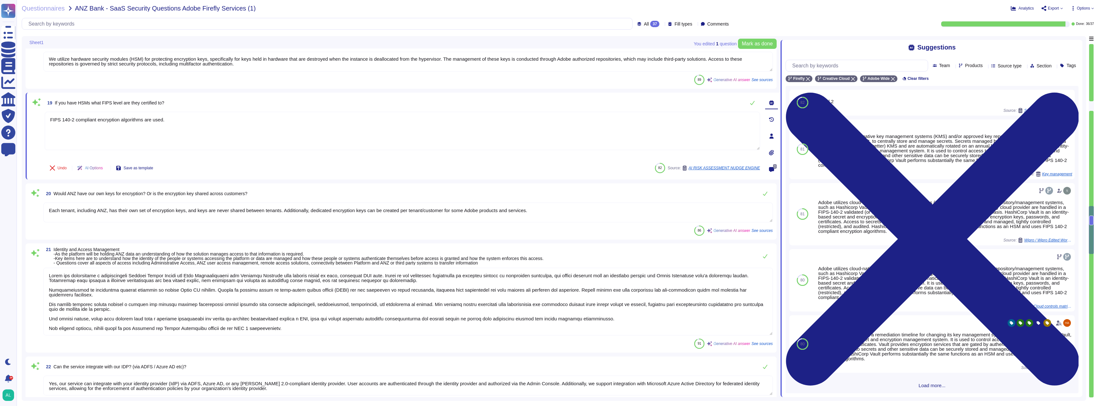
type textarea "a. End user identity is verified through various authentication methods, includ…"
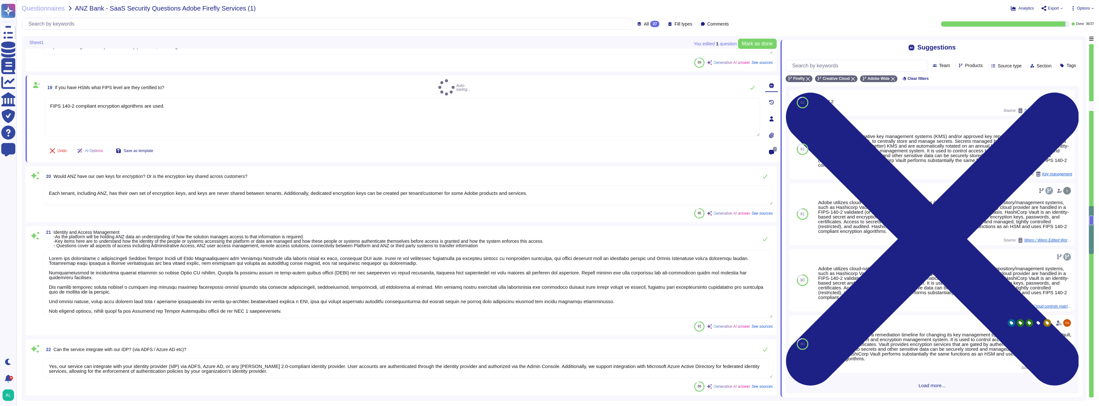
type textarea "FIPS 140-2 compliant encryption algorithms are used."
click at [122, 201] on textarea "Each tenant, including ANZ, has their own set of encryption keys, and keys are …" at bounding box center [407, 195] width 729 height 20
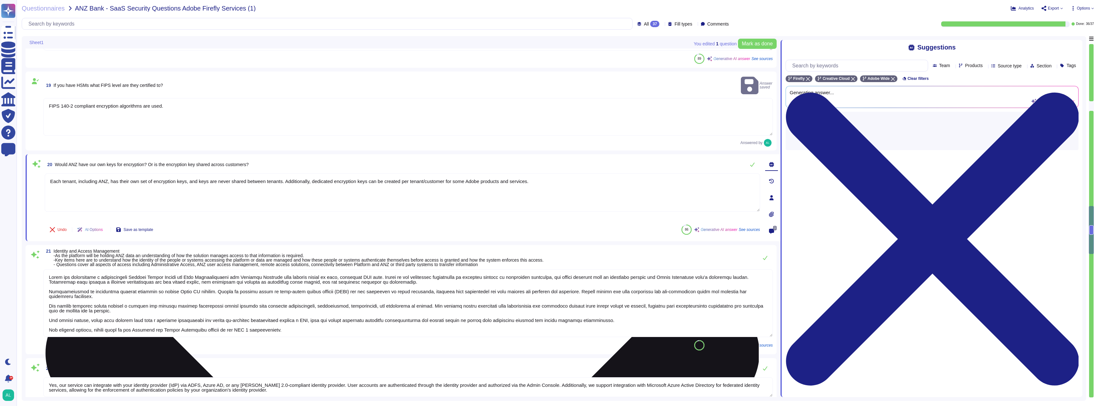
type textarea "a. End user identity is verified through various authentication methods, includ…"
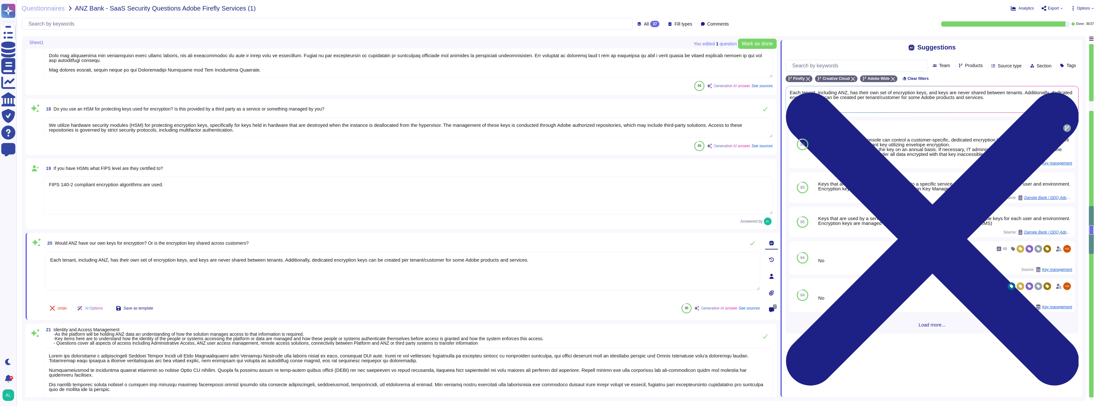
type textarea "The system is backed up through periodic backups and failover technology for cr…"
type textarea "Adobe employs a variety of tools and mitigating controls to protect against dat…"
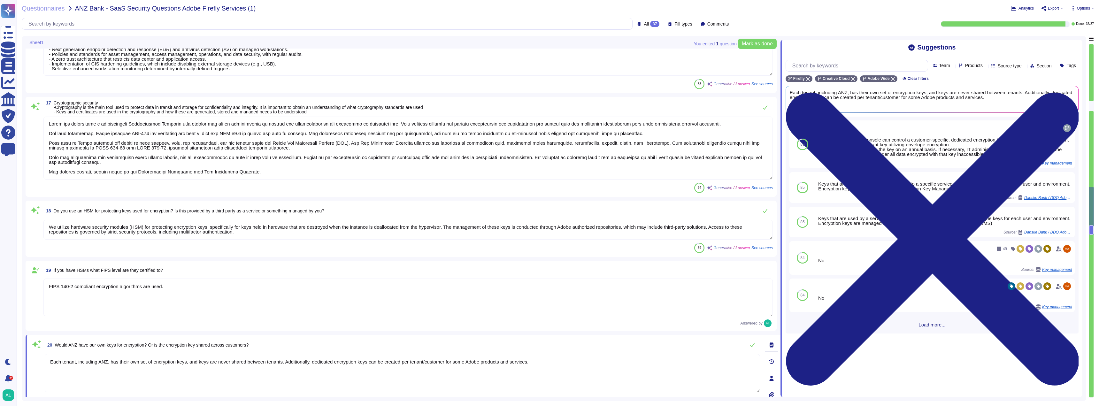
scroll to position [1145, 0]
type textarea "Information in transit is protected using TLS v1.2 or higher over HTTPS. Additi…"
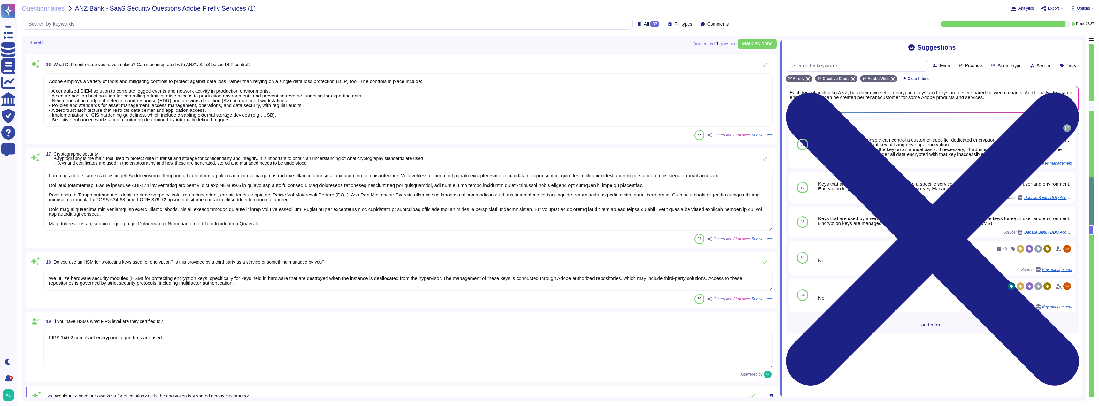
scroll to position [1017, 0]
type textarea "Yes, customers can access application logs, and for some offerings, they can re…"
type textarea "Data at rest is encrypted by the cloud service provider using 256-bit AES encry…"
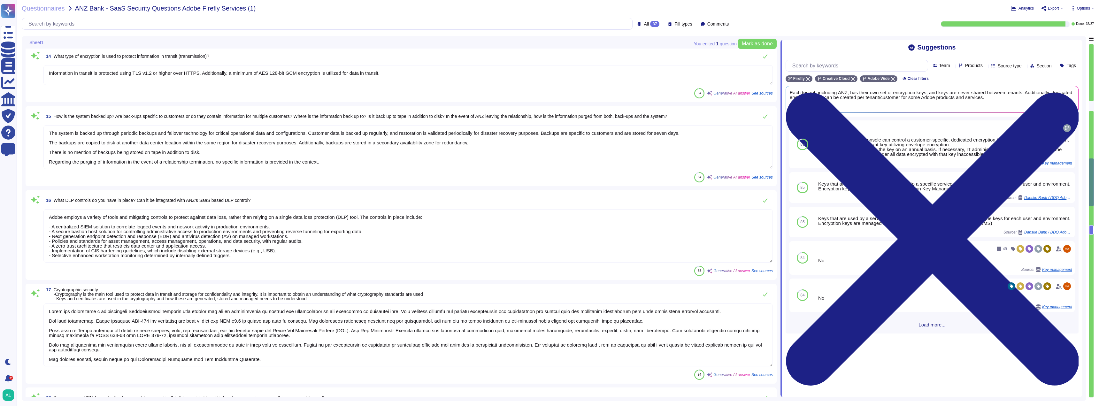
type textarea "Amazon Web Services uses strong tenant isolation security and control capabilit…"
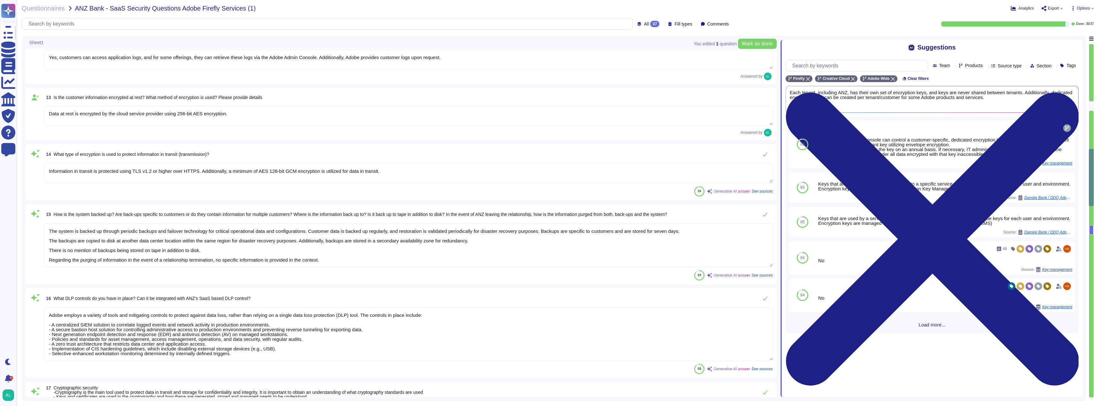
type textarea "All server-side components of Firefly Services APIs are hosted on Amazon AWS da…"
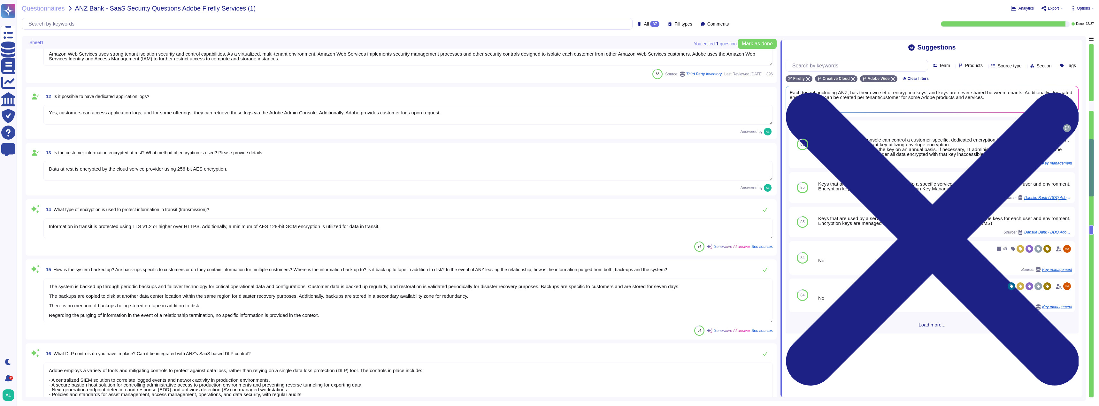
type textarea "To protect ANZ data from inadvertent or intentional access by others, we have i…"
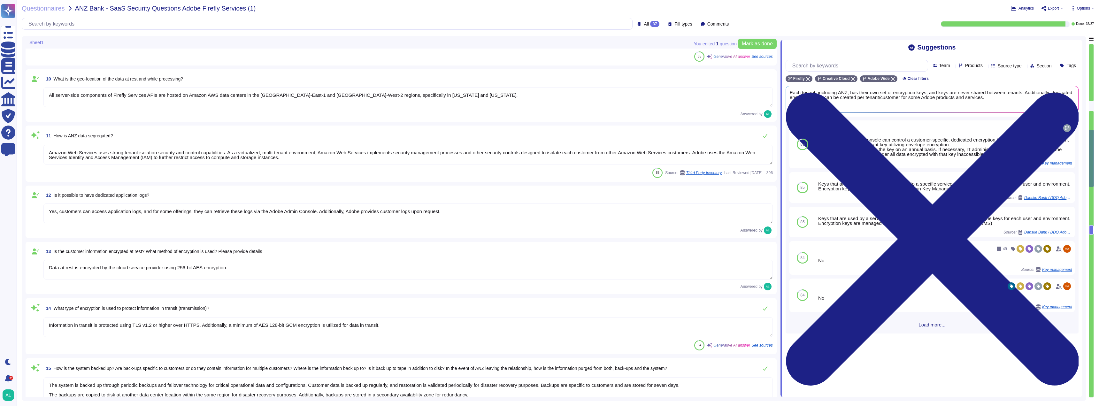
type textarea "Adobe implements strong security measures to protect data, including ANZ data, …"
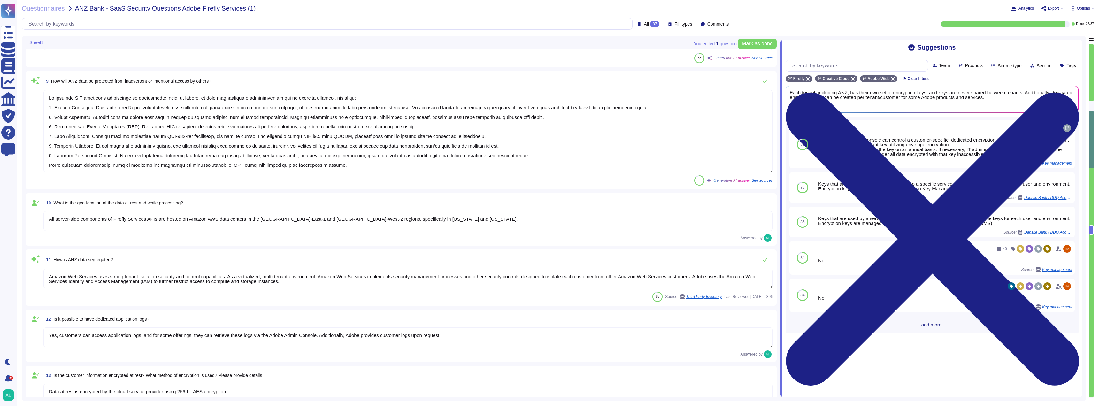
scroll to position [602, 0]
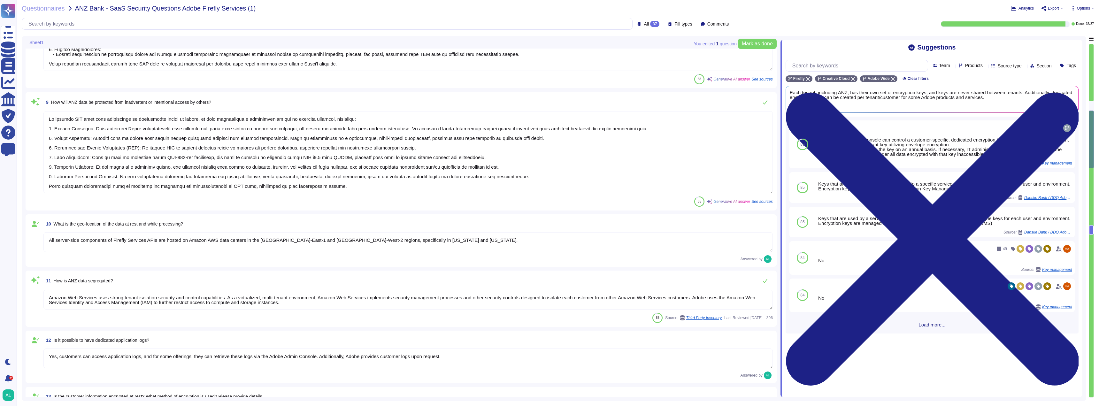
type textarea "Customer data is logically separated at the database level."
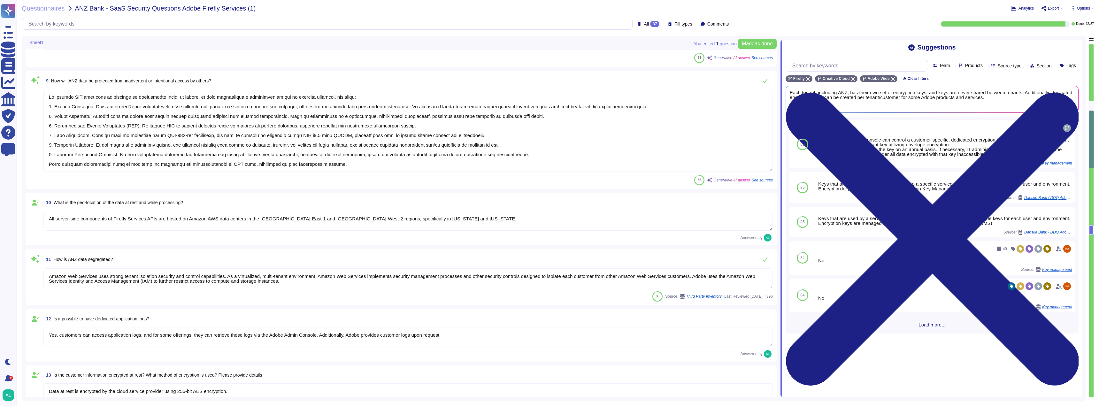
type textarea "Adobe employs a variety of tools and mitigating controls to protect against dat…"
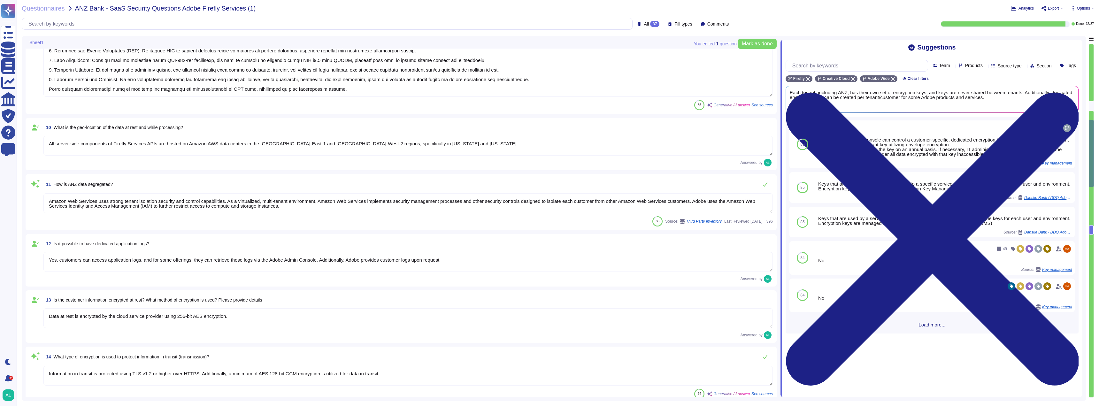
type textarea "Adobe has established a comprehensive Cryptography Standard that governs the us…"
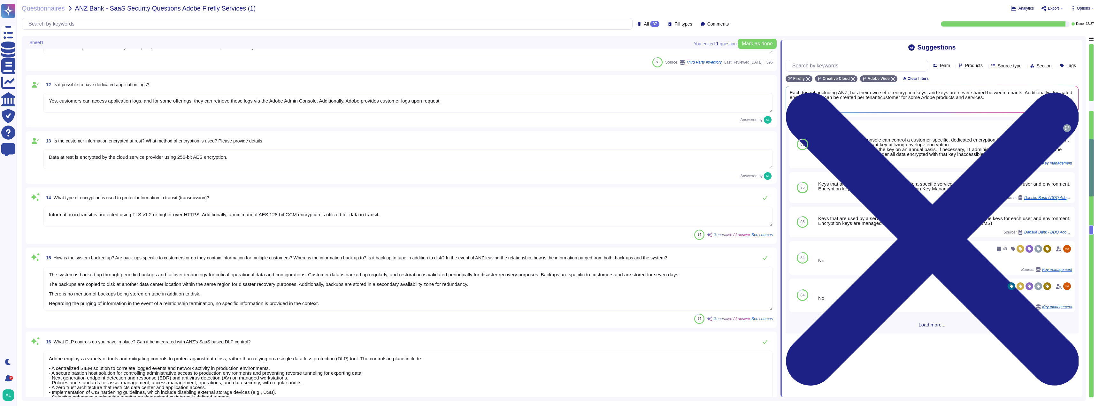
type textarea "We utilize hardware security modules (HSM) for protecting encryption keys, spec…"
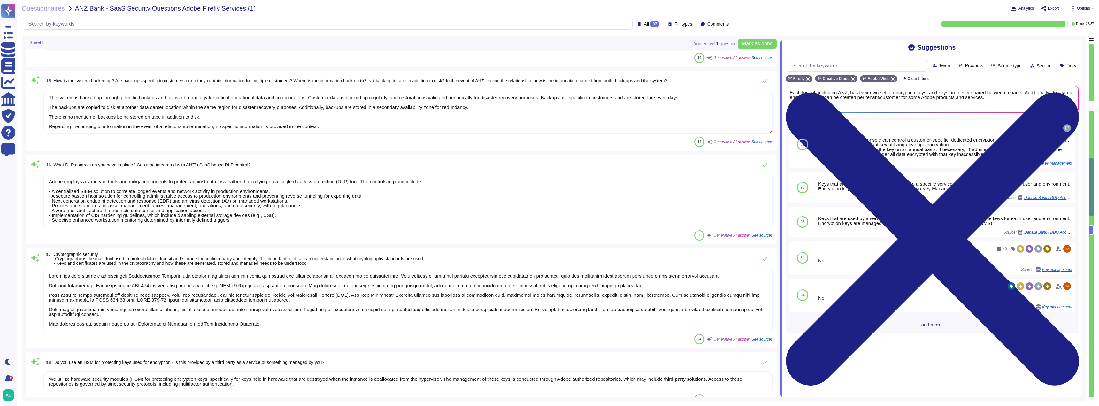
type textarea "FIPS 140-2 compliant encryption algorithms are used."
type textarea "Each tenant, including ANZ, has their own set of encryption keys, and keys are …"
type textarea "Adobe has established a comprehensive Logical Access Policy and Data Classifica…"
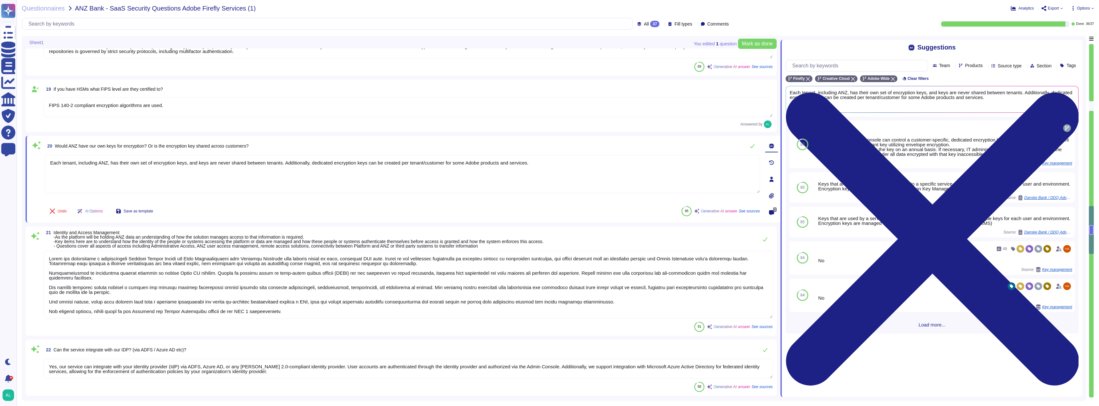
type textarea "Yes, our service can integrate with your identity provider (IdP) via ADFS, Azur…"
type textarea "Only authorized administrators are permitted to create new user IDs and may onl…"
type textarea "Passwords are [SECURITY_DATA] or encrypted. SHA-256 hashing is used in combinat…"
type textarea "a. End user identity is verified through various authentication methods, includ…"
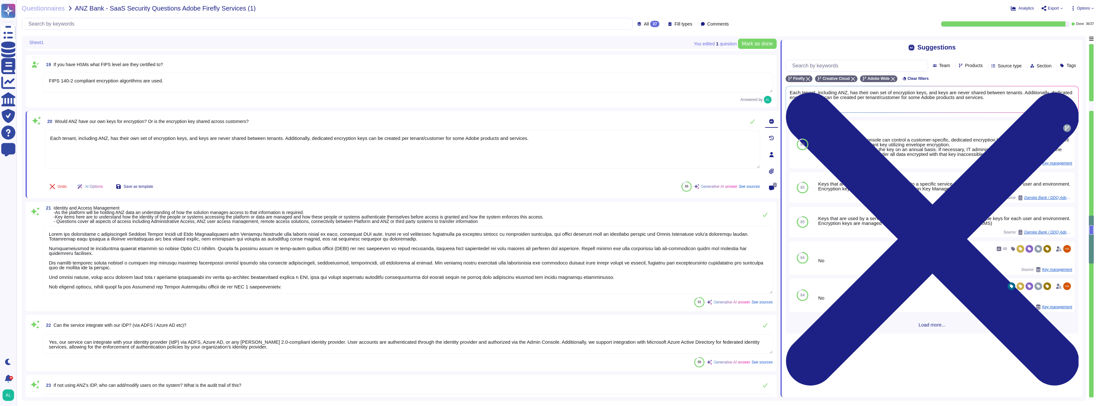
type textarea "Refer to the product documentation for available features and capabilities."
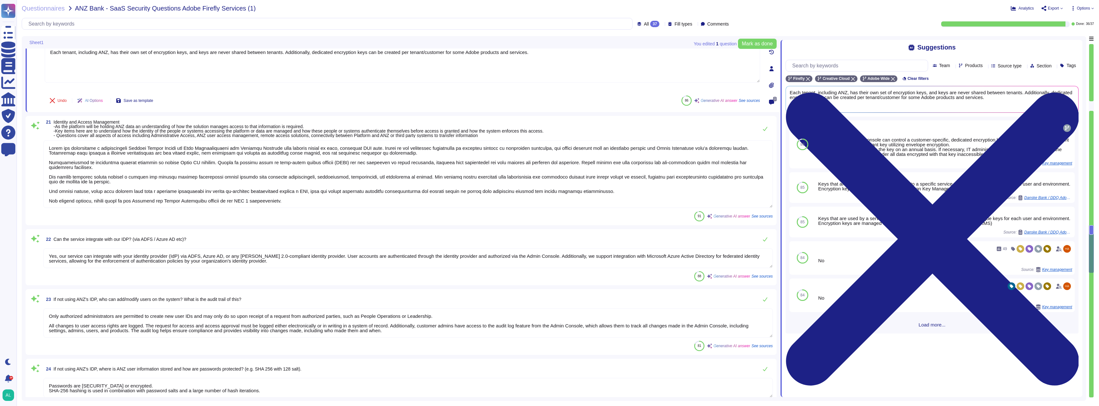
type textarea "Yes, there are session timeouts in place. Session timeouts can be configured by…"
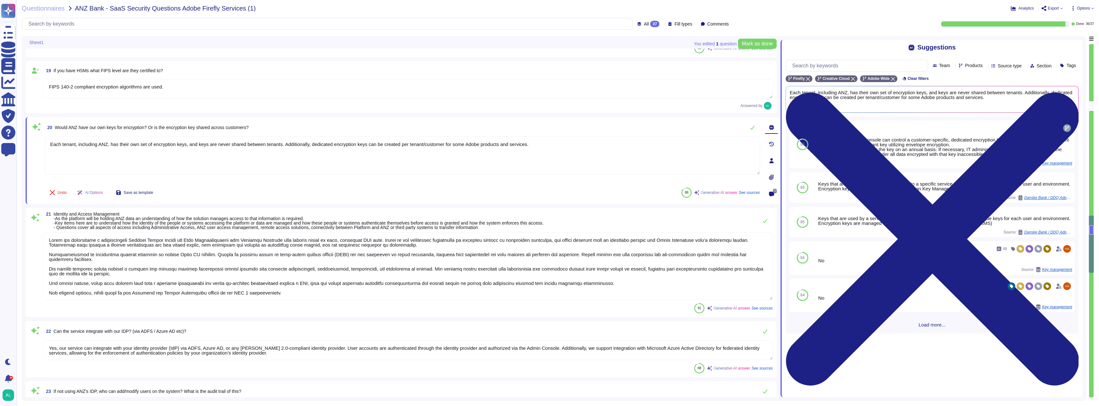
scroll to position [1344, 0]
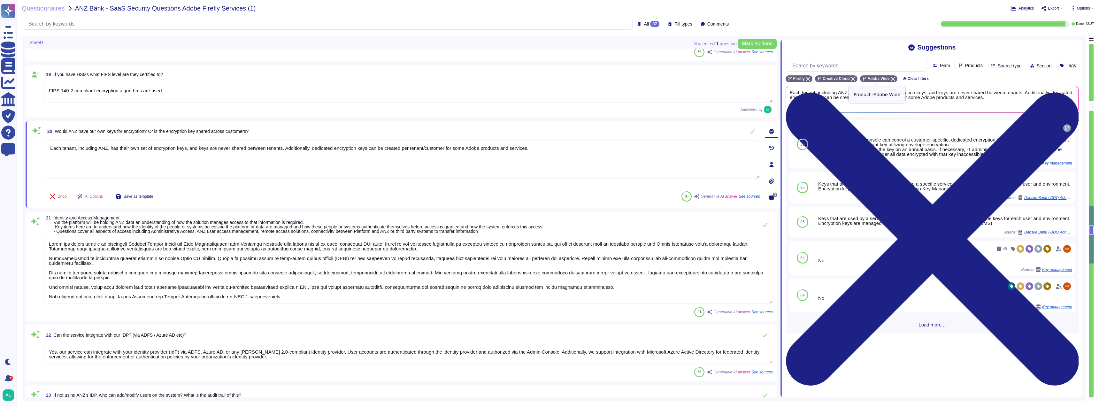
click at [891, 78] on icon at bounding box center [893, 79] width 4 height 4
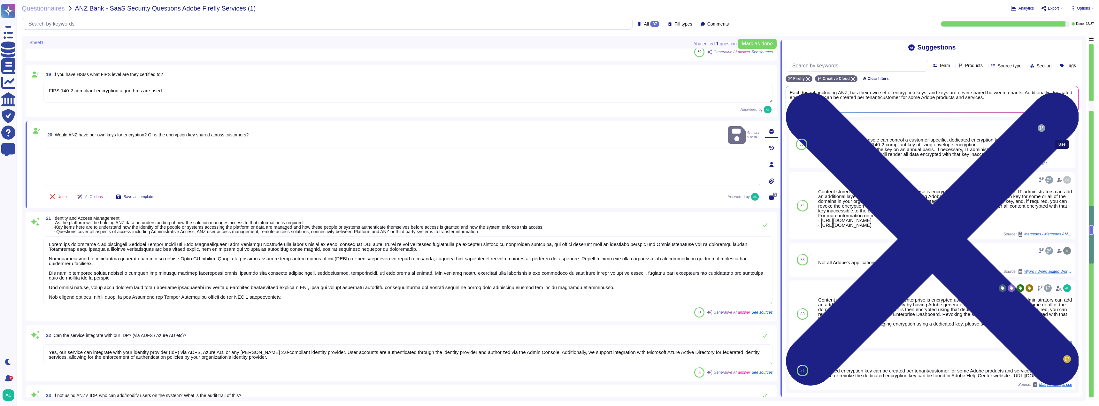
click at [1059, 145] on span "Use" at bounding box center [1062, 145] width 7 height 4
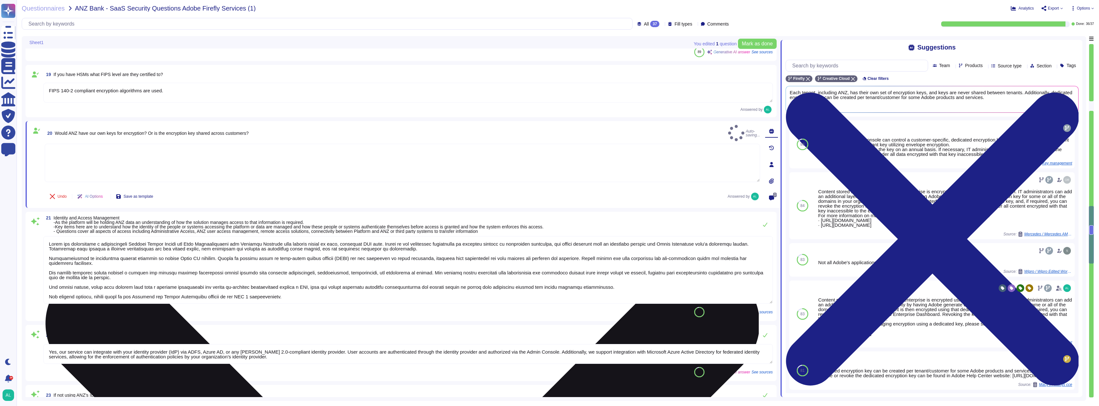
type textarea "If needed, the Admin Console can control a customer-specific, dedicated encrypt…"
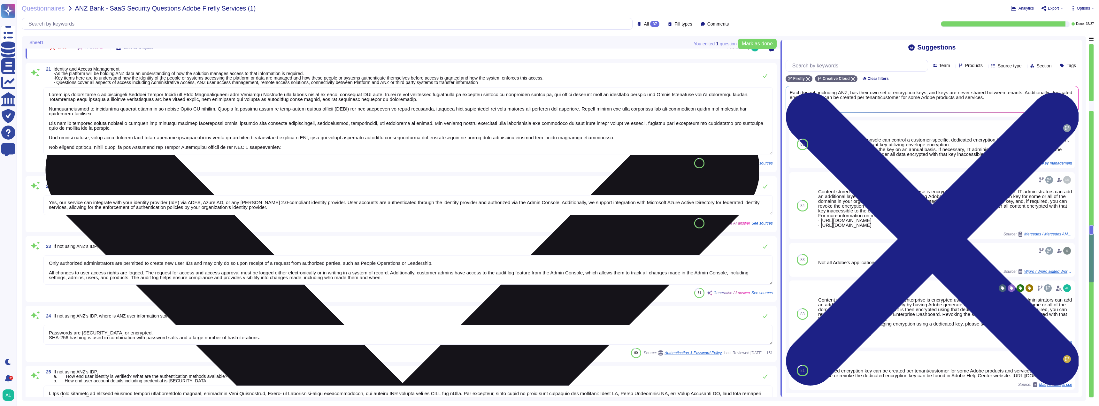
scroll to position [1503, 0]
type textarea "Password policies are dependent upon the authentication option chosen by the cu…"
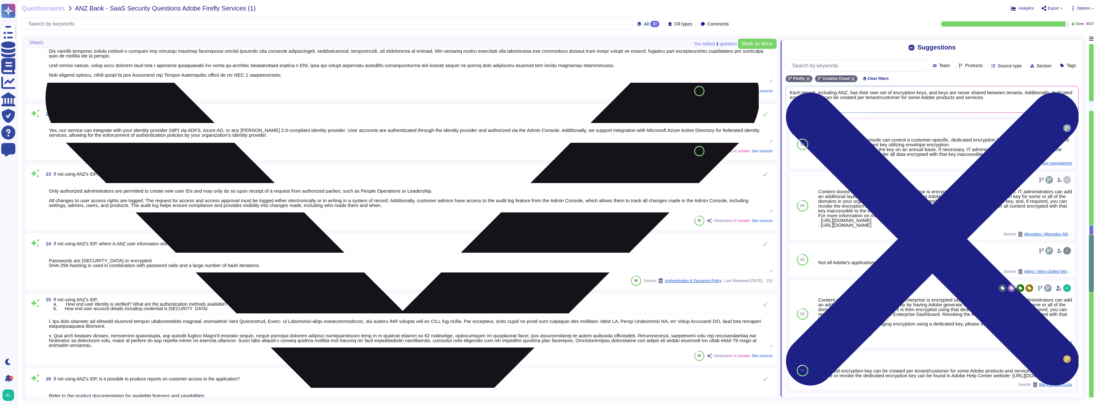
scroll to position [1567, 0]
type textarea "All requests to the service offering APIs must be authenticated and authorized …"
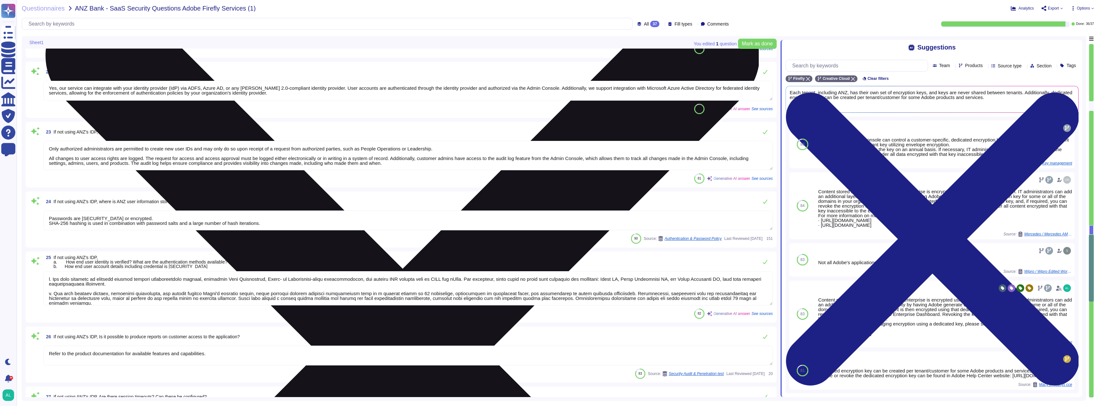
scroll to position [1, 0]
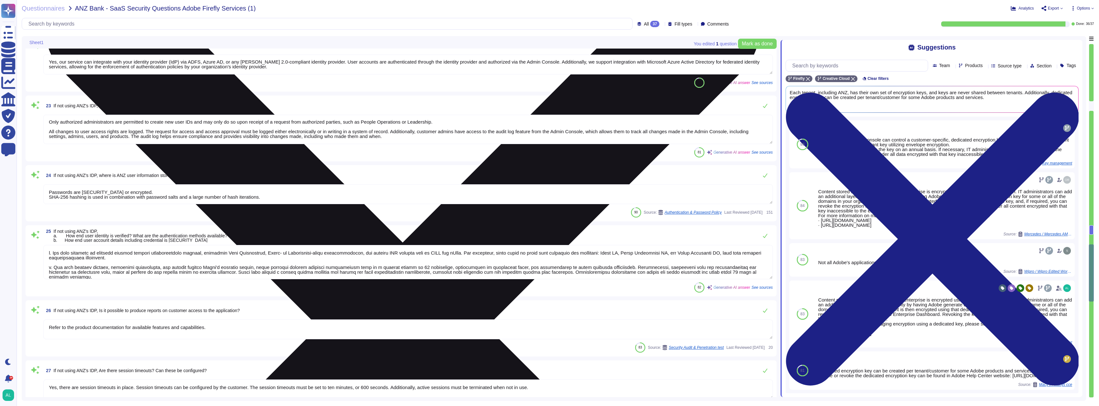
type textarea "At Adobe, security testing is an integral part of our Secure Product Lifecycle …"
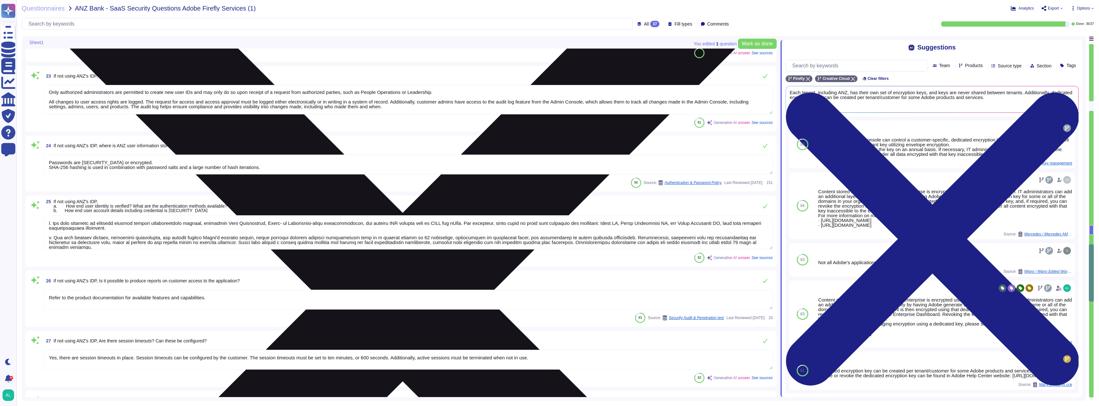
scroll to position [1663, 0]
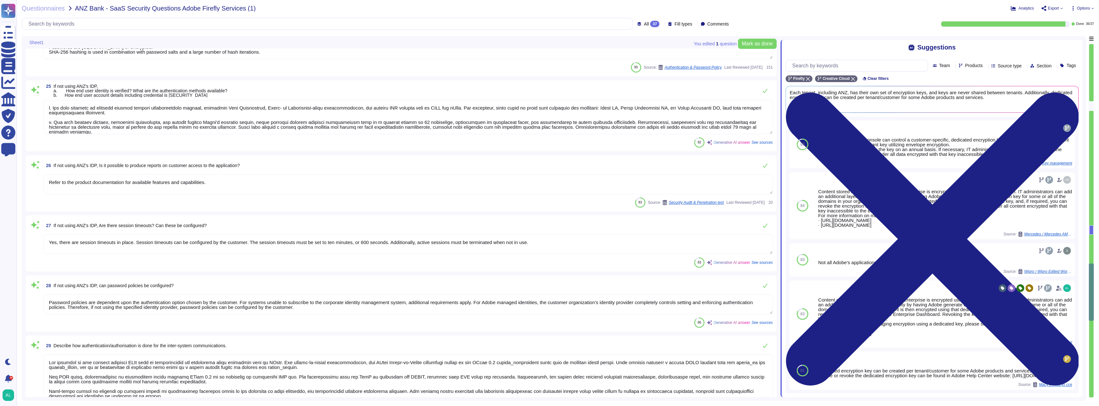
type textarea "Security testing is performed for significant changes to ensure the detection a…"
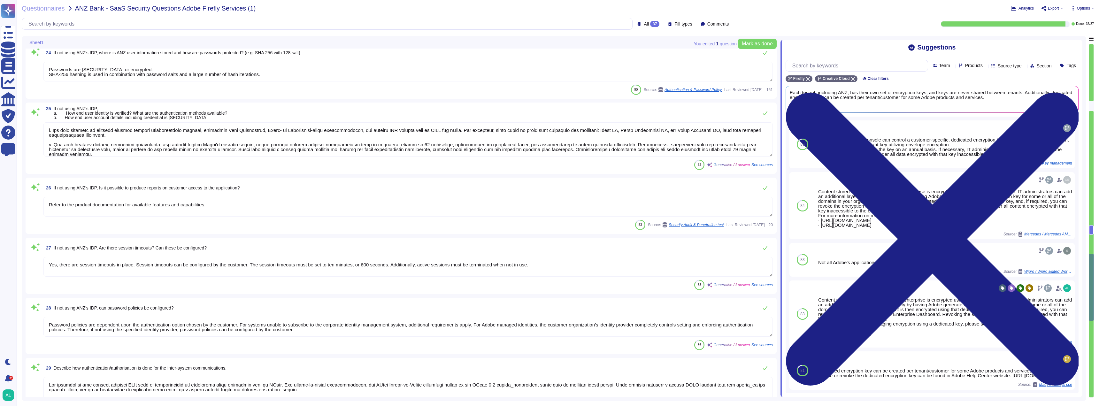
scroll to position [1727, 0]
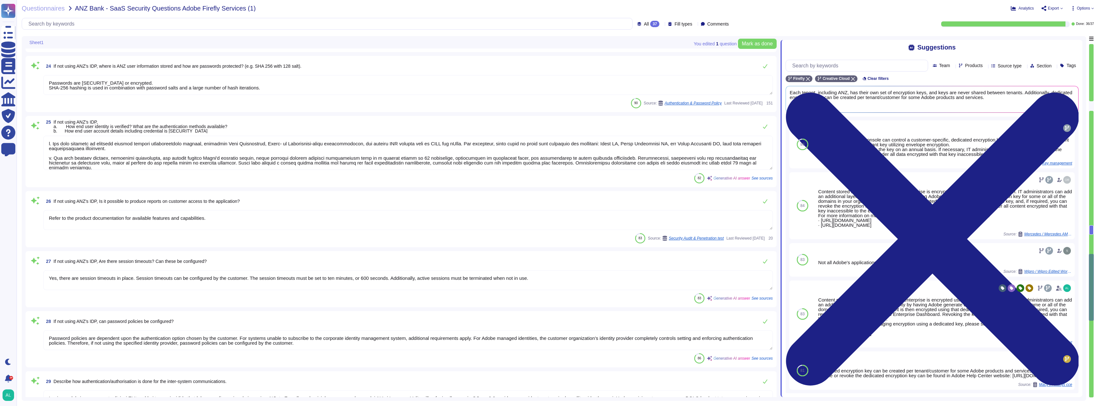
type textarea "Adobe has established a comprehensive Logical Access Policy and Data Classifica…"
click at [281, 90] on textarea "Passwords are [SECURITY_DATA] or encrypted. SHA-256 hashing is used in combinat…" at bounding box center [407, 85] width 729 height 20
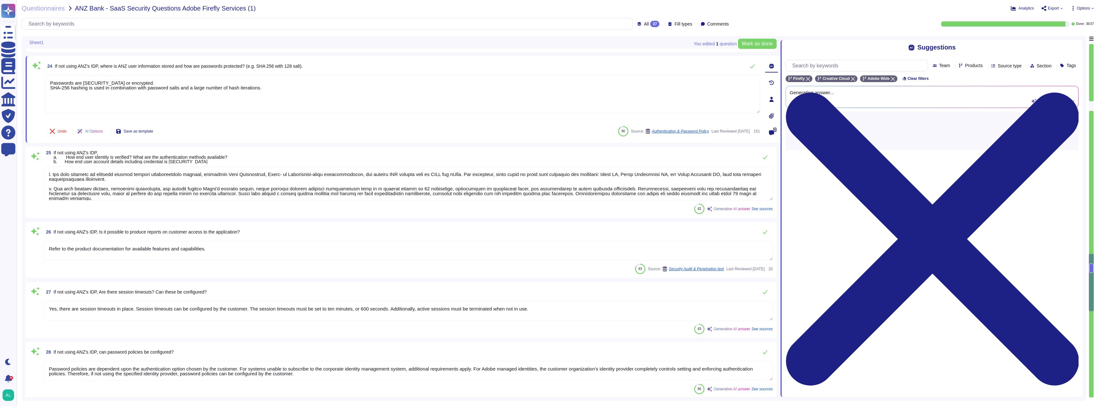
click at [290, 134] on div "Undo AI Options Save as template 90 Source: Authentication & Password Policy La…" at bounding box center [402, 131] width 715 height 15
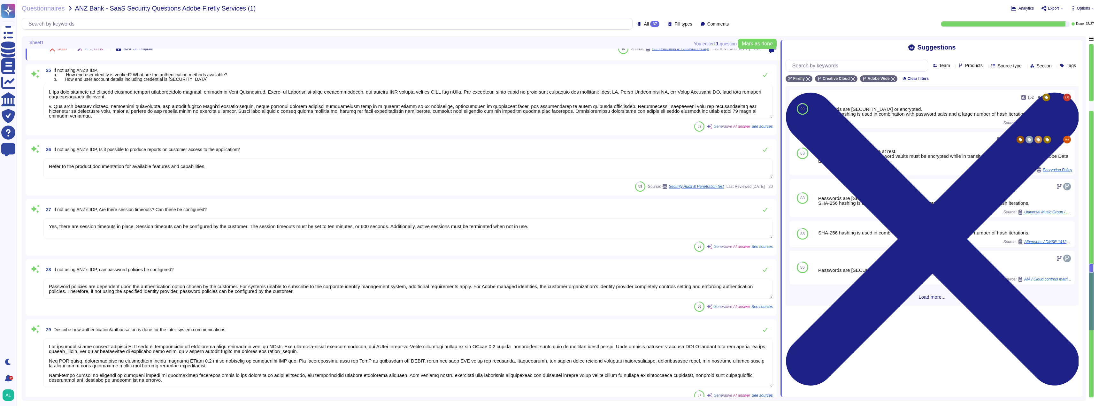
type textarea "Security testing is performed for significant changes to ensure the detection a…"
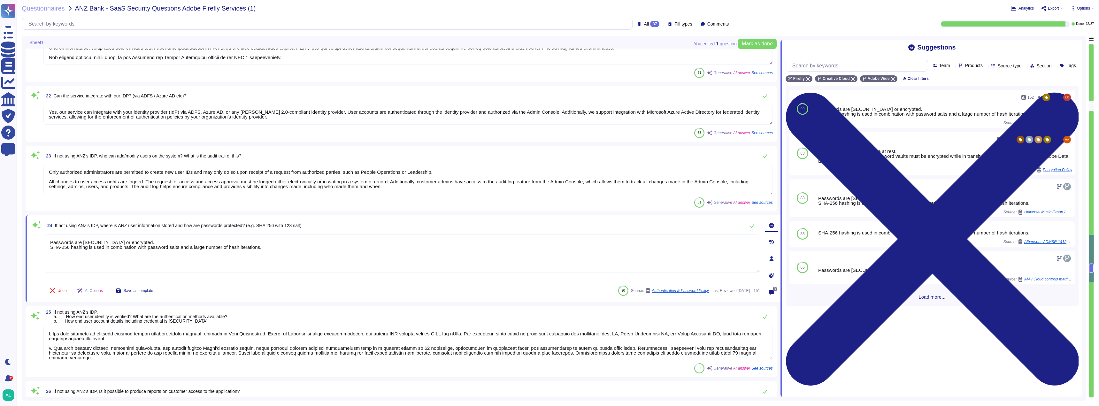
scroll to position [1521, 0]
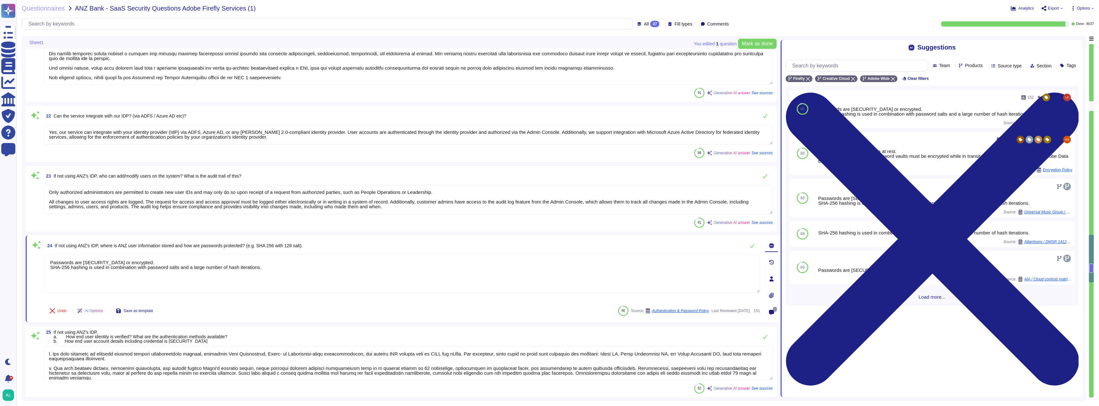
type textarea "FIPS 140-2 compliant encryption algorithms are used."
type textarea "If needed, the Admin Console can control a customer-specific, dedicated encrypt…"
type textarea "Adobe has established a comprehensive Logical Access Policy and Data Classifica…"
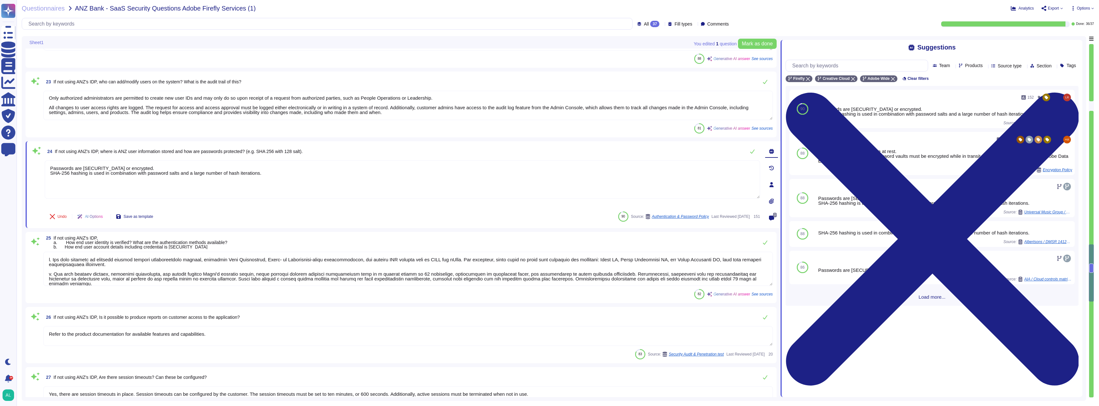
type textarea "All requests to the service offering APIs must be authenticated and authorized …"
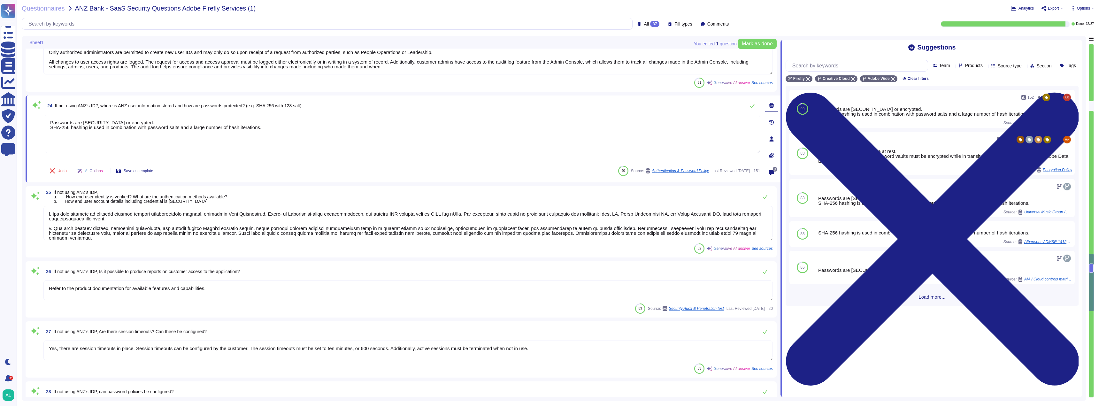
type textarea "At Adobe, security testing is an integral part of our Secure Product Lifecycle …"
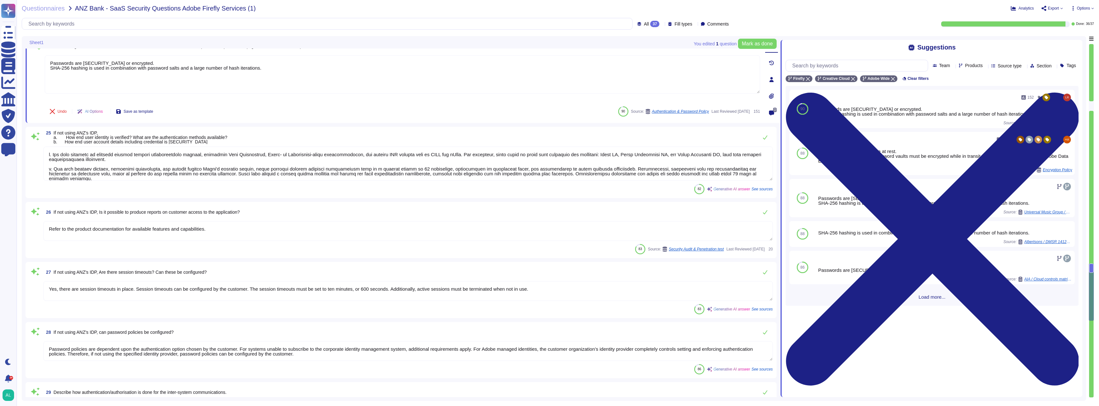
scroll to position [1, 0]
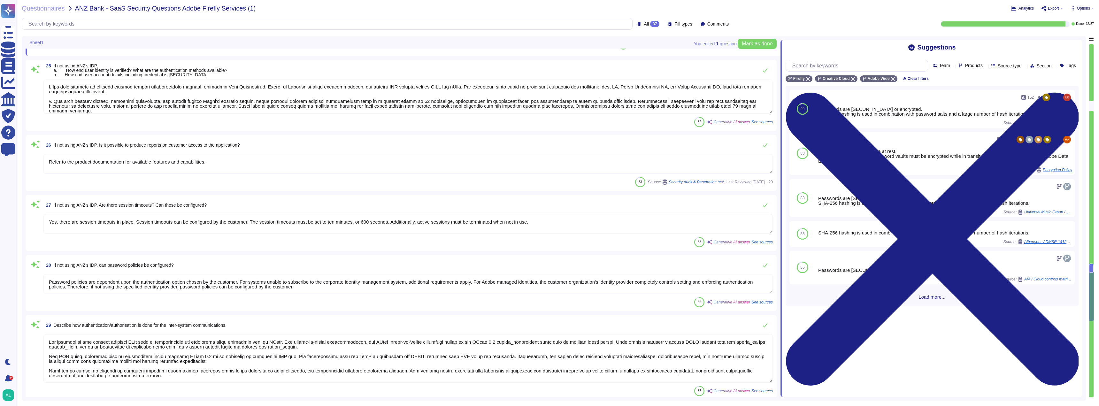
type textarea "Security testing is performed for significant changes to ensure the detection a…"
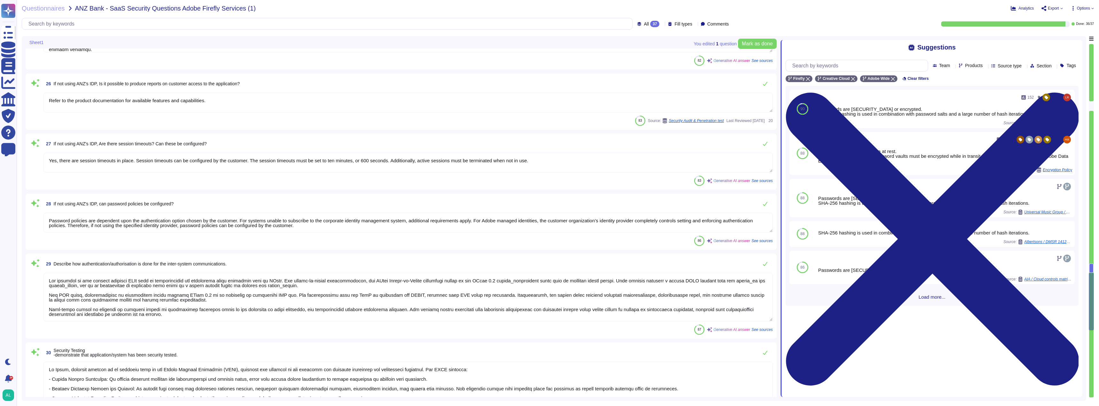
scroll to position [1840, 0]
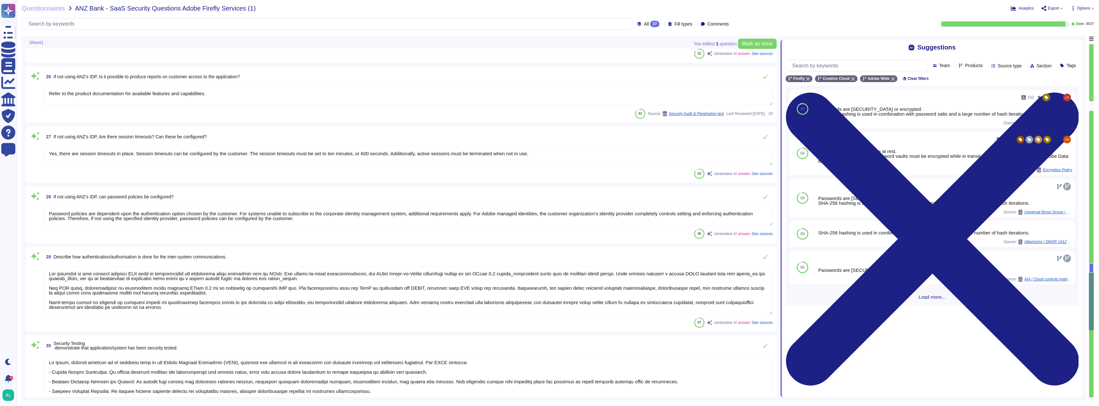
type textarea "We ensure security is built into our applications through our Adobe Secure Prod…"
click at [231, 98] on textarea "Refer to the product documentation for available features and capabilities." at bounding box center [407, 96] width 729 height 20
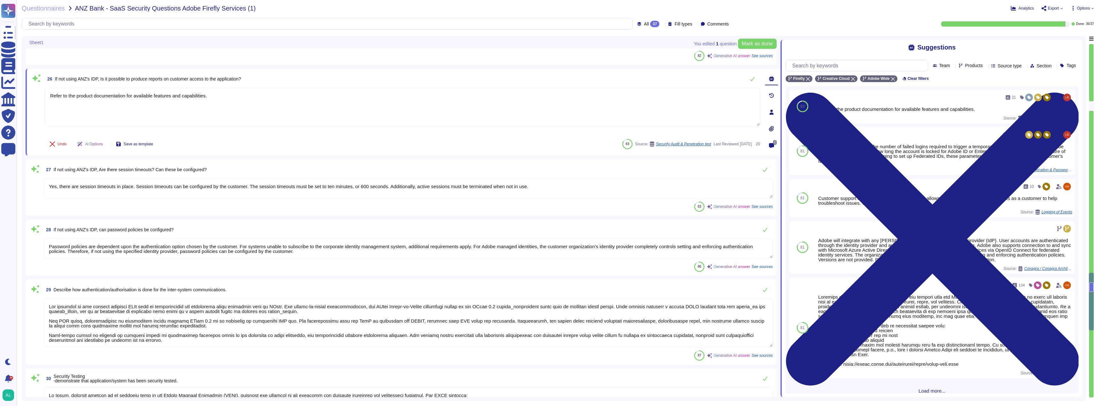
scroll to position [1776, 0]
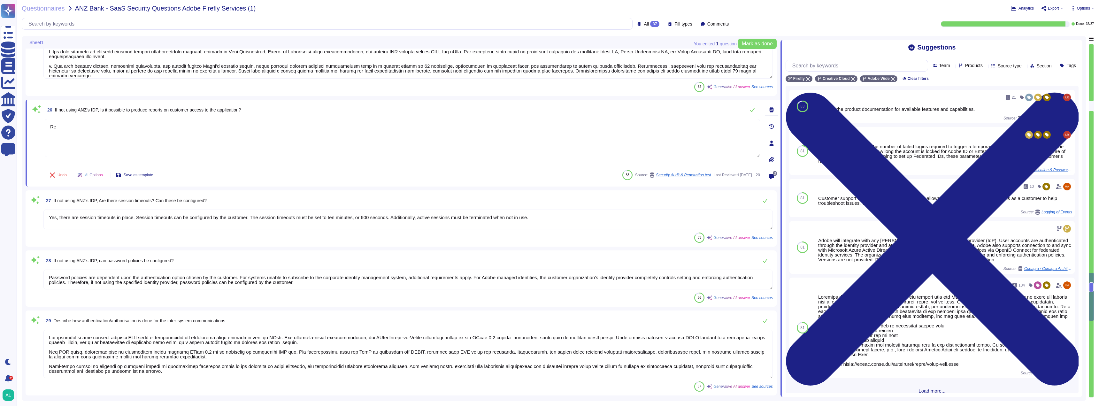
type textarea "R"
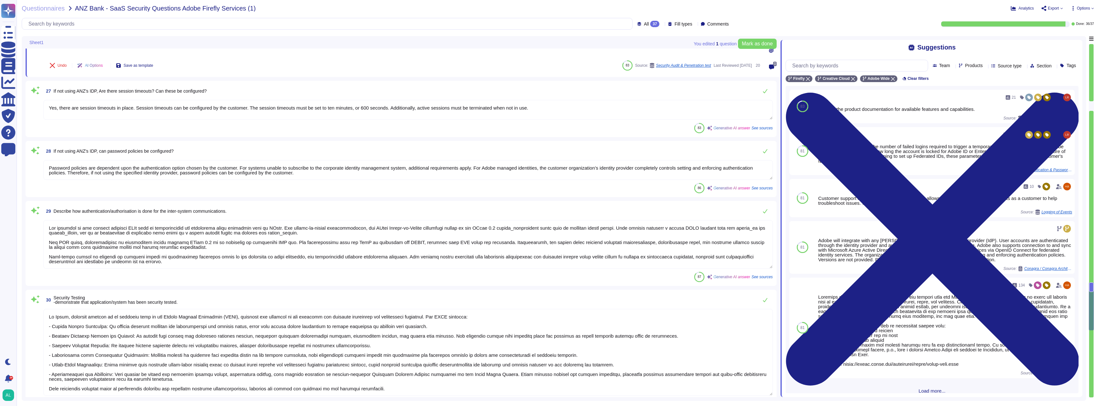
type textarea "Yes, customer administrators have access to summary log reports with this infor…"
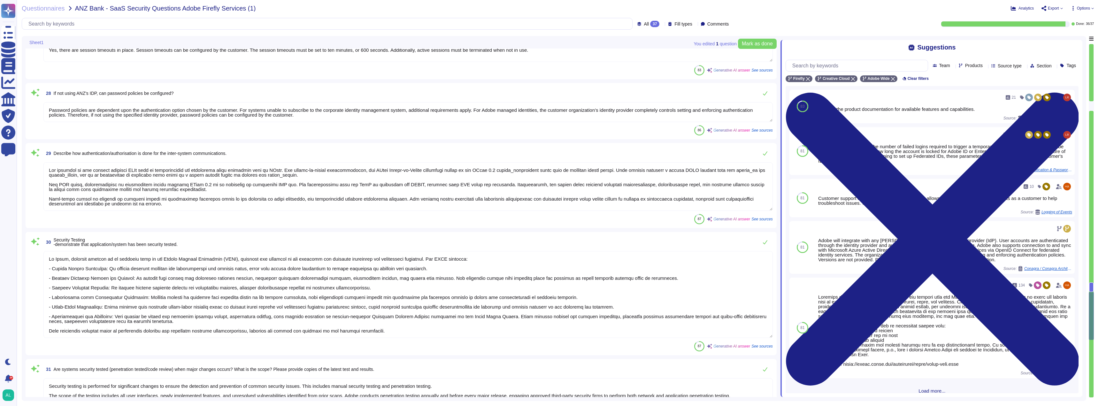
type textarea "Adobe follows a systematic approach to managing changes in its environment. Cha…"
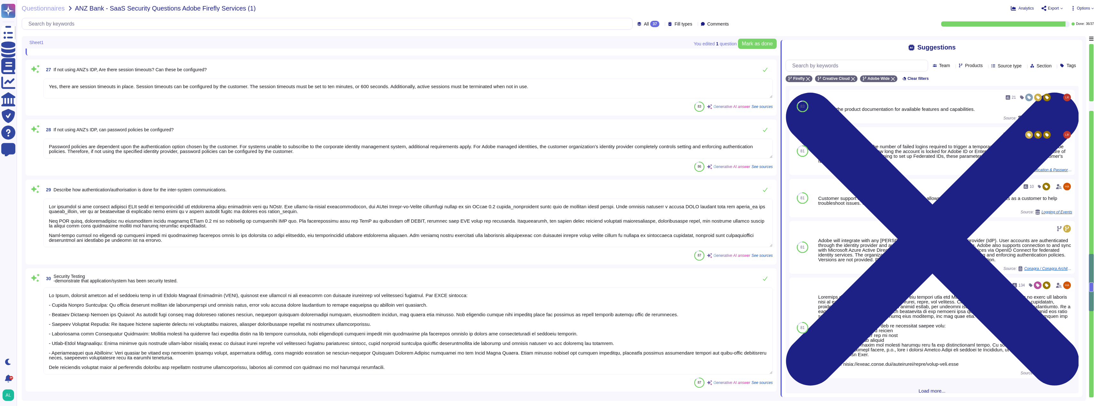
type textarea "Adobe has established a comprehensive Logical Access Policy and Data Classifica…"
type textarea "Yes, our service can integrate with your identity provider (IdP) via ADFS, Azur…"
type textarea "Only authorized administrators are permitted to create new user IDs and may onl…"
type textarea "Passwords are [SECURITY_DATA] or encrypted. SHA-256 hashing is used in combinat…"
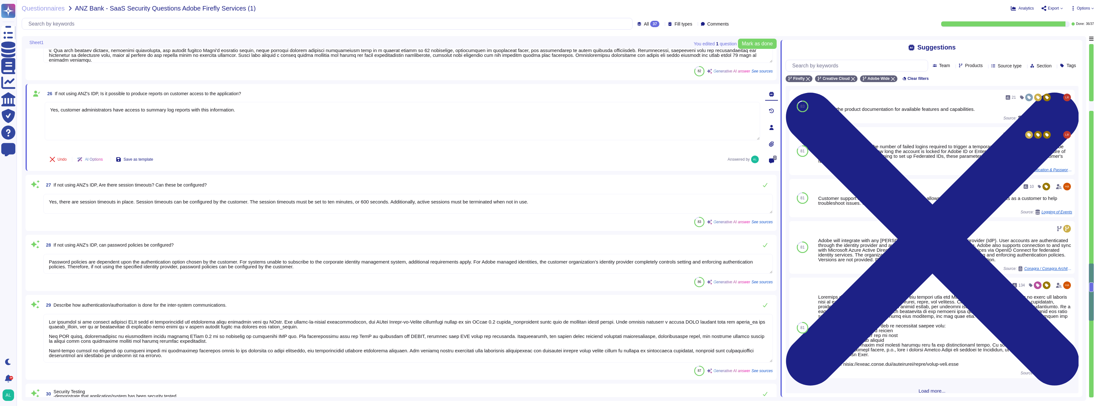
scroll to position [1858, 0]
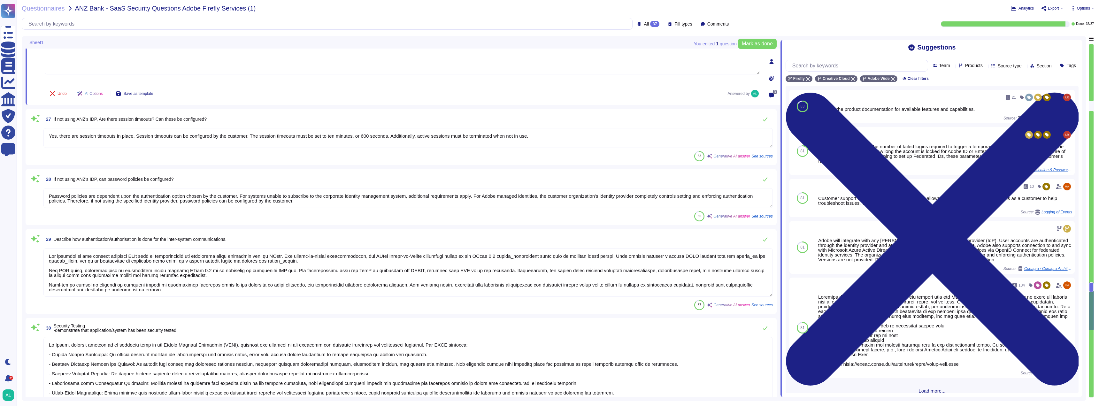
type textarea "Security testing is performed for significant changes to ensure the detection a…"
type textarea "We ensure security is built into our applications through our Adobe Secure Prod…"
click at [235, 143] on textarea "Yes, there are session timeouts in place. Session timeouts can be configured by…" at bounding box center [407, 138] width 729 height 20
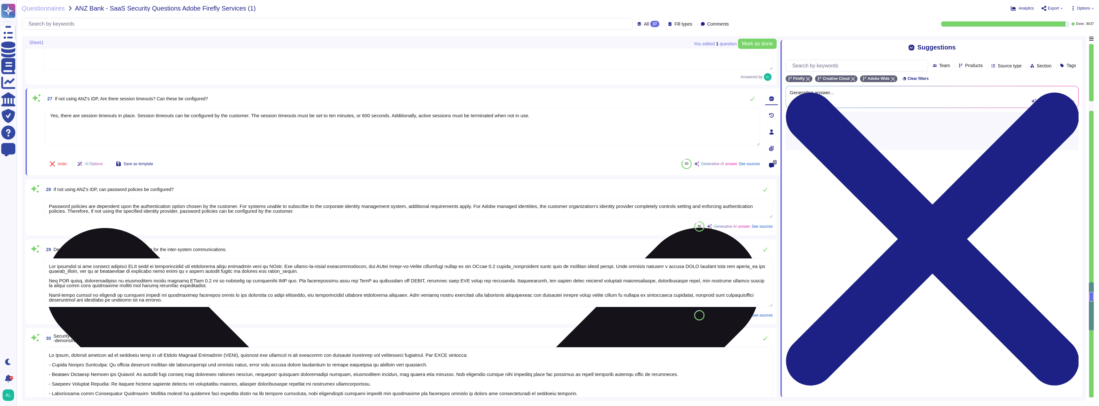
type textarea "We ensure security is built into our applications through our Adobe Secure Prod…"
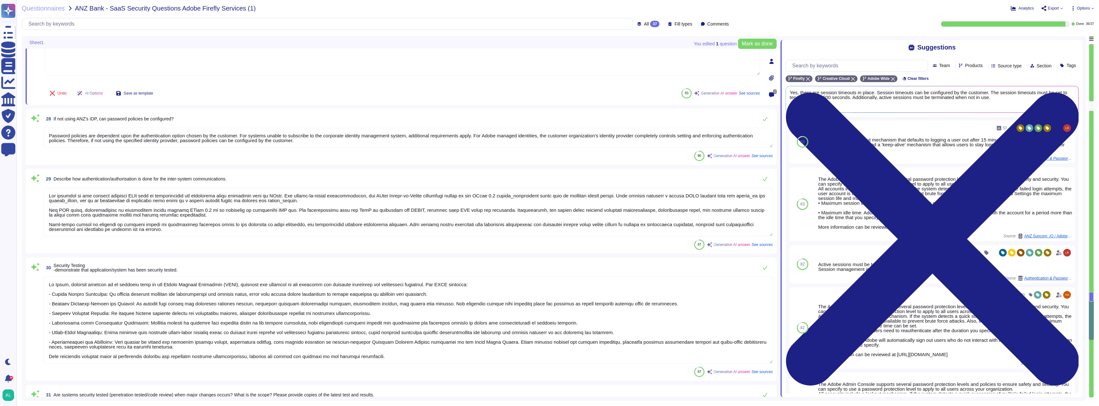
scroll to position [1954, 0]
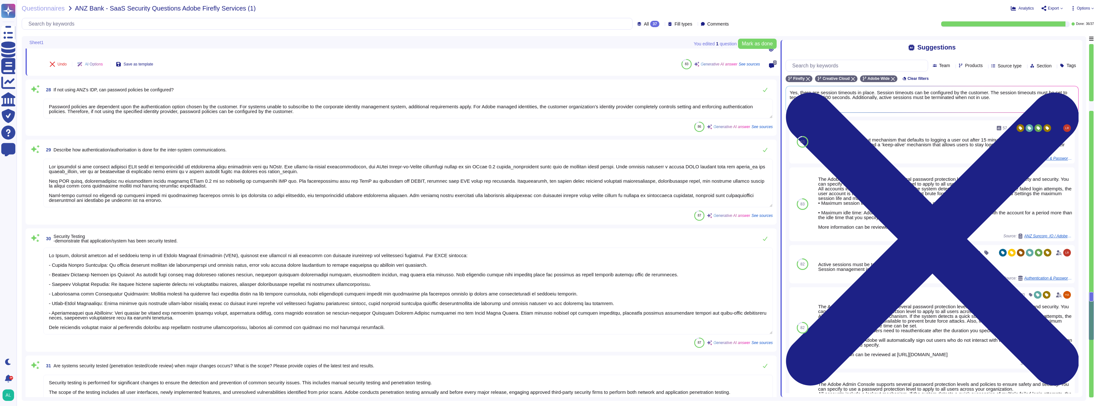
type textarea "Adobe follows a systematic approach to managing changes in its environment. Cha…"
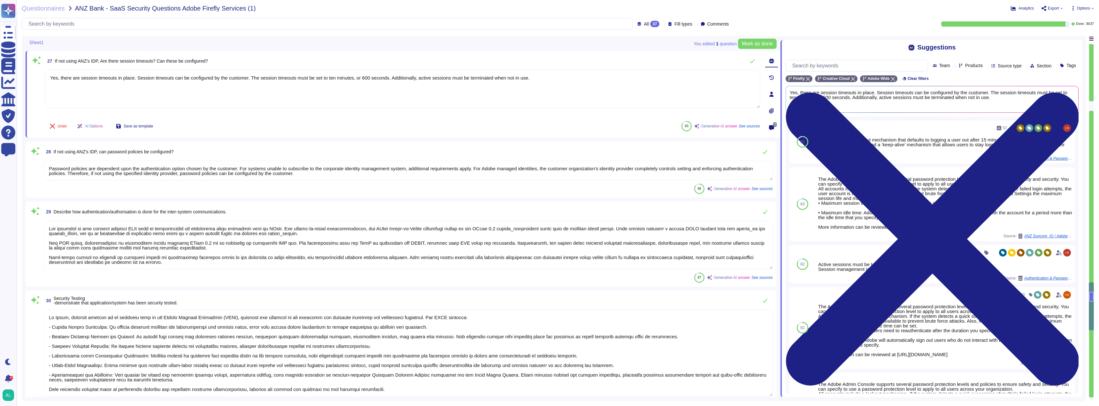
scroll to position [1890, 0]
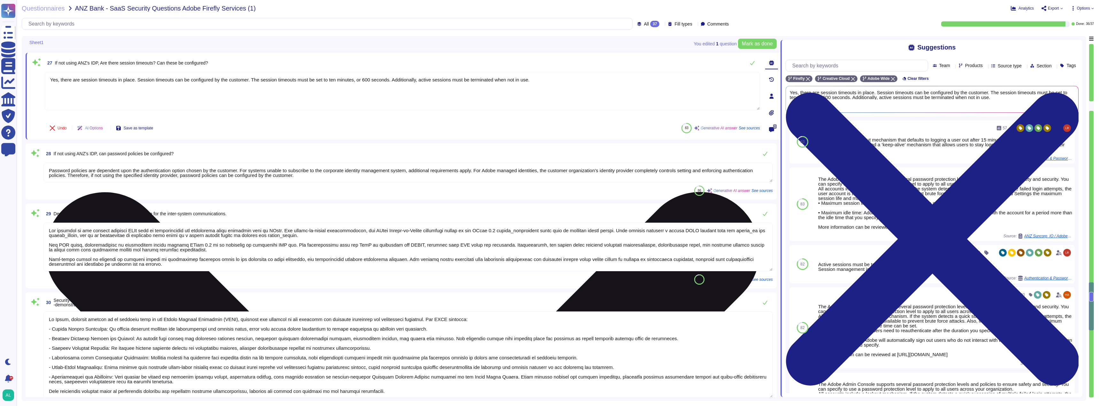
click at [542, 82] on textarea "Yes, there are session timeouts in place. Session timeouts can be configured by…" at bounding box center [402, 91] width 715 height 38
click at [387, 80] on textarea "Yes, there are session timeouts in place. Session timeouts can be configured by…" at bounding box center [402, 91] width 715 height 38
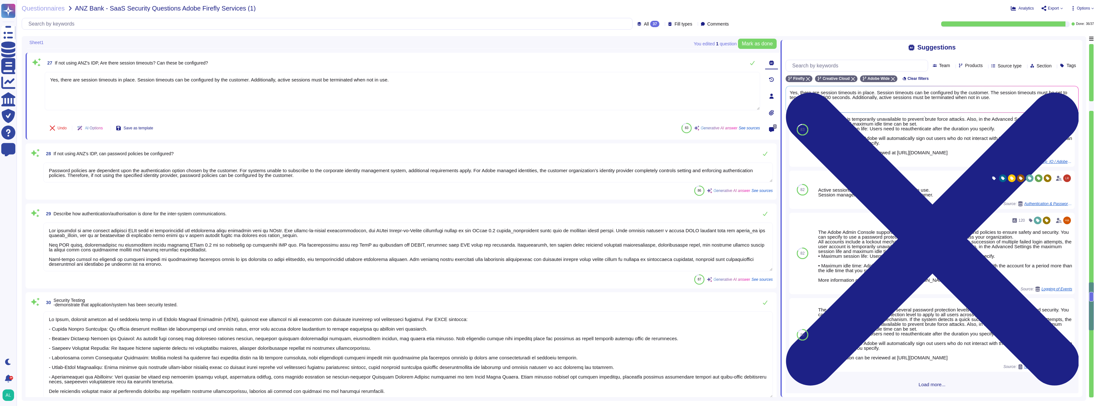
scroll to position [80, 0]
type textarea "Yes, there are session timeouts in place. Session timeouts can be configured by…"
click at [927, 385] on span "Load more..." at bounding box center [932, 384] width 293 height 5
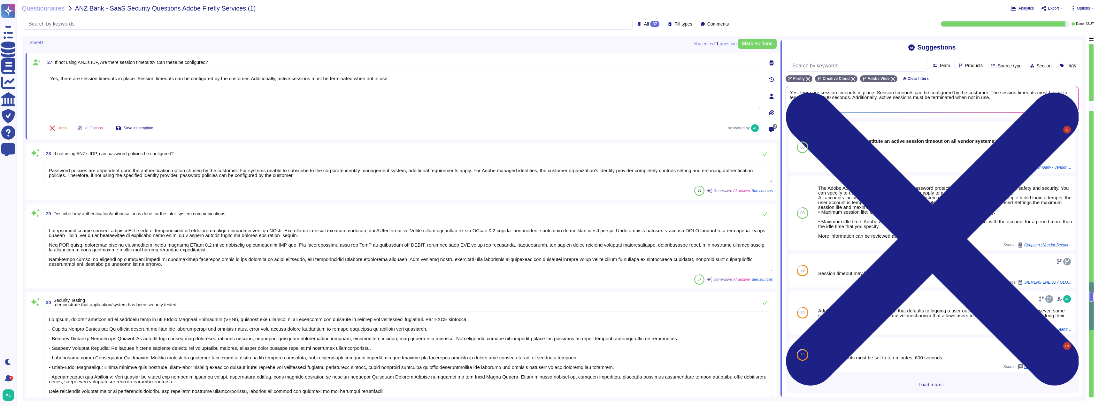
scroll to position [619, 0]
click at [935, 384] on span "Load more..." at bounding box center [932, 384] width 293 height 5
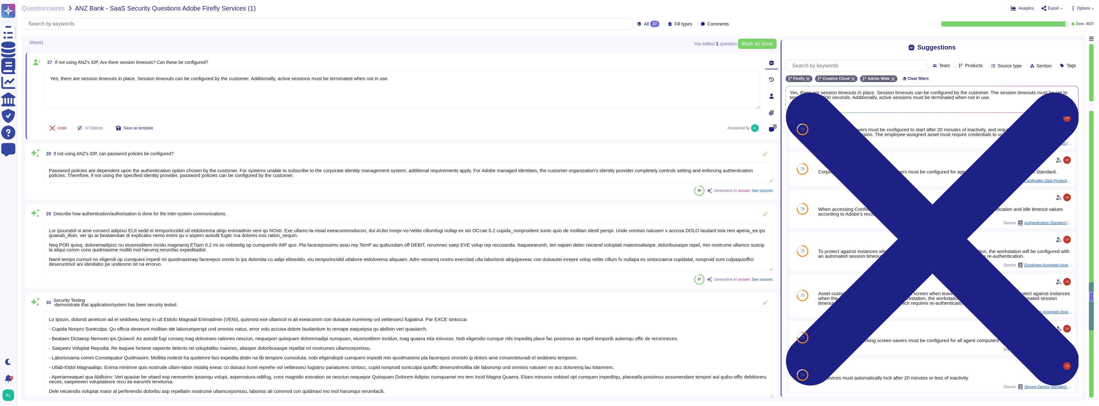
scroll to position [1032, 0]
click at [315, 178] on textarea "Password policies are dependent upon the authentication option chosen by the cu…" at bounding box center [407, 173] width 729 height 20
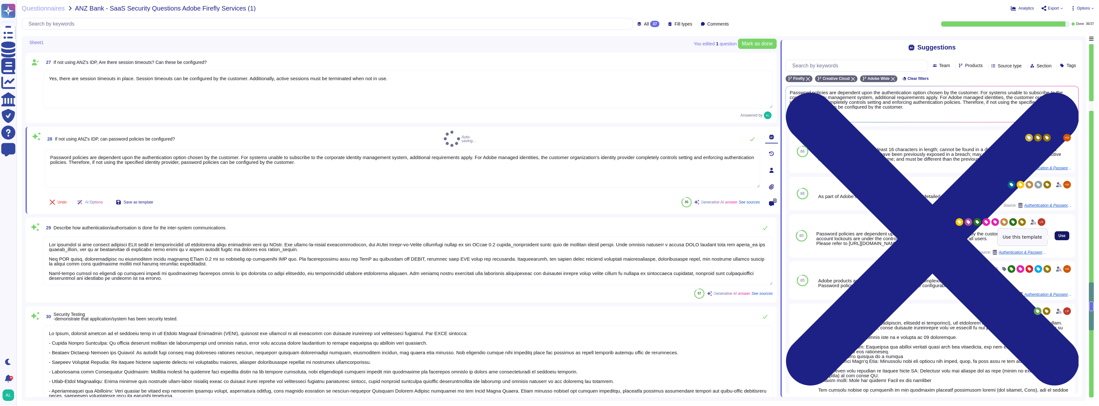
click at [1060, 235] on span "Use" at bounding box center [1062, 236] width 7 height 4
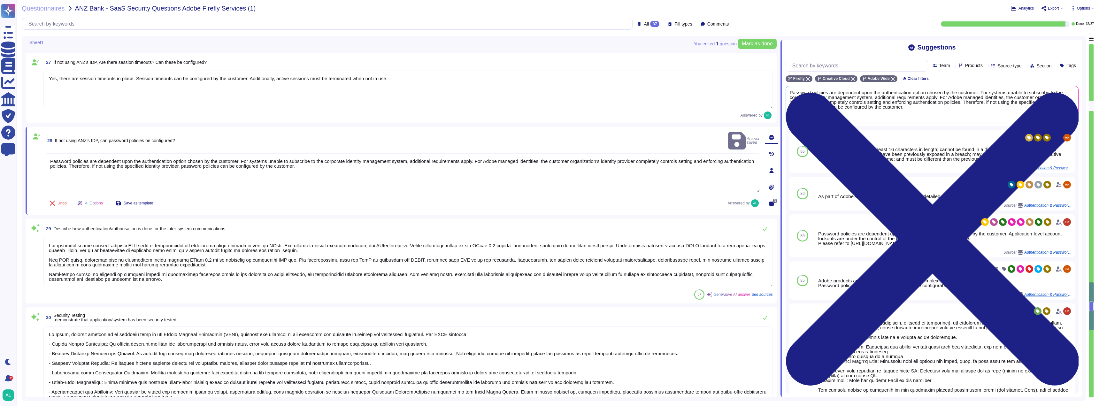
type textarea "Password policies are dependent upon the authentication option chosen by the cu…"
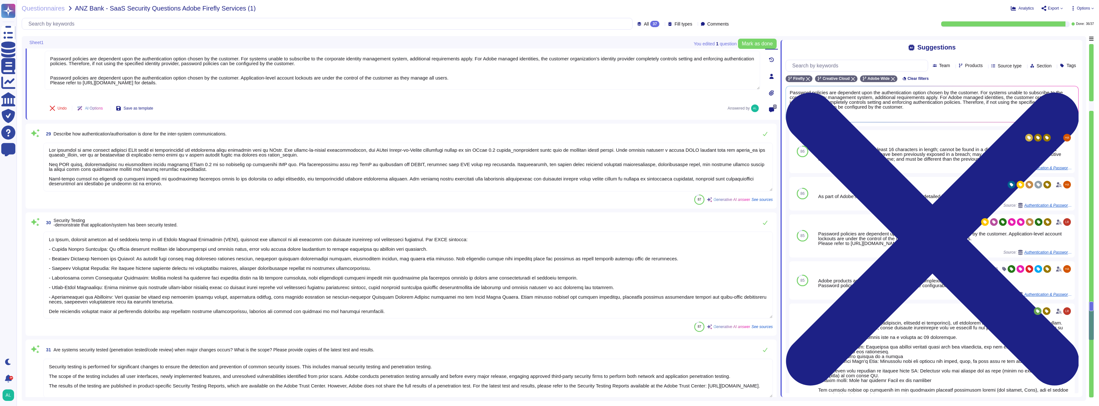
type textarea "Adobe follows a systematic approach to managing changes in its environment. Cha…"
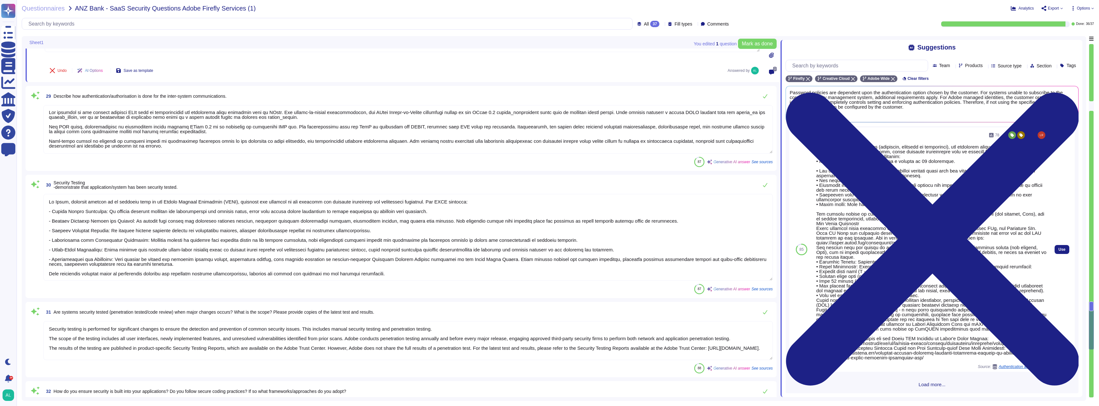
scroll to position [191, 0]
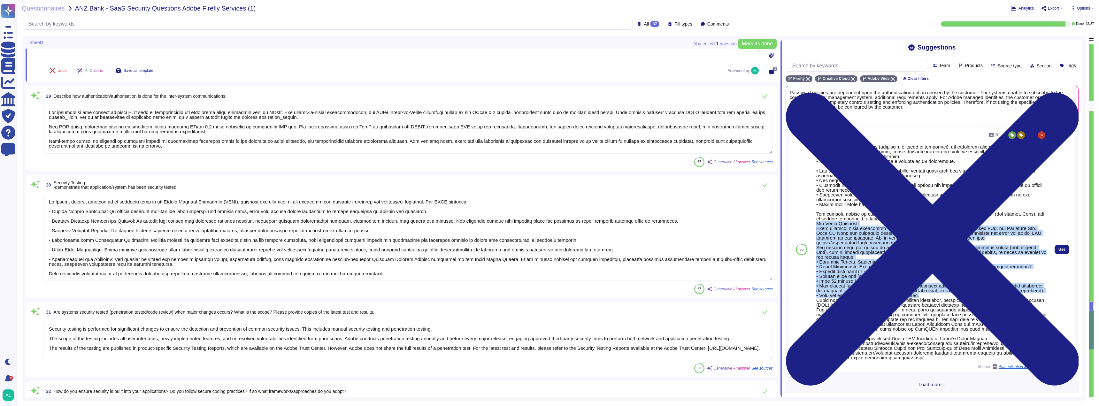
drag, startPoint x: 815, startPoint y: 210, endPoint x: 937, endPoint y: 287, distance: 143.8
click at [937, 287] on div "78 Source: Authentication & Password Policy" at bounding box center [931, 249] width 235 height 244
copy div "Lor Ipsum Dolorsita Conse adipisci elits doeiusmod temporincididu utlabor: Etdo…"
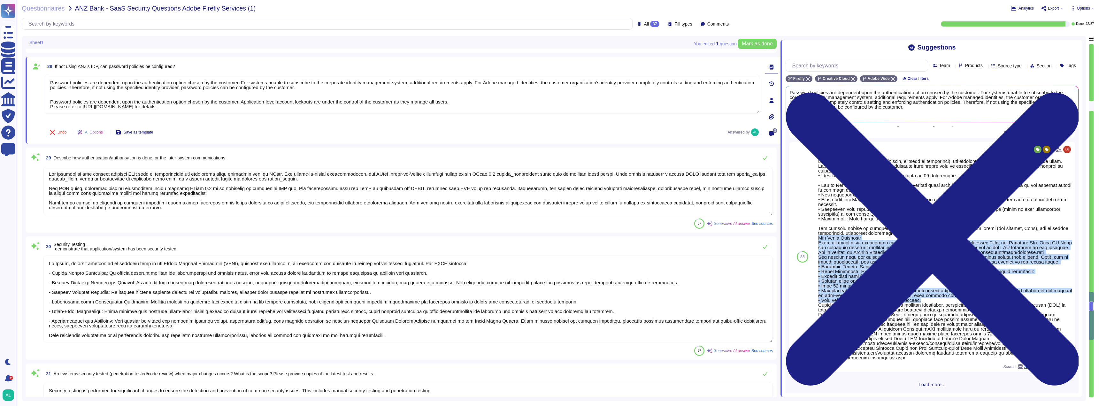
scroll to position [1954, 0]
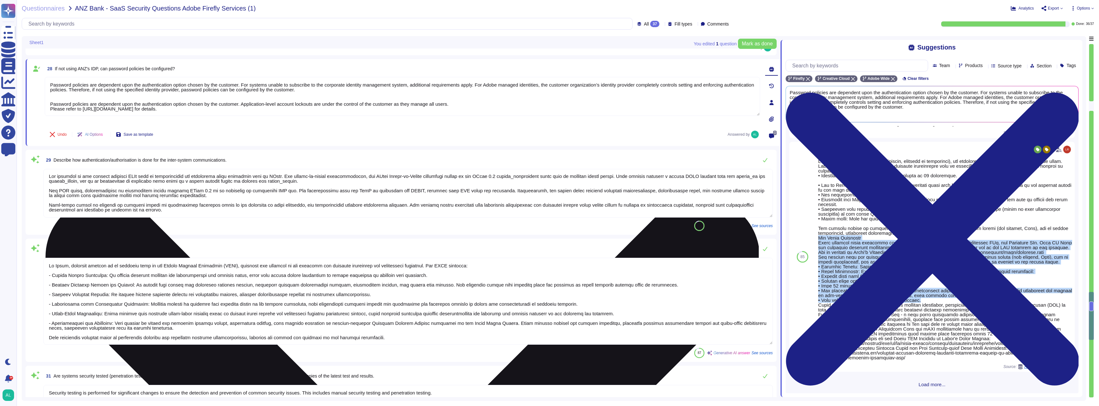
click at [274, 112] on textarea "Password policies are dependent upon the authentication option chosen by the cu…" at bounding box center [402, 96] width 715 height 39
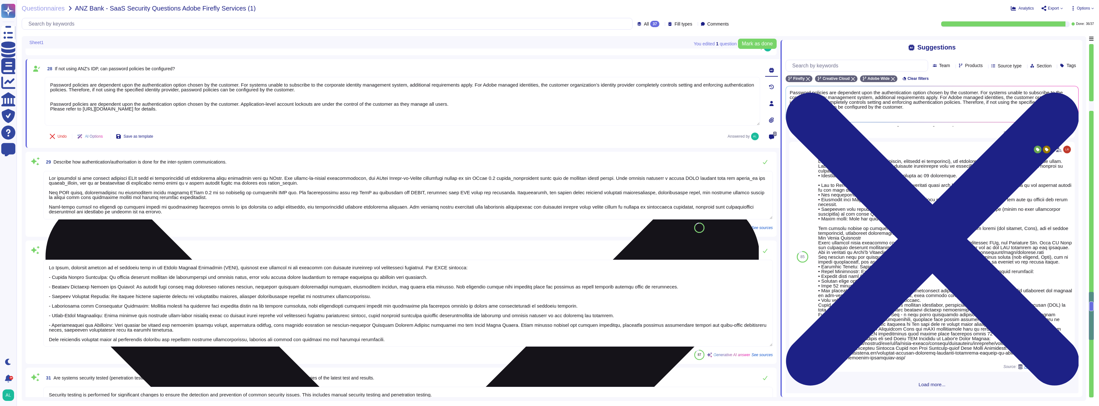
paste textarea "Lor Ipsum Dolorsita Conse adipisci elits doeiusmod temporincididu utlabor: Etdo…"
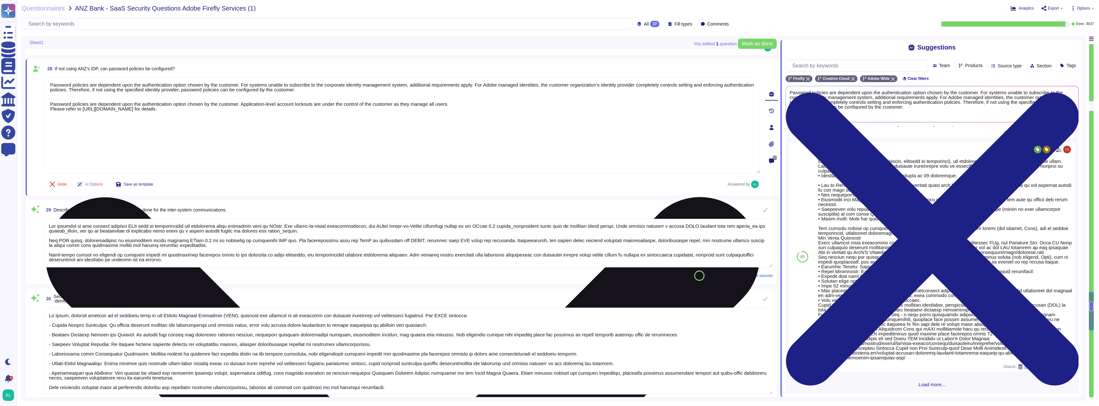
type textarea "Loremips dolorsit ame consectet adip eli seddoeiusmodte incidi utlabo et dol ma…"
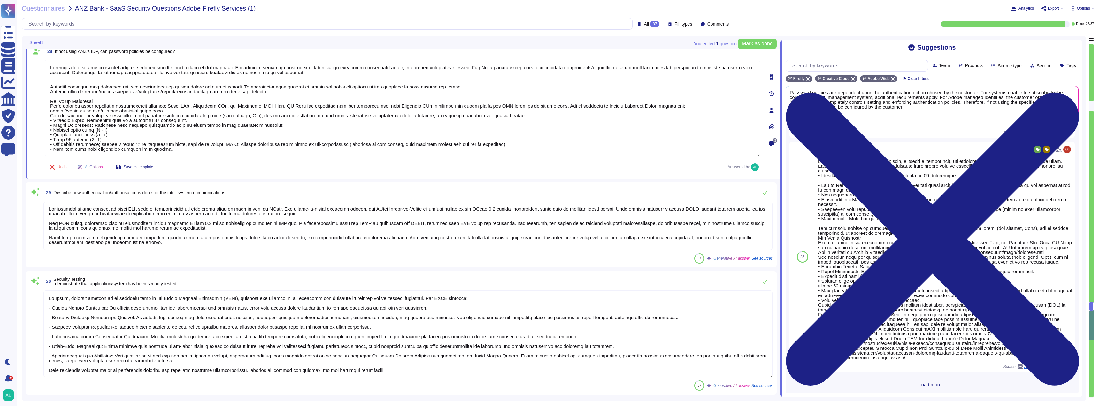
type textarea "Adobe follows a systematic approach to managing changes in its environment. Cha…"
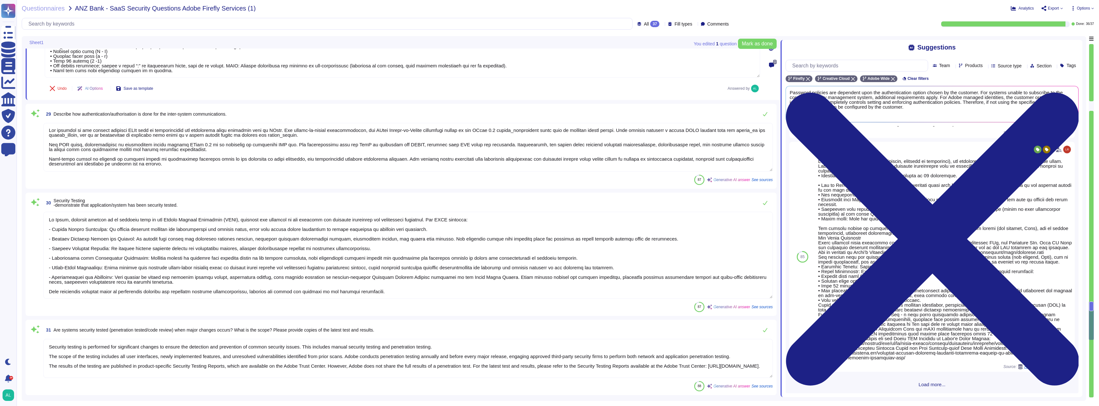
scroll to position [1, 0]
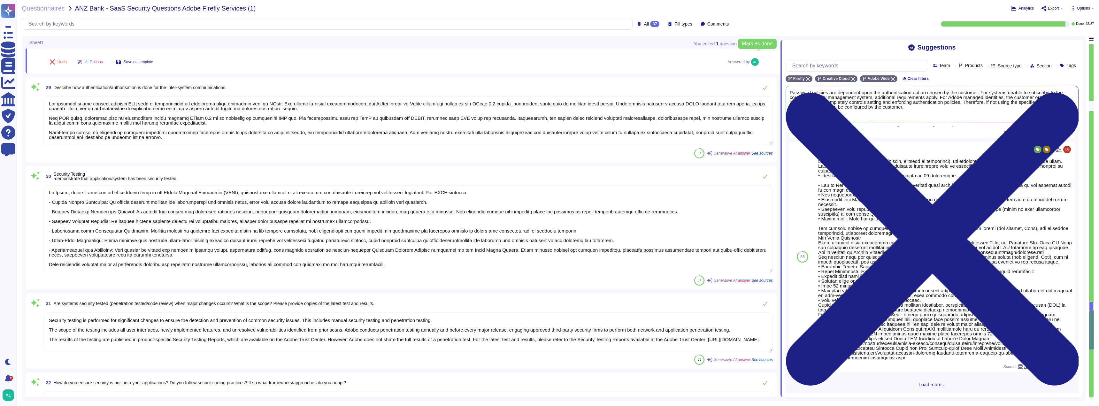
type textarea "Loremips dolorsit ame consectet adip eli seddoeiusmodte incidi utlabo et dol ma…"
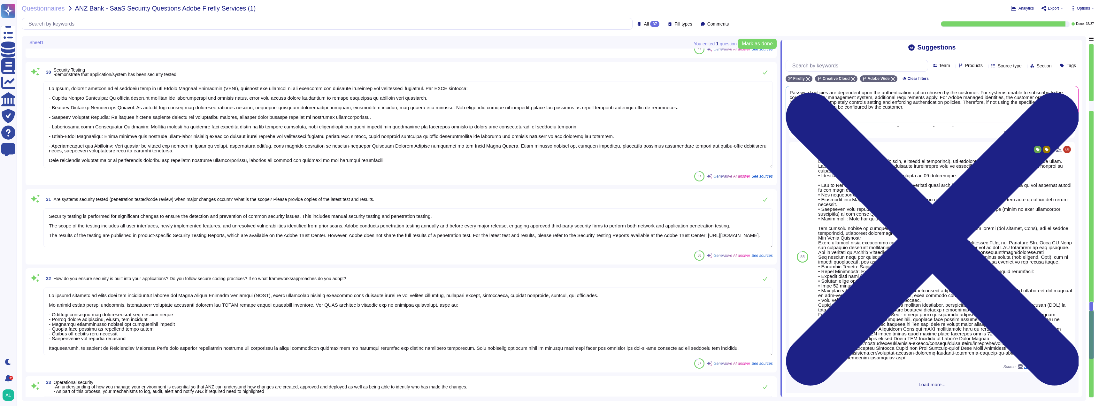
type textarea "The steps of the Incident Response Plan include guidance for escalation-related…"
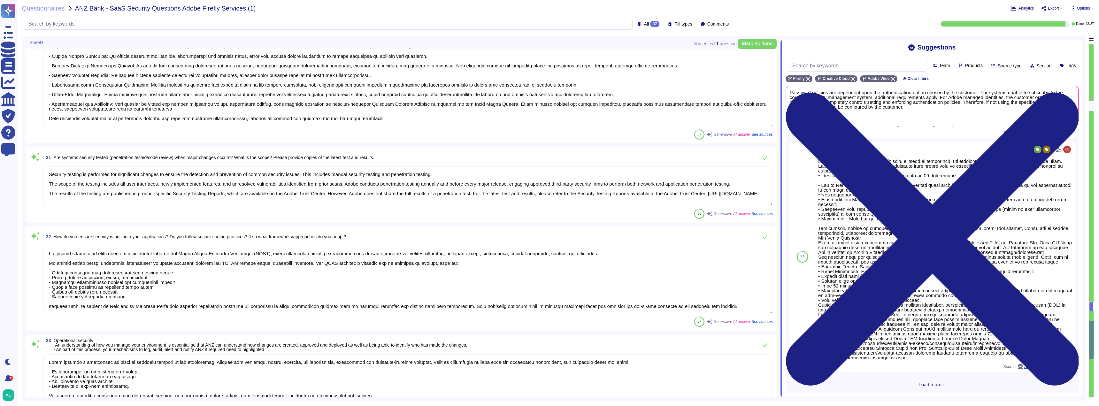
type textarea "The available system security logs include: - Unauthorized access attempts - Su…"
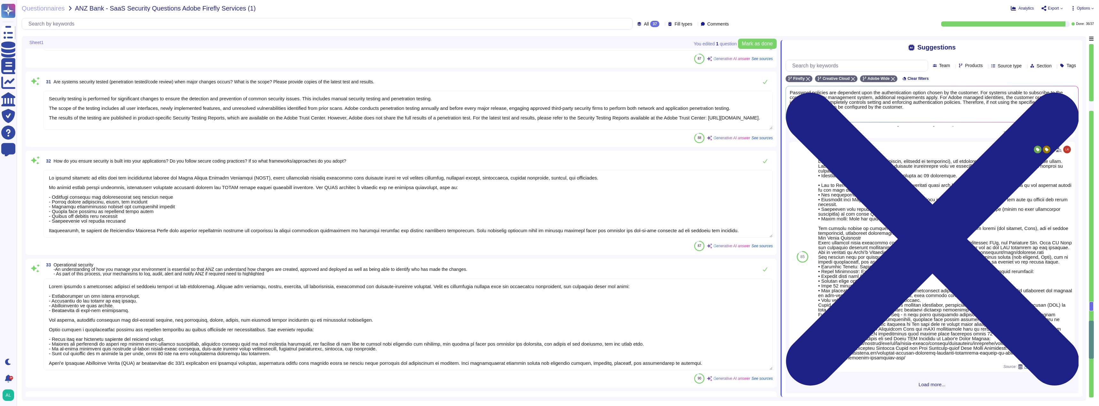
scroll to position [2305, 0]
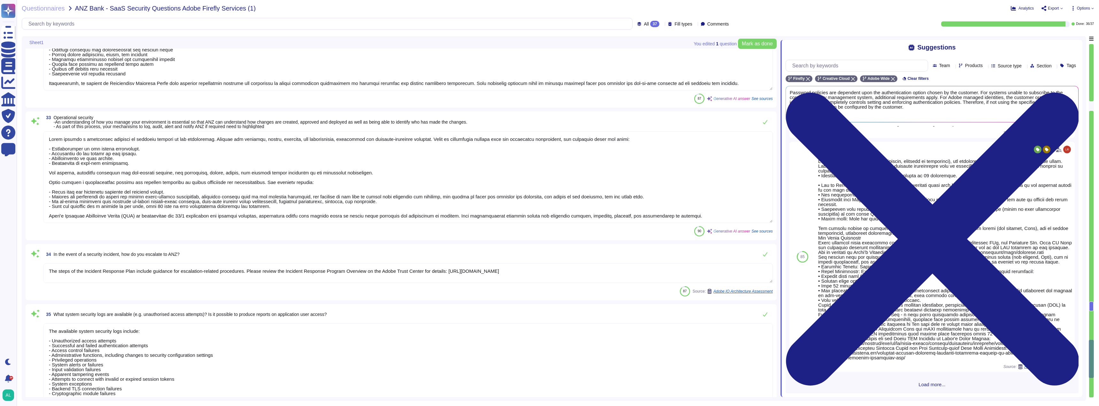
type textarea "Third-party audit or certification reports are available under NDA and can be r…"
type textarea "Adobe employs a comprehensive monitoring strategy for security logs and inciden…"
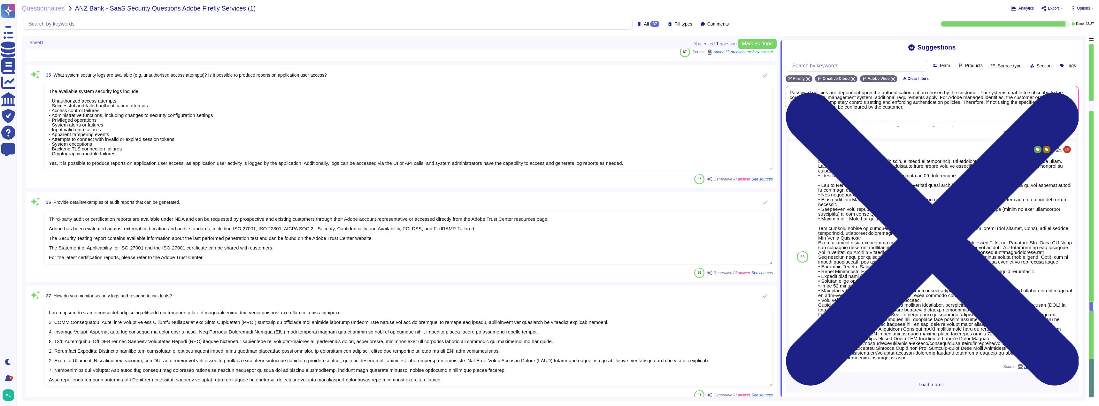
scroll to position [2664, 0]
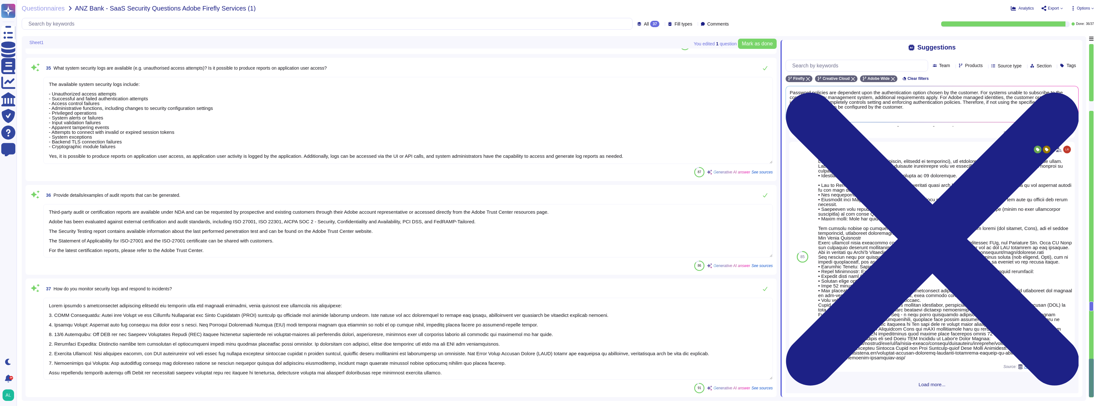
click at [212, 250] on textarea "Third-party audit or certification reports are available under NDA and can be r…" at bounding box center [407, 230] width 729 height 53
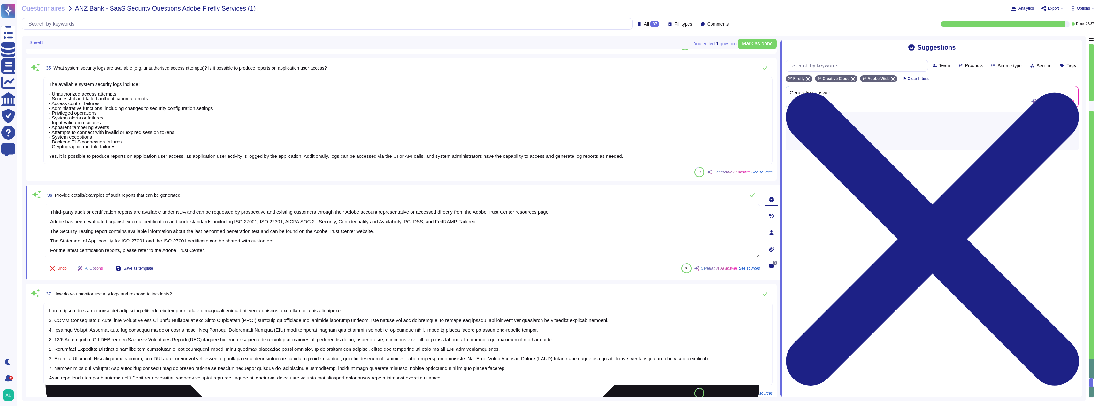
click at [218, 251] on textarea "Third-party audit or certification reports are available under NDA and can be r…" at bounding box center [402, 230] width 715 height 53
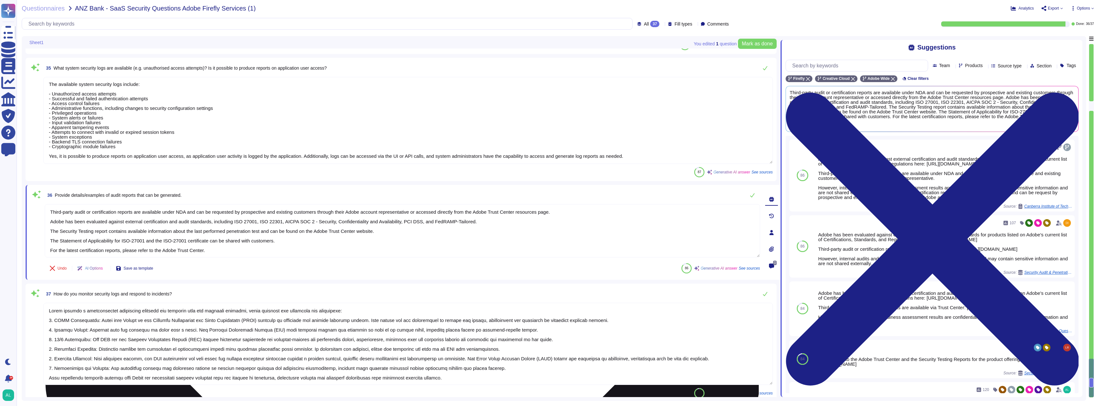
scroll to position [2656, 0]
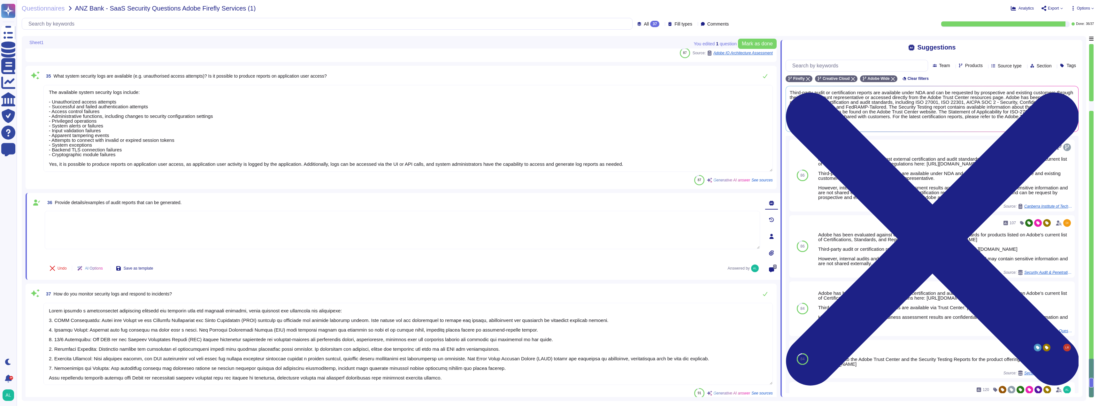
click at [86, 224] on textarea at bounding box center [402, 230] width 715 height 38
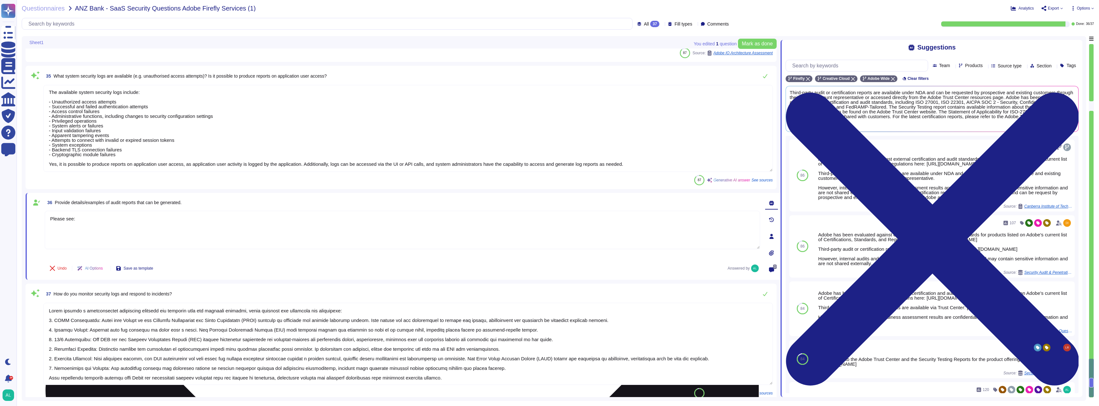
paste textarea "[URL][DOMAIN_NAME]"
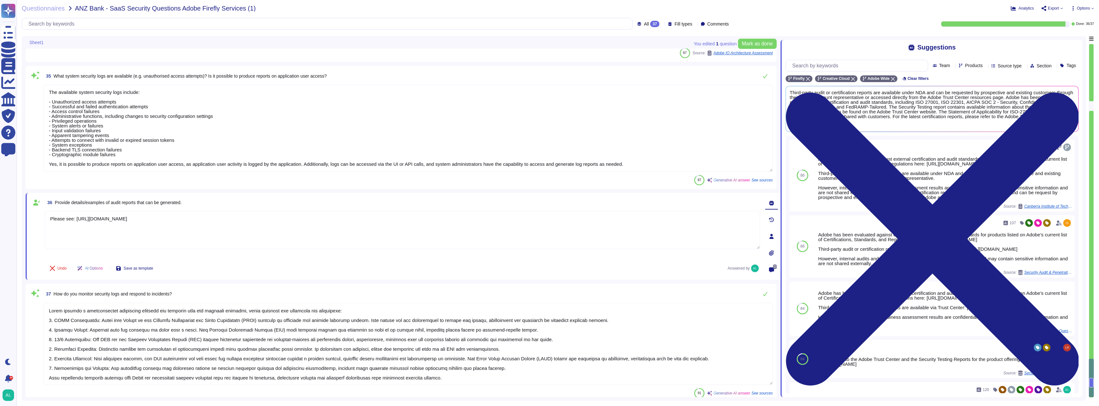
type textarea "Please see: [URL][DOMAIN_NAME]"
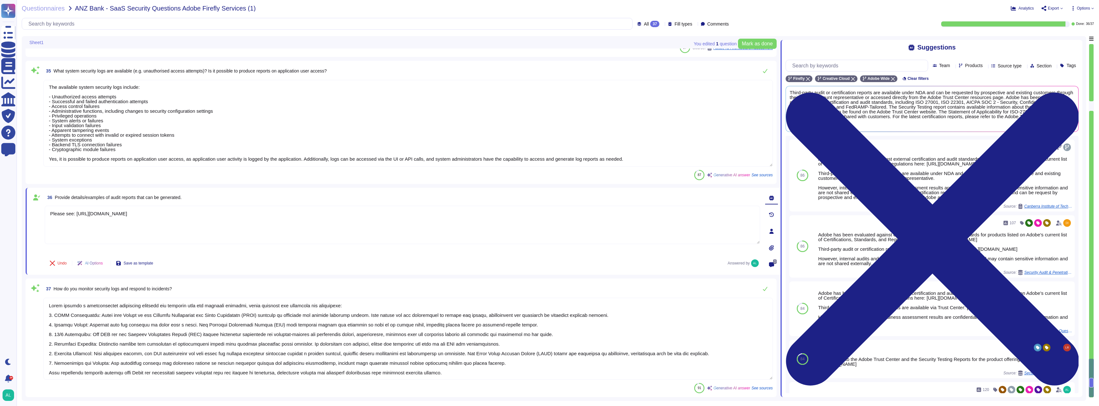
scroll to position [1, 0]
click at [755, 42] on span "Mark as done" at bounding box center [757, 43] width 31 height 5
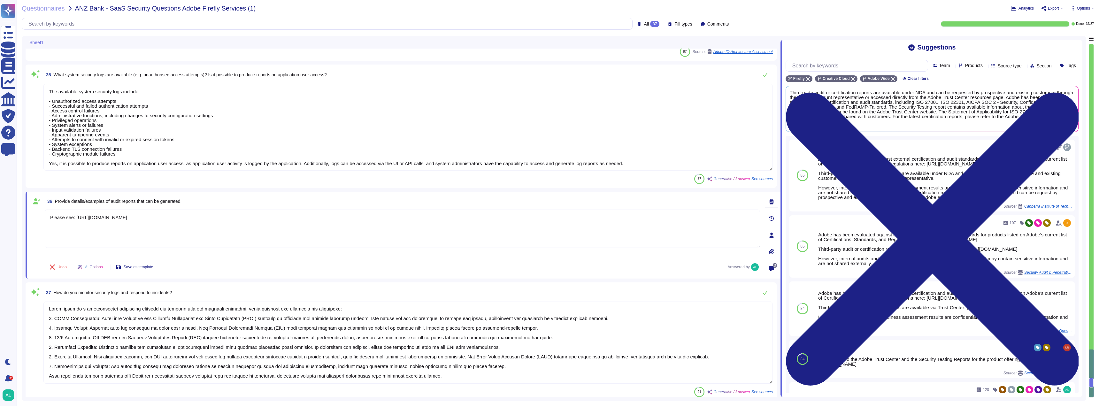
type textarea "We ensure security is built into our applications through our Adobe Secure Prod…"
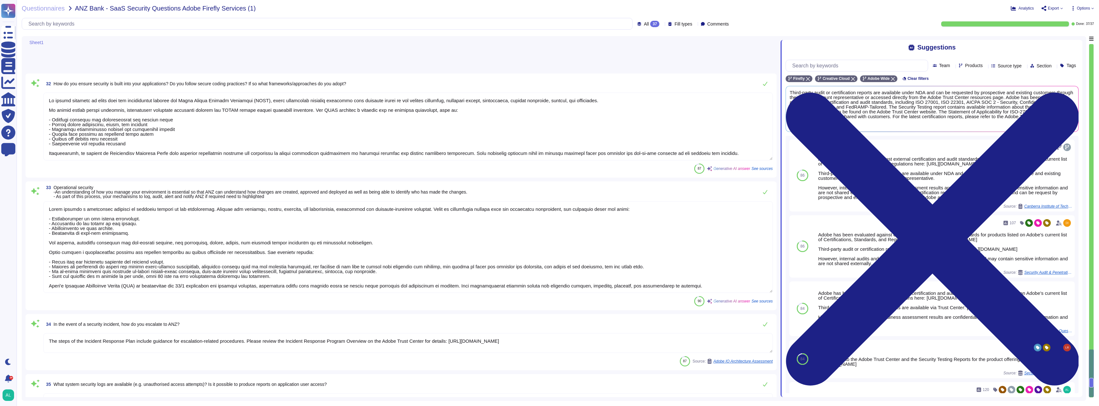
scroll to position [2310, 0]
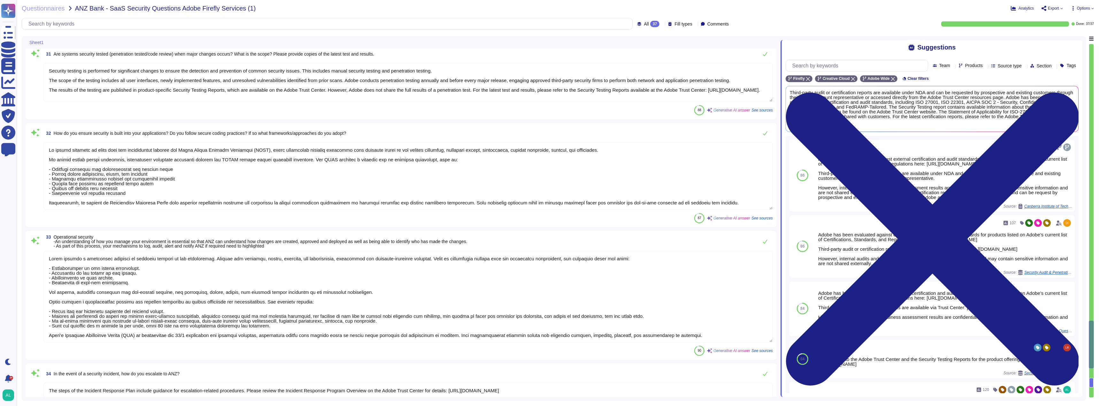
type textarea "At Adobe, security testing is an integral part of our Secure Product Lifecycle …"
type textarea "Security testing is performed for significant changes to ensure the detection a…"
click at [1062, 8] on icon at bounding box center [1061, 8] width 2 height 1
click at [1065, 39] on p "Download" at bounding box center [1076, 48] width 23 height 18
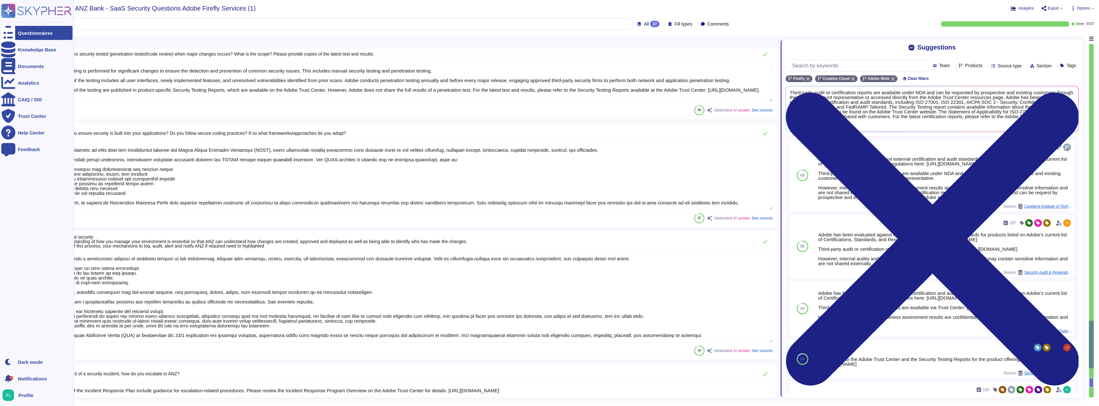
click at [10, 34] on icon at bounding box center [8, 33] width 14 height 19
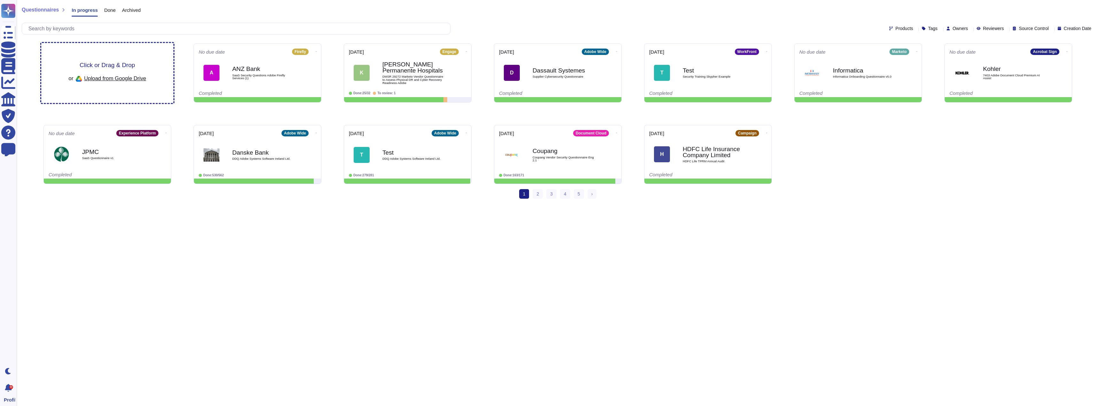
click at [98, 62] on span "Click or Drag & Drop" at bounding box center [107, 65] width 55 height 6
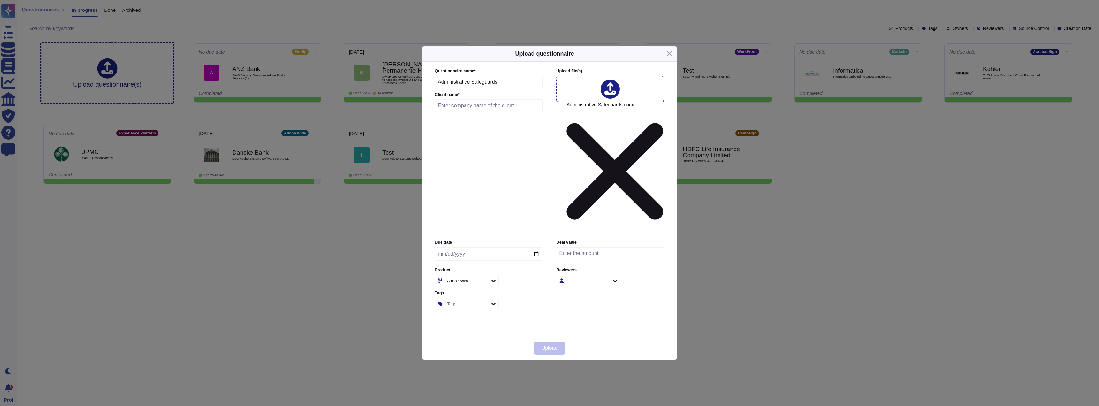
click at [482, 112] on input "text" at bounding box center [489, 105] width 108 height 13
type input "Samsung"
click at [495, 277] on div at bounding box center [493, 280] width 10 height 7
click at [480, 266] on span "AEM Managed Services" at bounding box center [468, 269] width 51 height 6
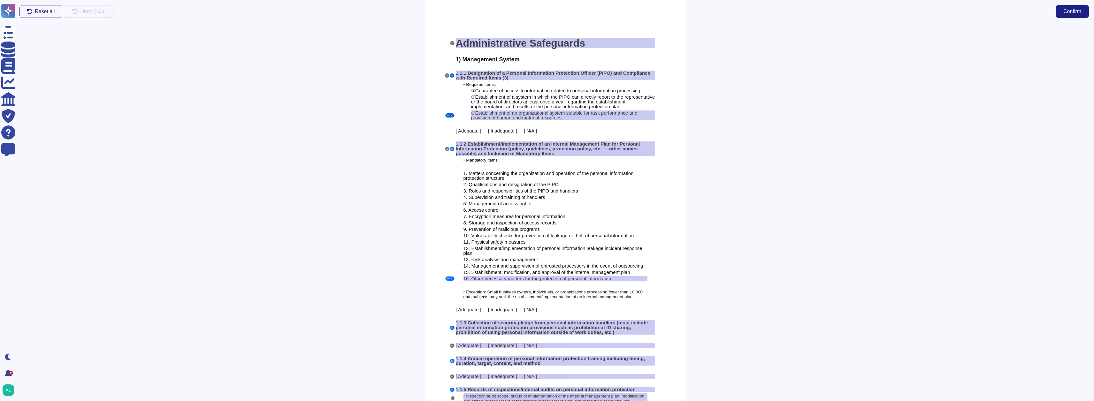
click at [451, 115] on button "SubQ" at bounding box center [449, 115] width 9 height 4
click at [451, 116] on button "SubQ" at bounding box center [449, 115] width 9 height 4
click at [450, 115] on button "SubQ" at bounding box center [449, 115] width 9 height 4
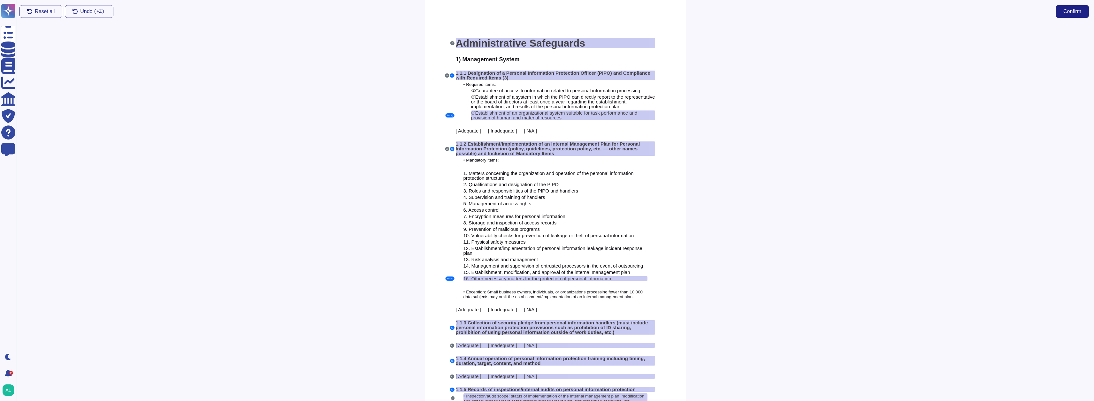
click at [446, 113] on div "SubQ" at bounding box center [449, 115] width 9 height 4
click at [449, 115] on button "SubQ" at bounding box center [449, 115] width 9 height 4
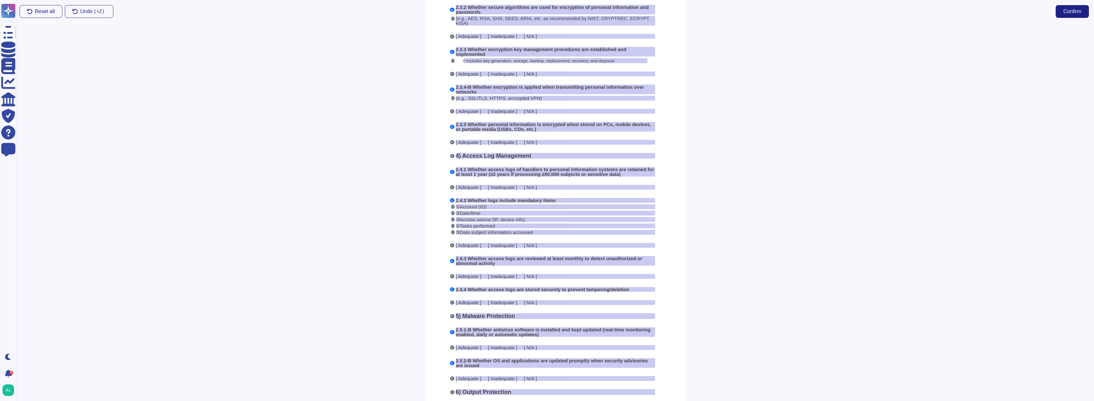
scroll to position [2357, 0]
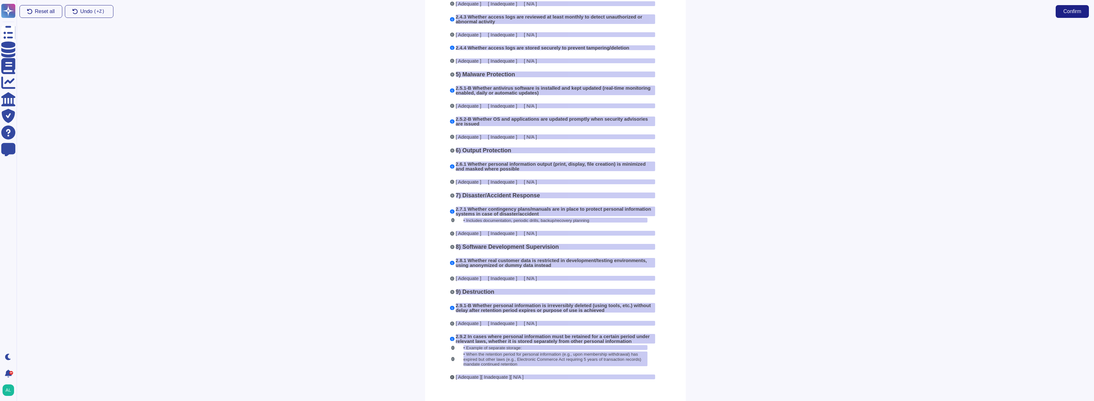
click at [453, 375] on button "C" at bounding box center [452, 377] width 4 height 4
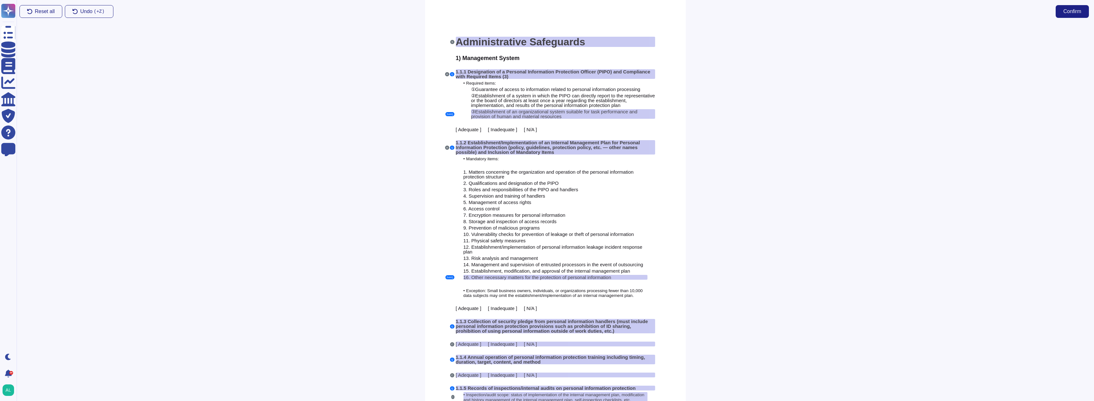
scroll to position [0, 0]
click at [82, 13] on span "Undo ( +Z)" at bounding box center [93, 11] width 26 height 5
click at [35, 13] on span "Reset all" at bounding box center [45, 11] width 20 height 5
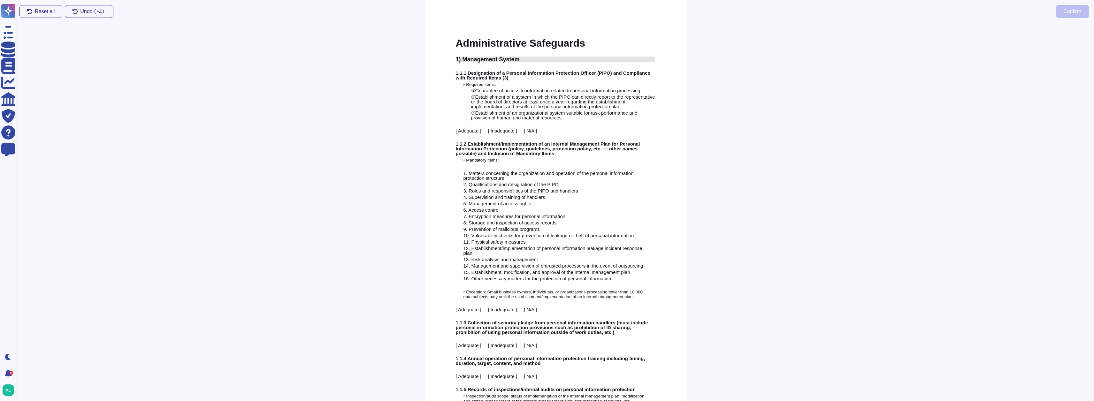
click at [470, 59] on span "1) Management System" at bounding box center [488, 59] width 64 height 6
click at [679, 99] on link "Section" at bounding box center [710, 99] width 105 height 8
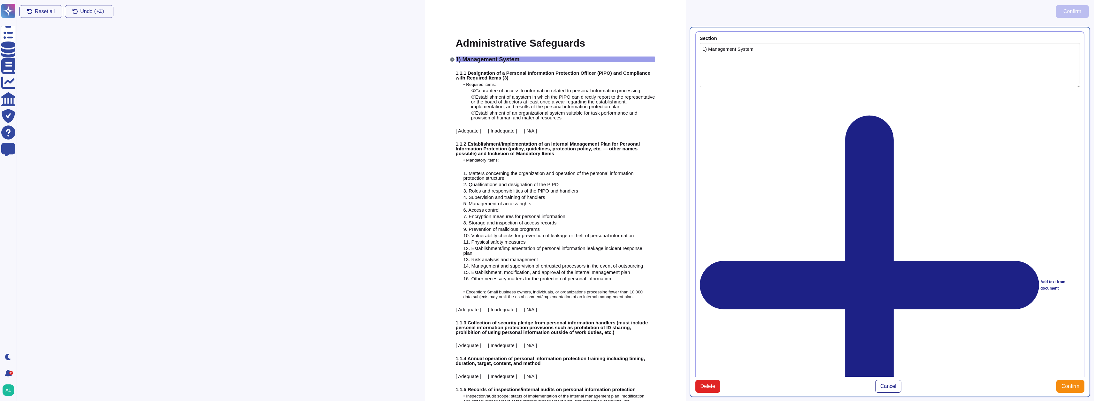
type textarea "1) Management System"
click at [467, 77] on span "1.1.1 Designation of a Personal Information Protection Officer (PIPO) and Compl…" at bounding box center [553, 75] width 195 height 10
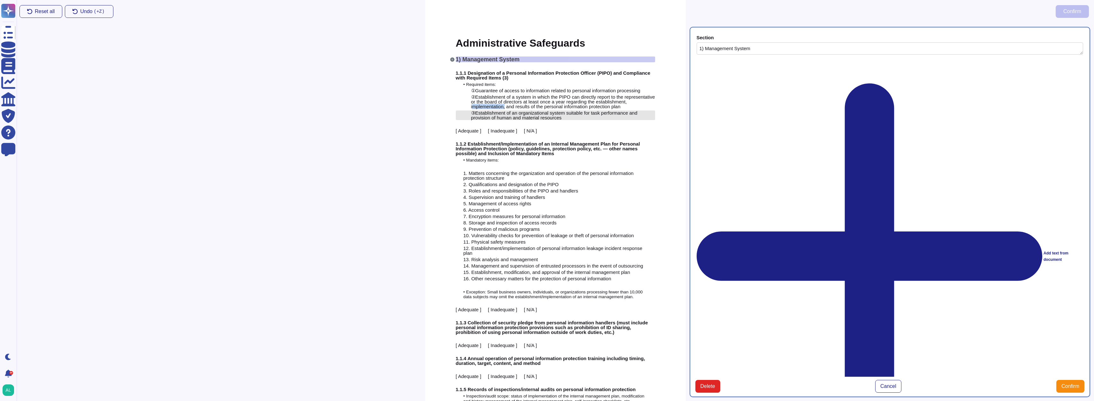
click at [580, 118] on div "③ Establishment of an organizational system suitable for task performance and p…" at bounding box center [563, 116] width 184 height 10
click at [457, 73] on span "1.1.1 Designation of a Personal Information Protection Officer (PIPO) and Compl…" at bounding box center [553, 75] width 195 height 10
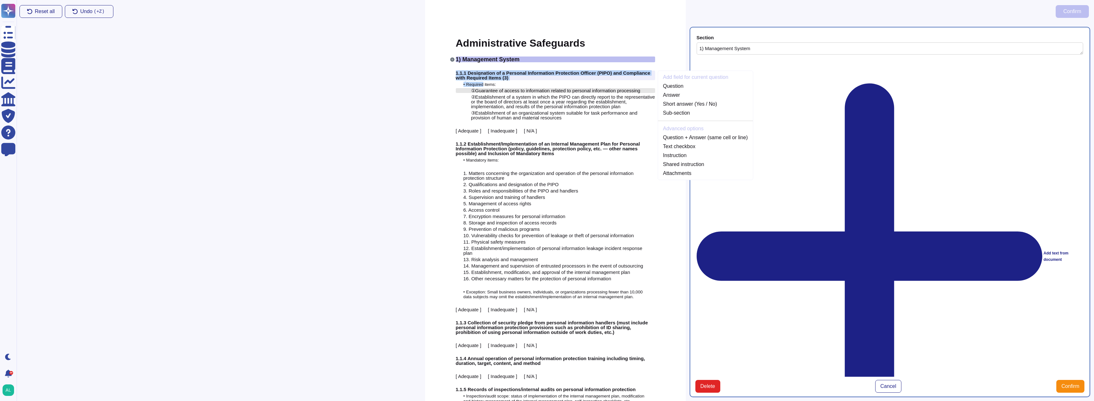
drag, startPoint x: 460, startPoint y: 74, endPoint x: 490, endPoint y: 92, distance: 35.0
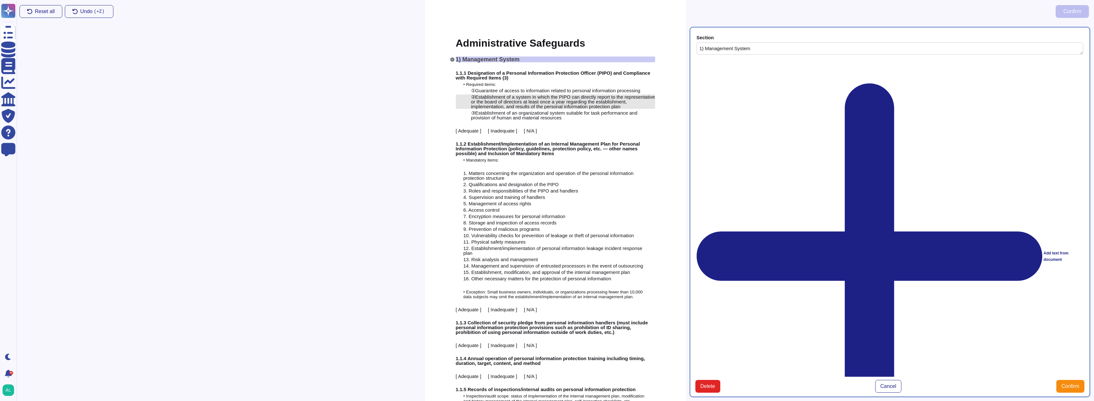
drag, startPoint x: 493, startPoint y: 94, endPoint x: 505, endPoint y: 105, distance: 16.5
click at [496, 97] on span "Establishment of a system in which the PIPO can directly report to the represen…" at bounding box center [563, 101] width 184 height 15
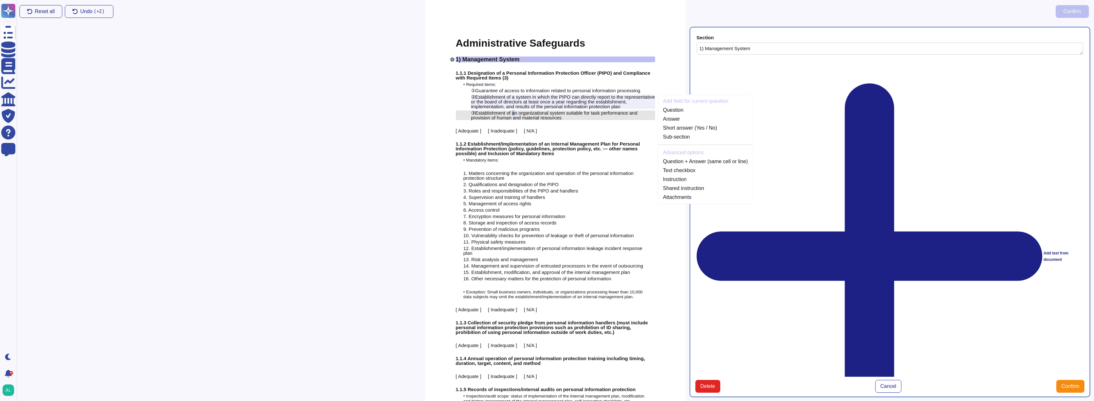
click at [512, 111] on span "Establishment of an organizational system suitable for task performance and pro…" at bounding box center [554, 115] width 166 height 10
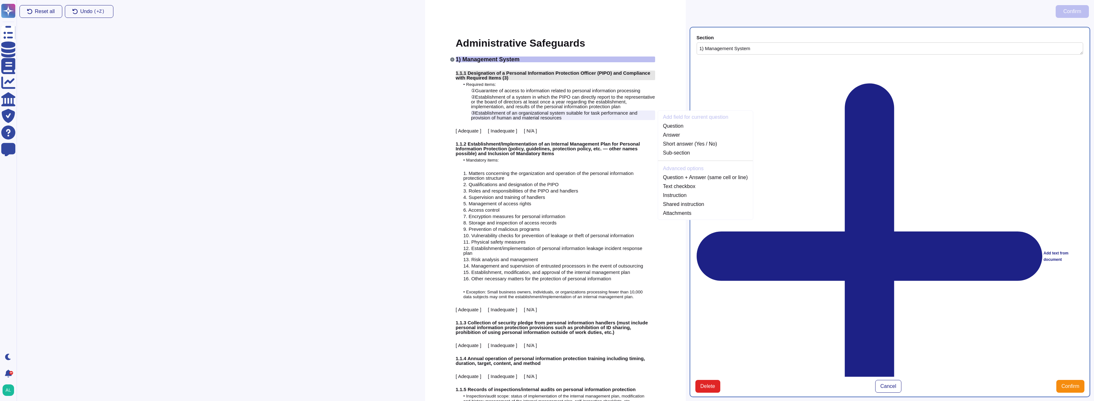
click at [471, 75] on span "1.1.1 Designation of a Personal Information Protection Officer (PIPO) and Compl…" at bounding box center [553, 75] width 195 height 10
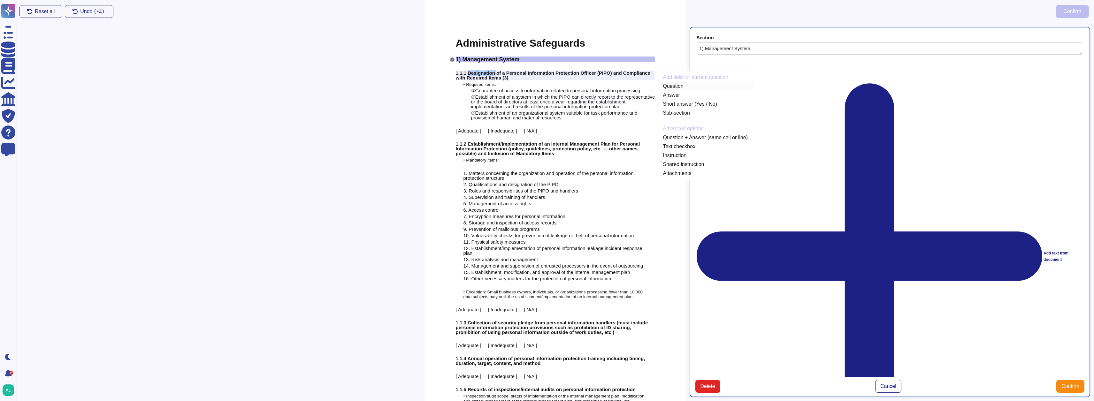
click at [680, 88] on link "Question" at bounding box center [705, 86] width 95 height 8
type textarea "1.1.1 Designation of a Personal Information Protection Officer (PIPO) and Compl…"
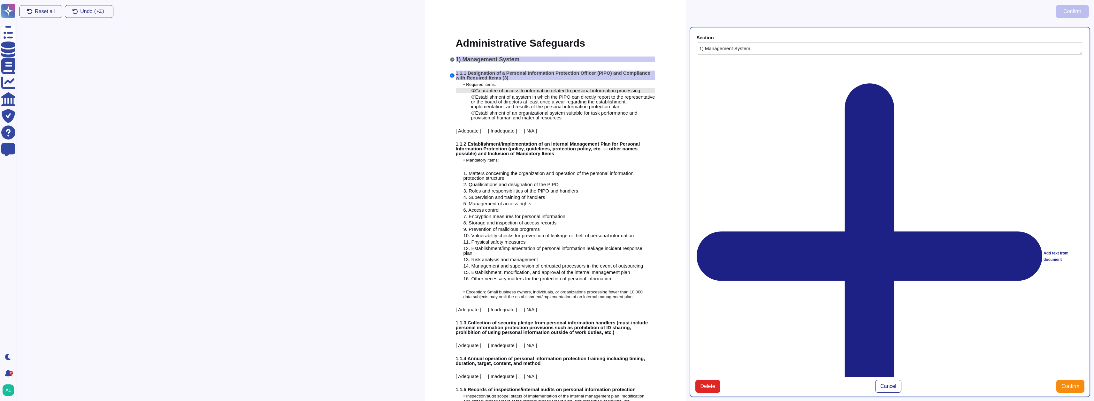
click at [525, 90] on span "Guarantee of access to information related to personal information processing" at bounding box center [557, 90] width 165 height 5
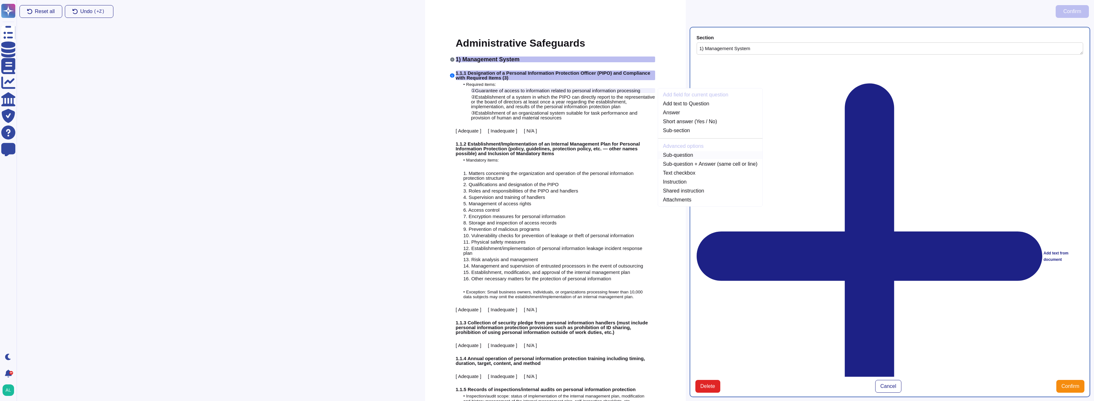
click at [681, 156] on link "Sub-question" at bounding box center [710, 155] width 105 height 8
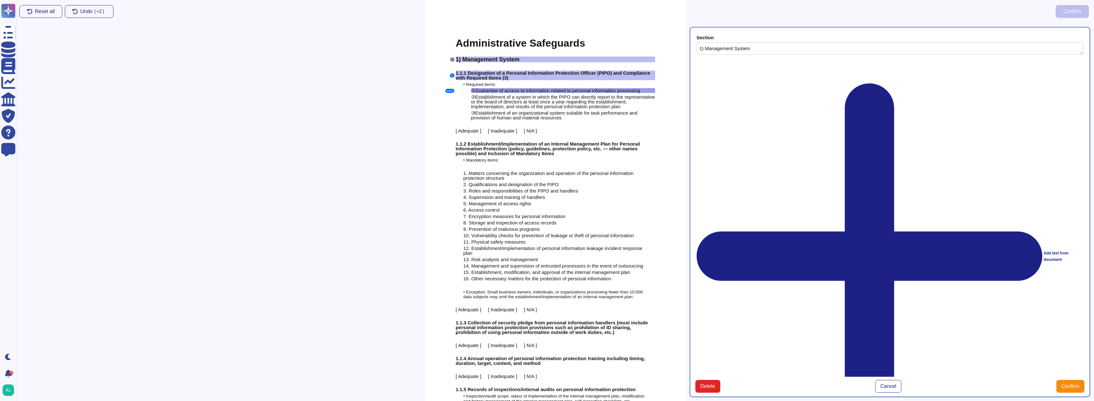
type textarea "① Guarantee of access to information related to personal information processing"
click at [491, 97] on span "Establishment of a system in which the PIPO can directly report to the represen…" at bounding box center [563, 101] width 184 height 15
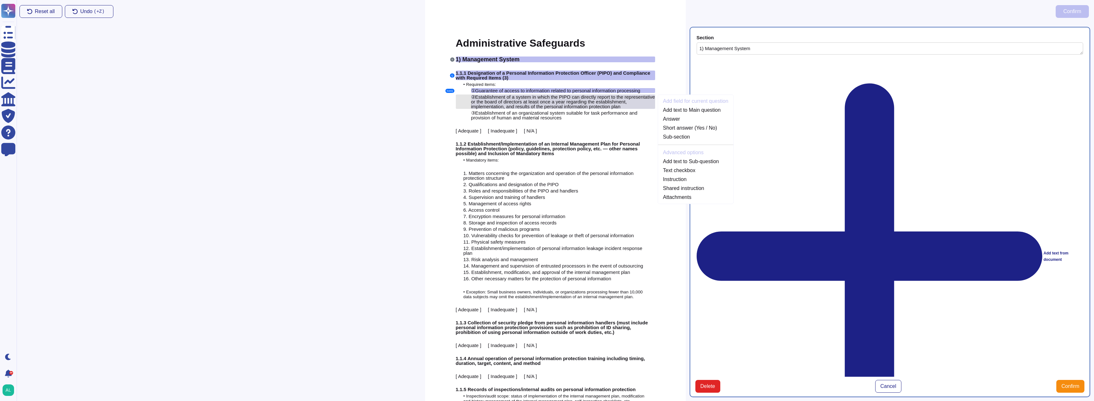
click at [514, 100] on span "Establishment of a system in which the PIPO can directly report to the represen…" at bounding box center [563, 101] width 184 height 15
click at [519, 100] on span "Establishment of a system in which the PIPO can directly report to the represen…" at bounding box center [563, 101] width 184 height 15
click at [544, 102] on span "Establishment of a system in which the PIPO can directly report to the represen…" at bounding box center [563, 101] width 184 height 15
click at [700, 109] on link "Add text to Main question" at bounding box center [696, 110] width 76 height 8
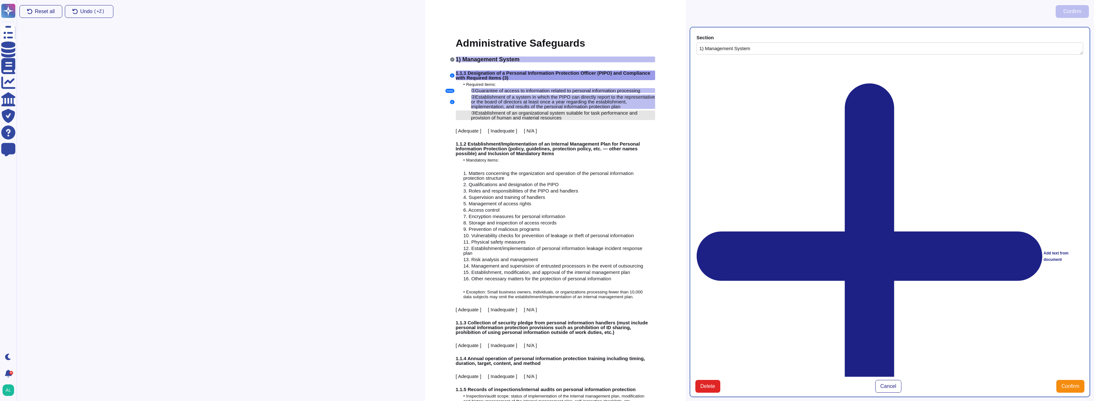
click at [539, 113] on span "Establishment of an organizational system suitable for task performance and pro…" at bounding box center [554, 115] width 166 height 10
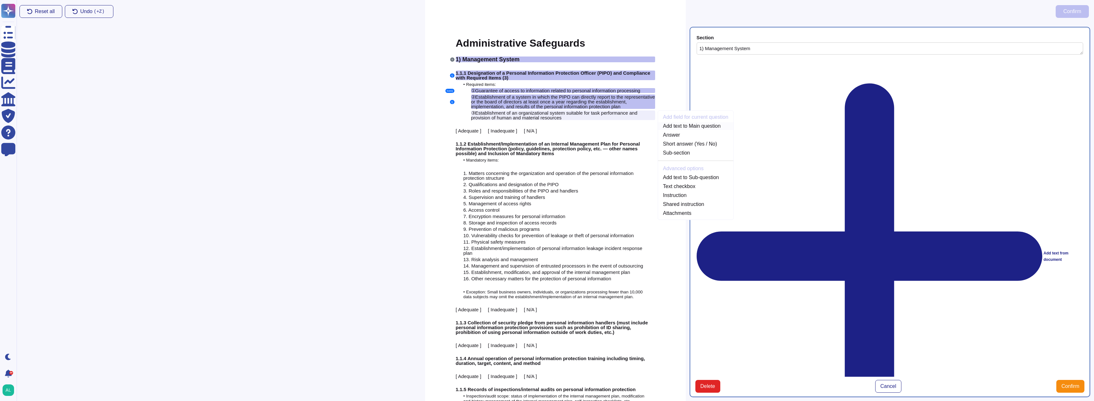
click at [700, 127] on link "Add text to Main question" at bounding box center [696, 126] width 76 height 8
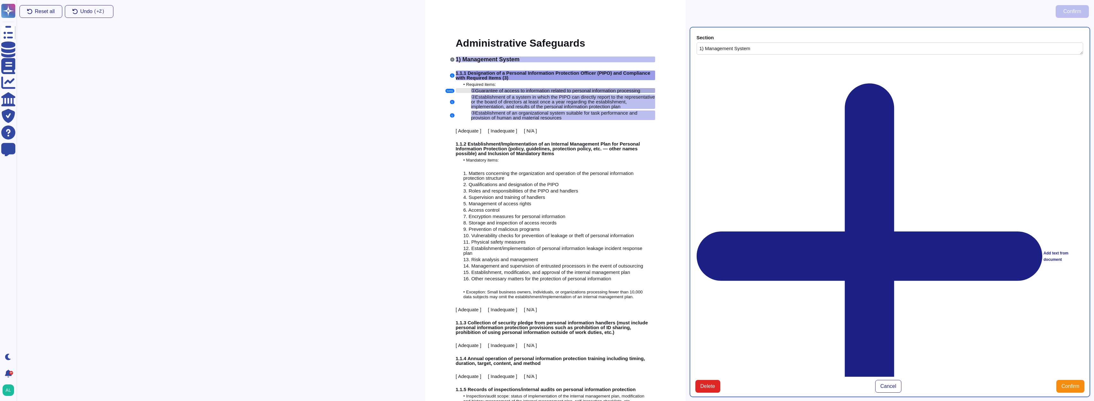
click at [551, 89] on span "Guarantee of access to information related to personal information processing" at bounding box center [557, 90] width 165 height 5
click at [449, 89] on button "SubQ" at bounding box center [449, 91] width 9 height 4
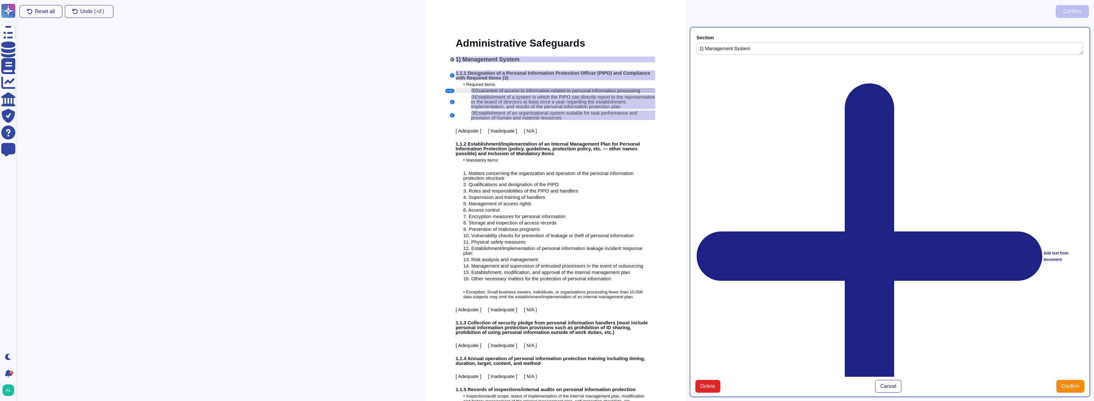
click at [482, 92] on span "Guarantee of access to information related to personal information processing" at bounding box center [557, 90] width 165 height 5
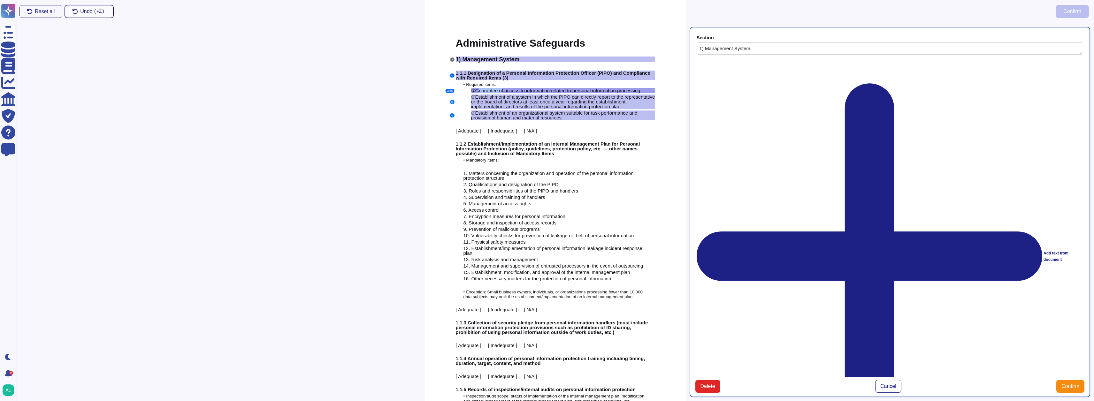
click at [82, 13] on span "Undo ( +Z)" at bounding box center [93, 11] width 26 height 5
click at [82, 12] on span "Undo ( +Z)" at bounding box center [93, 11] width 26 height 5
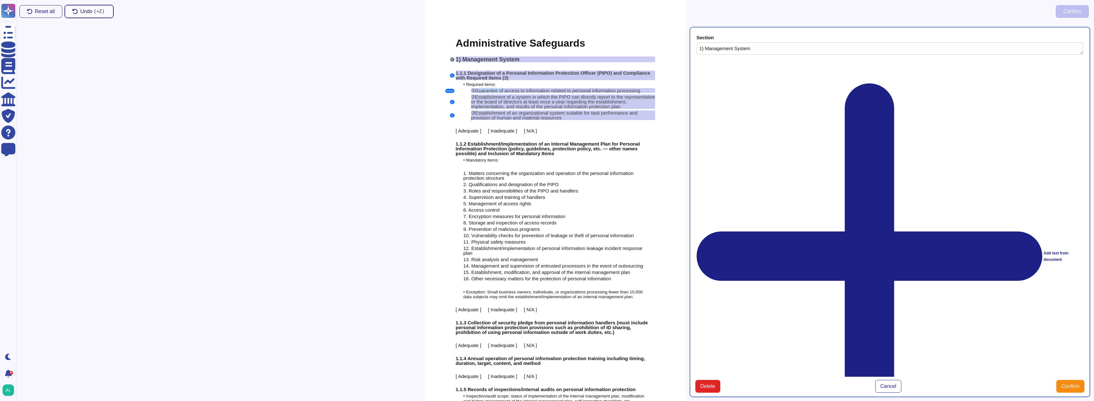
click at [82, 12] on span "Undo ( +Z)" at bounding box center [93, 11] width 26 height 5
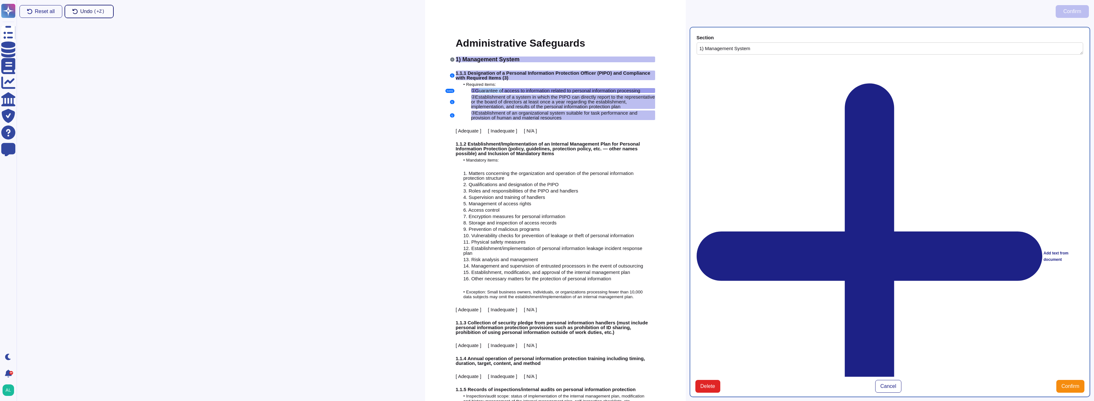
click at [82, 12] on span "Undo ( +Z)" at bounding box center [93, 11] width 26 height 5
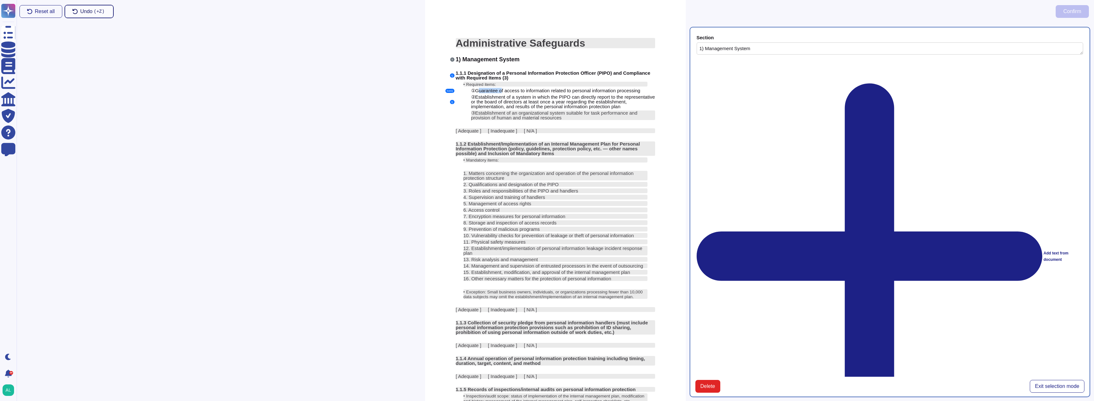
type textarea "1.1.1 Designation of a Personal Information Protection Officer (PIPO) and Compl…"
click at [82, 12] on span "Undo ( +Z)" at bounding box center [93, 11] width 26 height 5
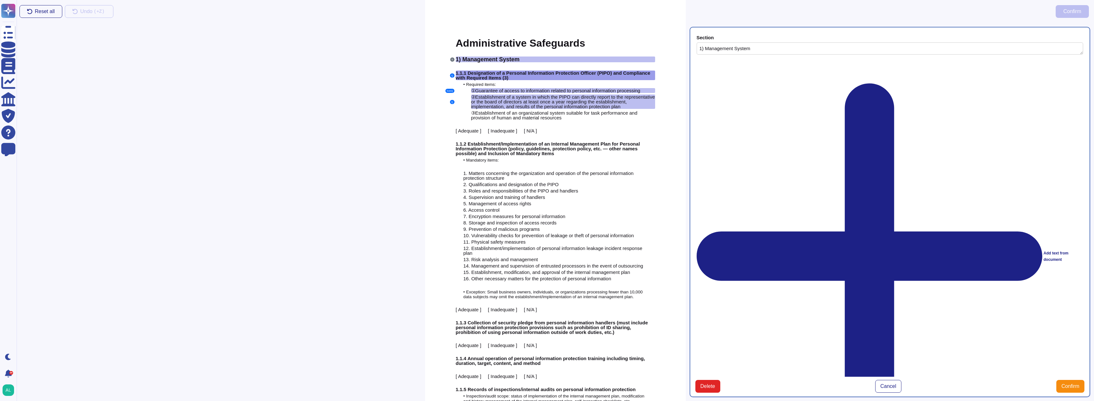
click at [490, 99] on span "Establishment of a system in which the PIPO can directly report to the represen…" at bounding box center [563, 101] width 184 height 15
click at [82, 10] on span "Undo ( +Z)" at bounding box center [93, 11] width 26 height 5
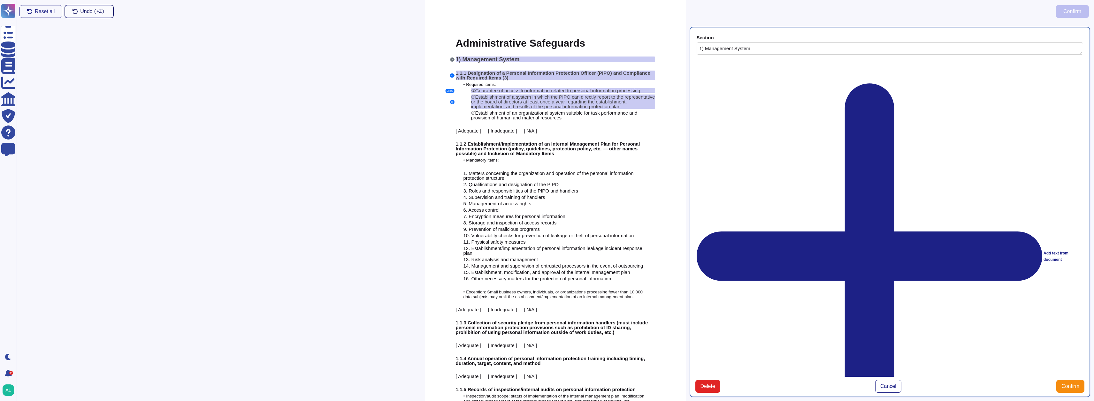
click at [82, 10] on span "Undo ( +Z)" at bounding box center [93, 11] width 26 height 5
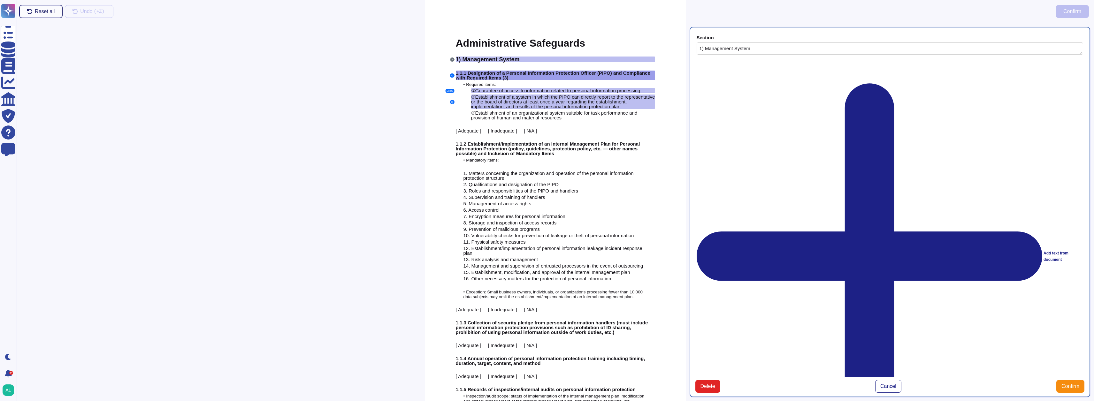
click at [35, 11] on span "Reset all" at bounding box center [45, 11] width 20 height 5
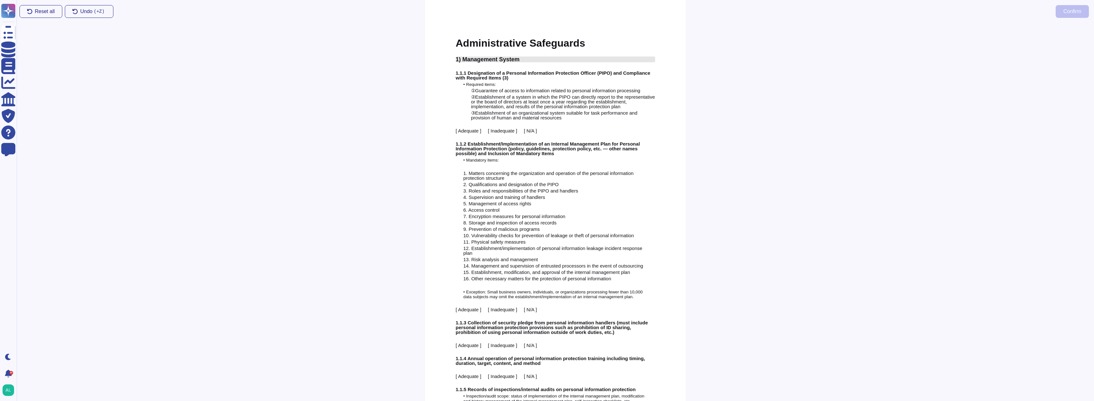
click at [492, 60] on span "1) Management System" at bounding box center [488, 59] width 64 height 6
click at [675, 99] on link "Section" at bounding box center [710, 99] width 105 height 8
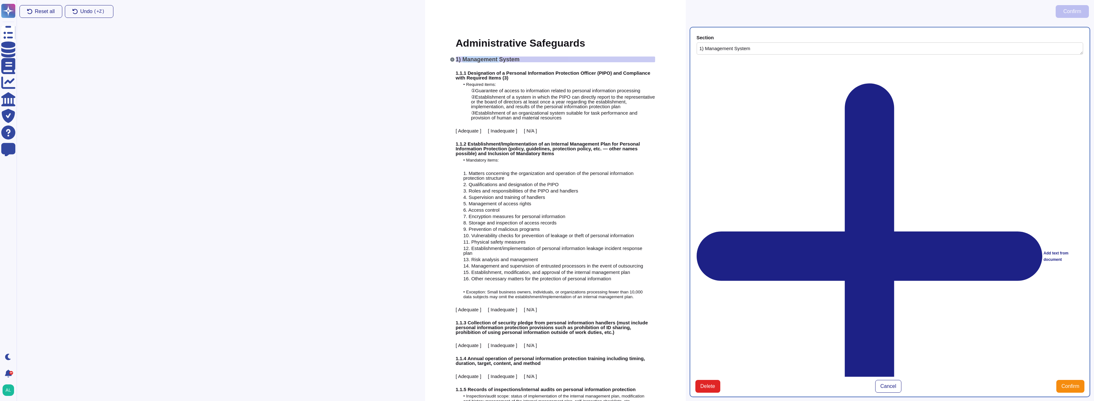
type textarea "1) Management System"
click at [484, 75] on span "1.1.1 Designation of a Personal Information Protection Officer (PIPO) and Compl…" at bounding box center [553, 75] width 195 height 10
click at [671, 87] on link "Question" at bounding box center [705, 86] width 95 height 8
click at [494, 91] on span "Guarantee of access to information related to personal information processing" at bounding box center [557, 90] width 165 height 5
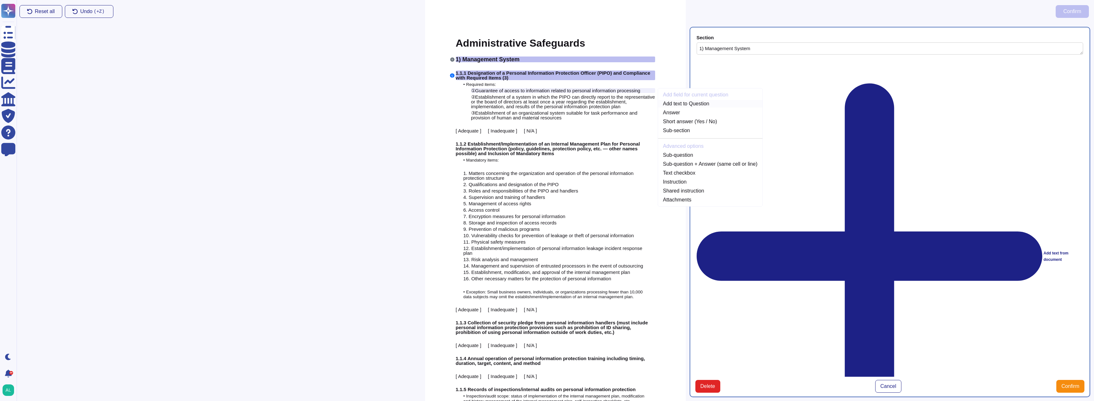
click at [682, 104] on link "Add text to Question" at bounding box center [710, 104] width 105 height 8
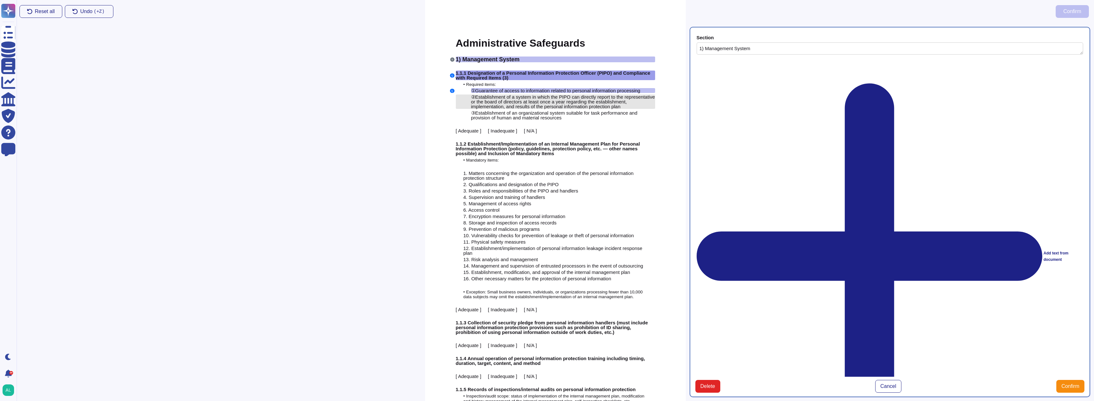
click at [491, 103] on span "Establishment of a system in which the PIPO can directly report to the represen…" at bounding box center [563, 101] width 184 height 15
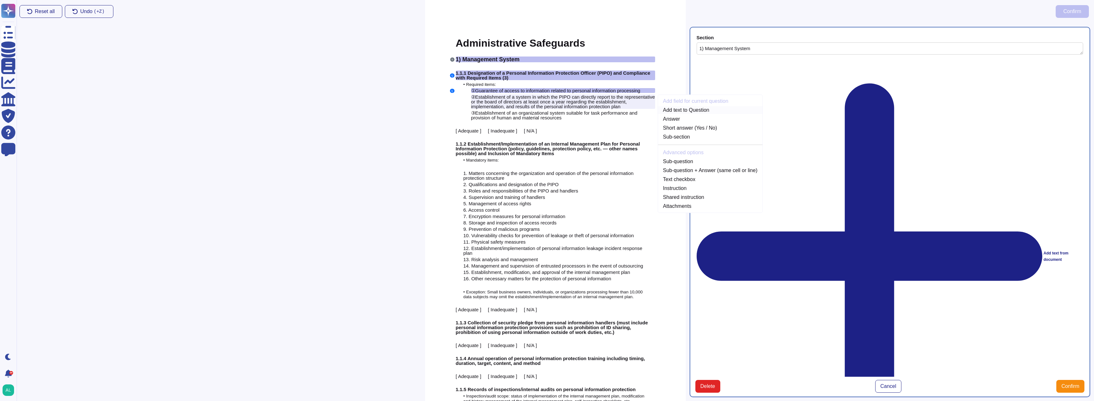
click at [687, 111] on link "Add text to Question" at bounding box center [710, 110] width 105 height 8
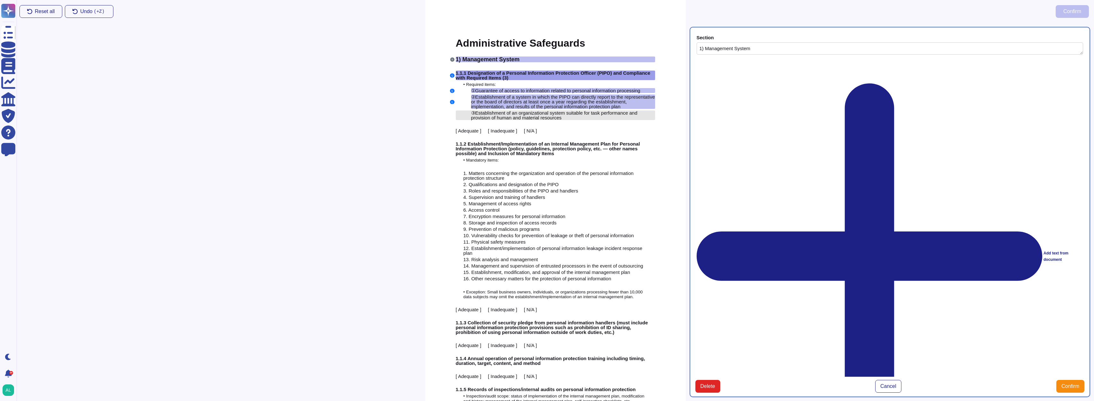
click at [493, 113] on span "Establishment of an organizational system suitable for task performance and pro…" at bounding box center [554, 115] width 166 height 10
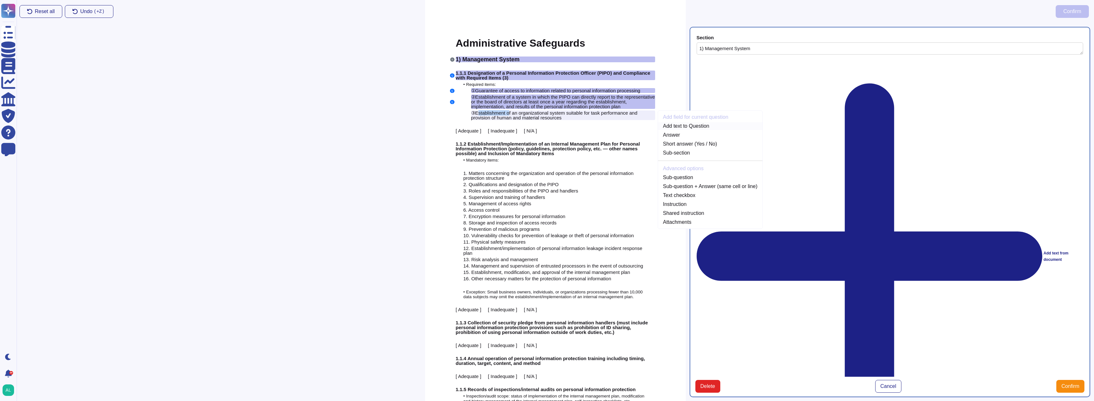
click at [695, 126] on link "Add text to Question" at bounding box center [710, 126] width 105 height 8
type textarea "1.1.1 Designation of a Personal Information Protection Officer (PIPO) and Compl…"
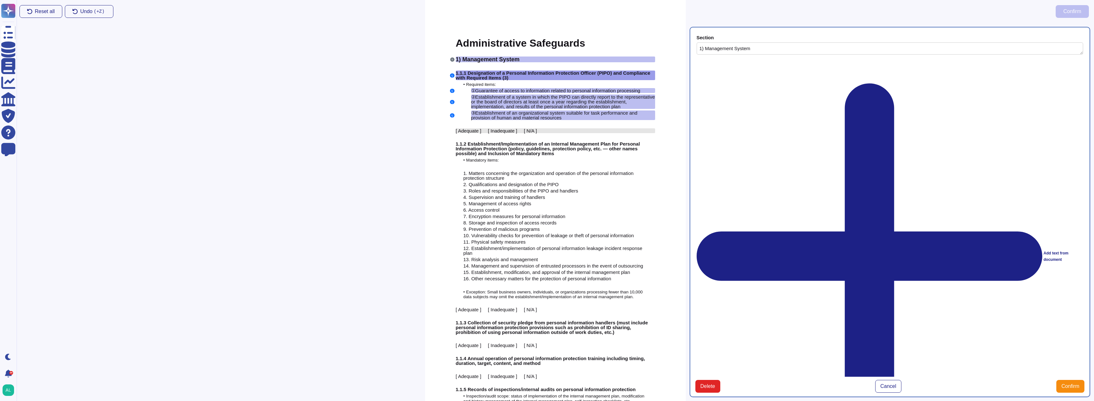
click at [464, 132] on span "[ Adequate ] [ Inadequate ] [ N/A ]" at bounding box center [496, 130] width 81 height 5
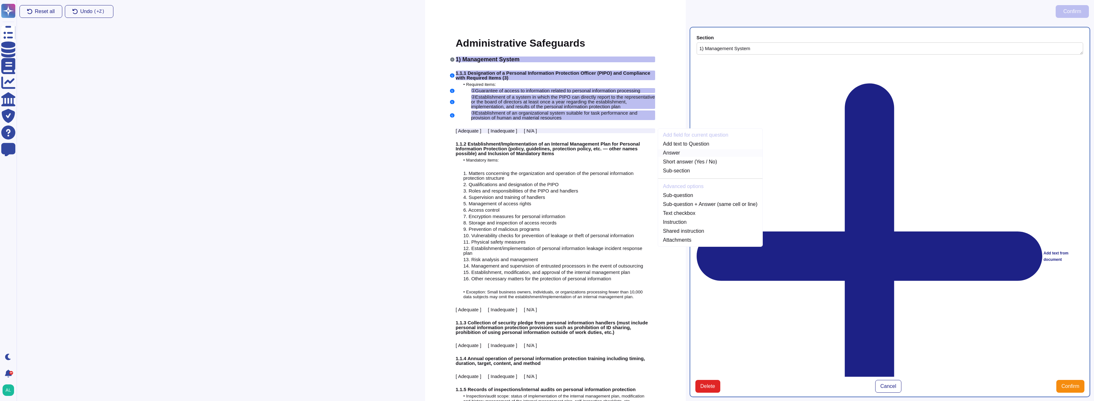
click at [677, 152] on link "Answer" at bounding box center [710, 153] width 105 height 8
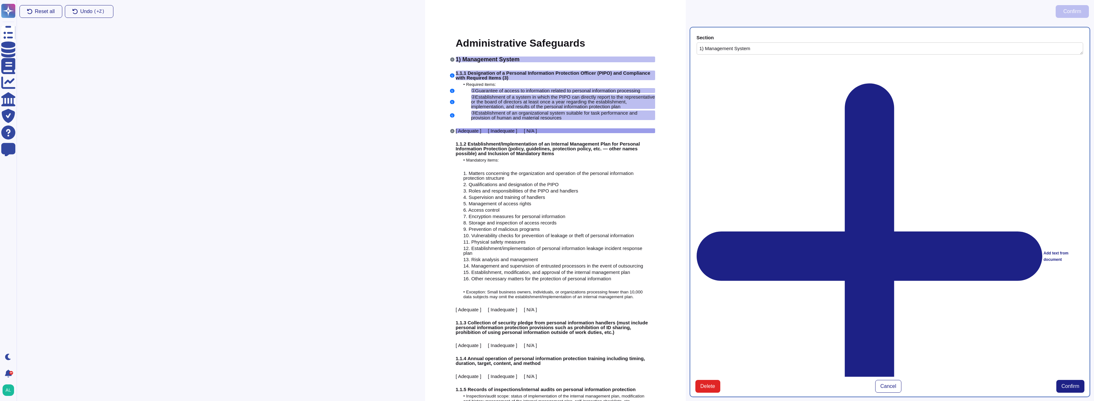
type textarea "[ Adequate ] [ Inadequate ] [ N/A ]"
click at [484, 143] on span "1.1.2 Establishment/Implementation of an Internal Management Plan for Personal …" at bounding box center [548, 148] width 184 height 15
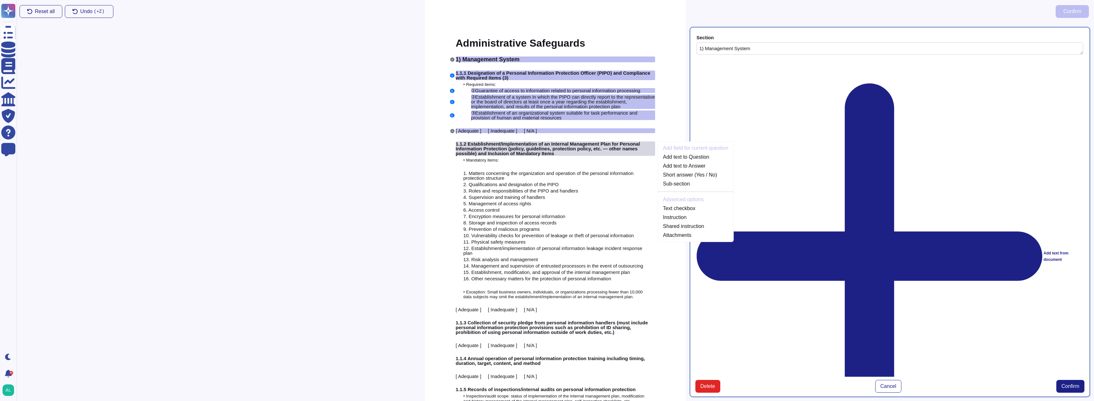
click at [482, 147] on span "1.1.2 Establishment/Implementation of an Internal Management Plan for Personal …" at bounding box center [548, 148] width 184 height 15
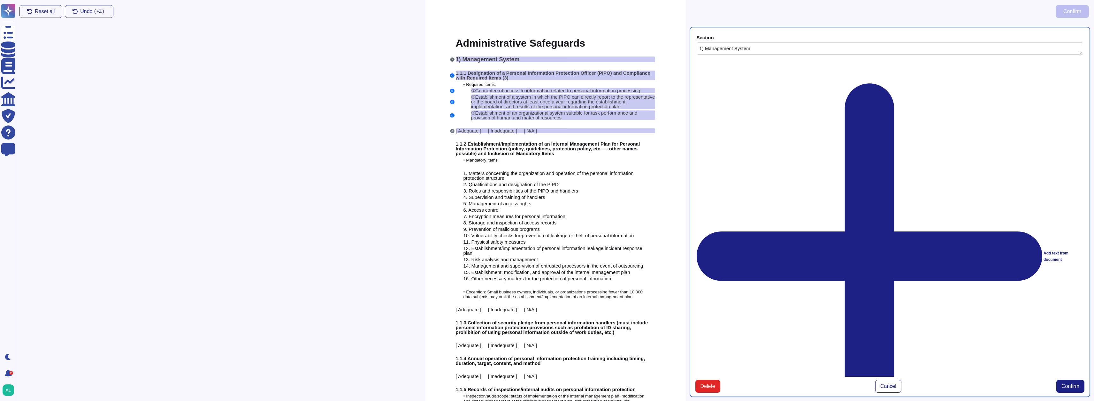
click at [499, 148] on span "1.1.2 Establishment/Implementation of an Internal Management Plan for Personal …" at bounding box center [548, 148] width 184 height 15
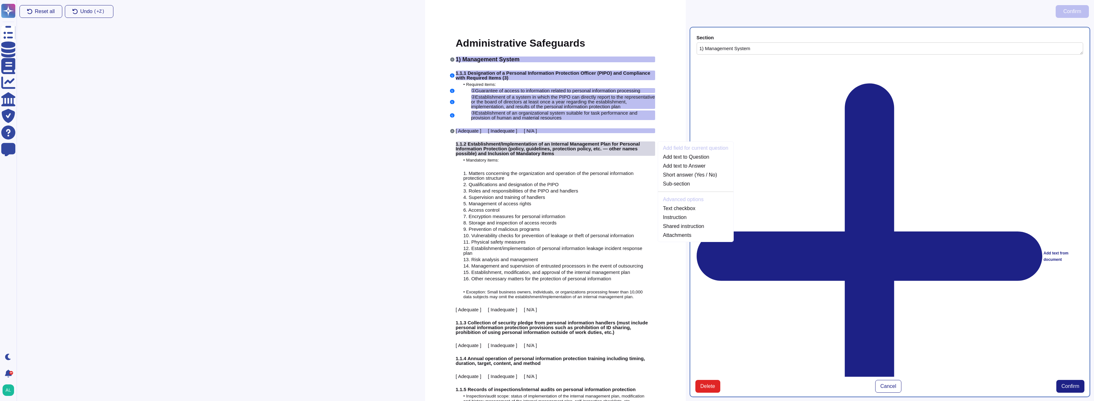
click at [489, 148] on span "1.1.2 Establishment/Implementation of an Internal Management Plan for Personal …" at bounding box center [548, 148] width 184 height 15
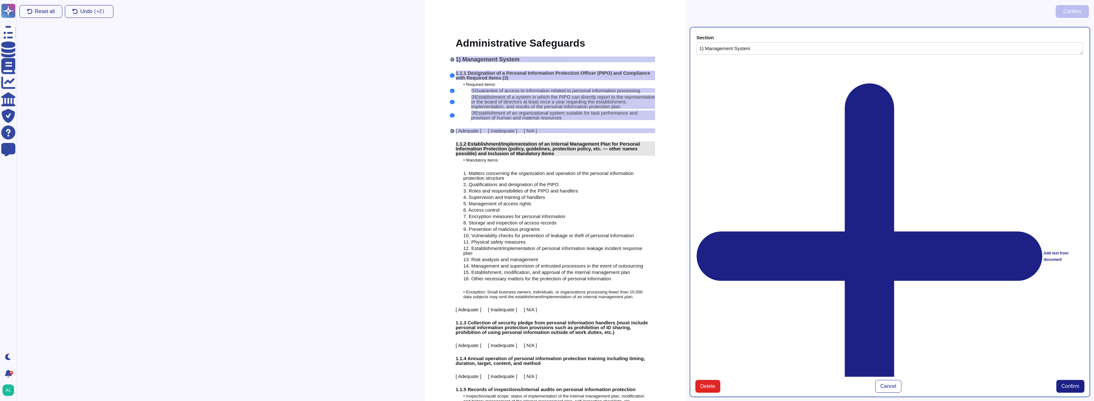
click at [480, 147] on span "1.1.2 Establishment/Implementation of an Internal Management Plan for Personal …" at bounding box center [548, 148] width 184 height 15
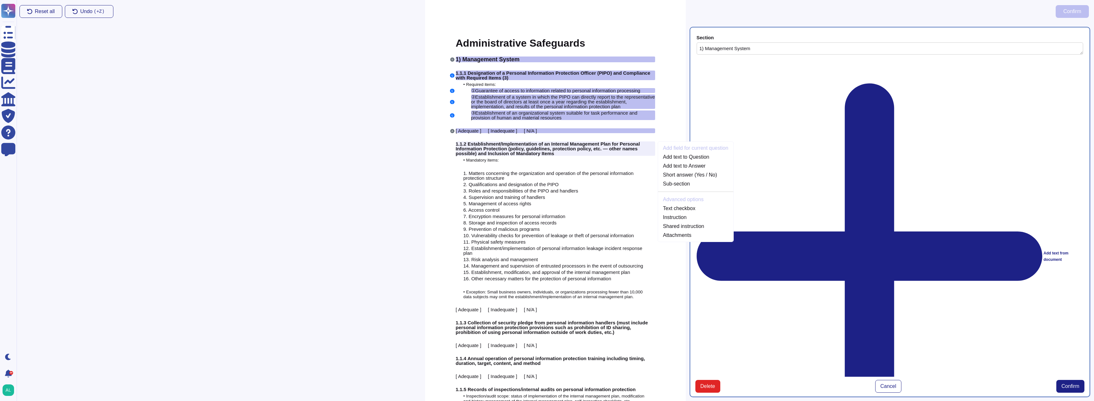
click at [912, 373] on div "Section 1) Management System Add text from document Select Sub-section Select S…" at bounding box center [890, 212] width 409 height 378
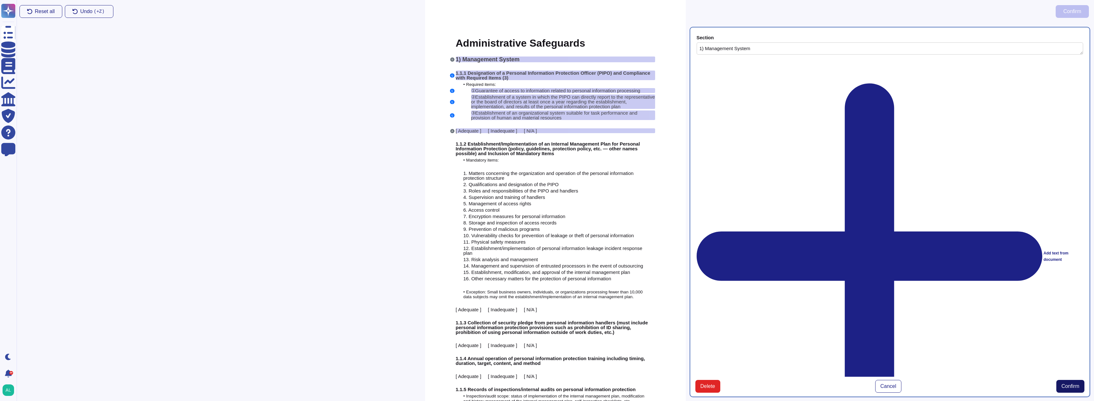
click at [1076, 384] on span "Confirm" at bounding box center [1071, 386] width 18 height 5
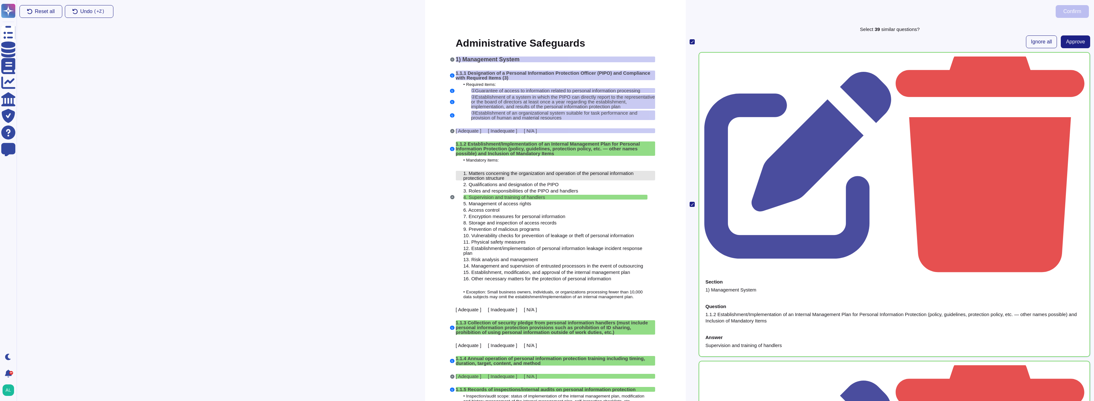
click at [471, 173] on span "Matters concerning the organization and operation of the personal information p…" at bounding box center [549, 176] width 170 height 10
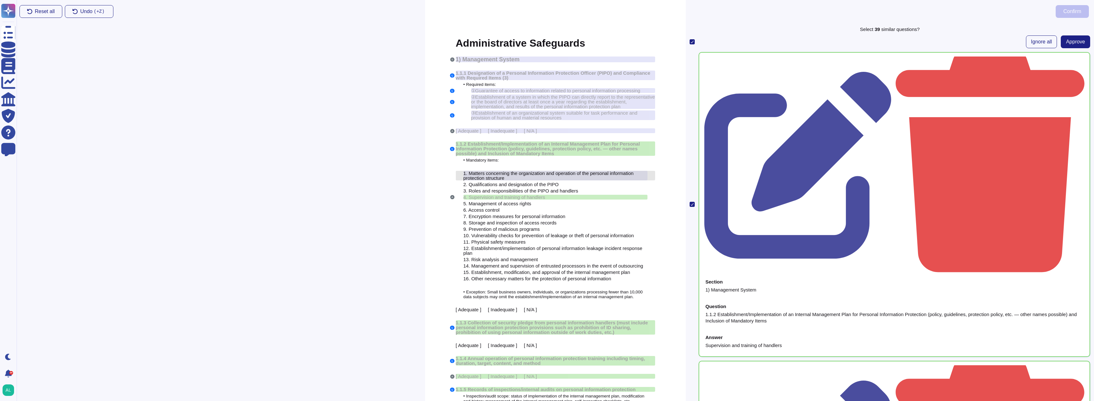
drag, startPoint x: 474, startPoint y: 173, endPoint x: 629, endPoint y: 178, distance: 154.7
click at [629, 178] on div "1. Matters concerning the organization and operation of the personal informatio…" at bounding box center [556, 176] width 184 height 10
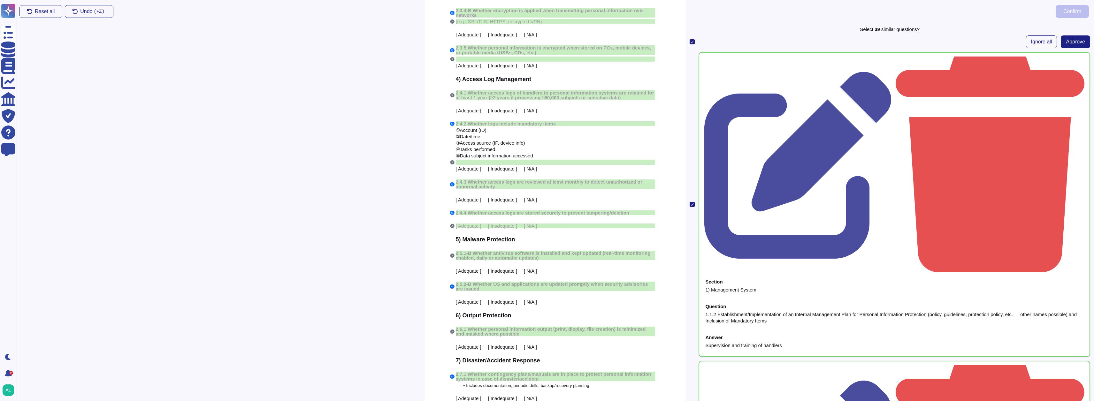
scroll to position [2357, 0]
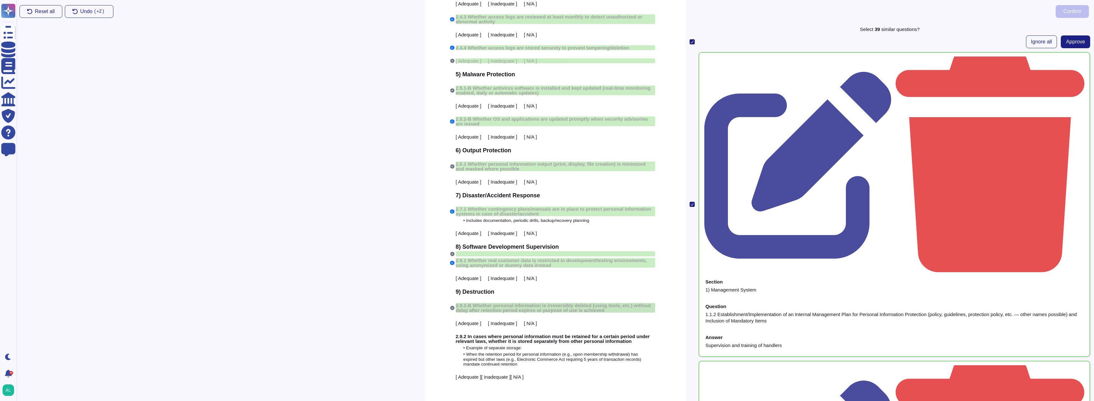
click at [559, 303] on span "2.9.1-B Whether personal information is irreversibly deleted (using tools, etc.…" at bounding box center [553, 308] width 195 height 10
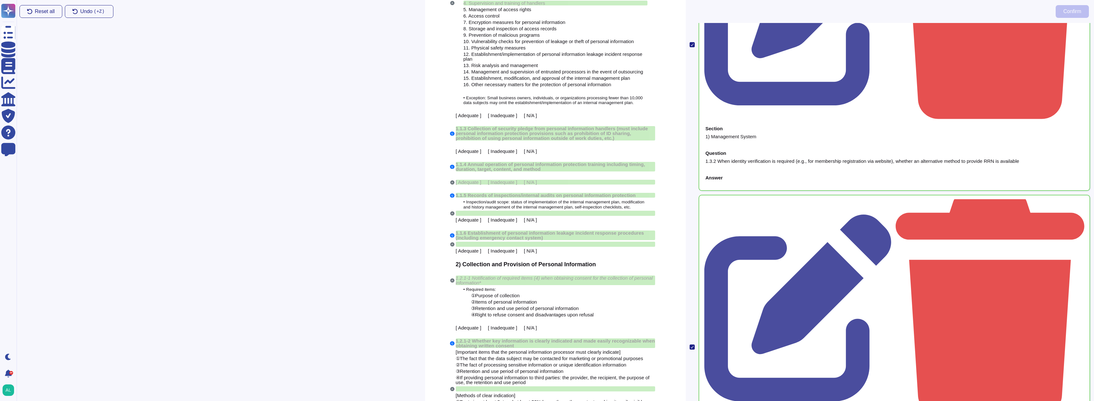
scroll to position [0, 0]
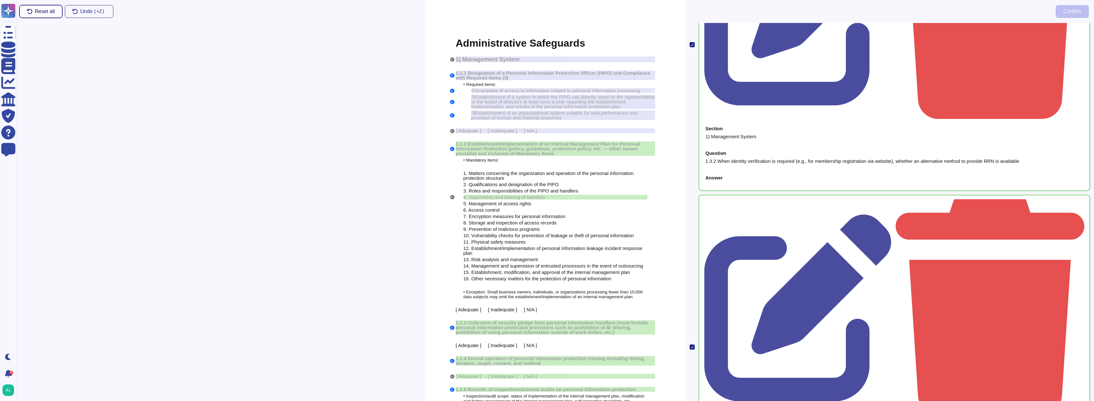
click at [37, 15] on button "Reset all" at bounding box center [40, 11] width 43 height 13
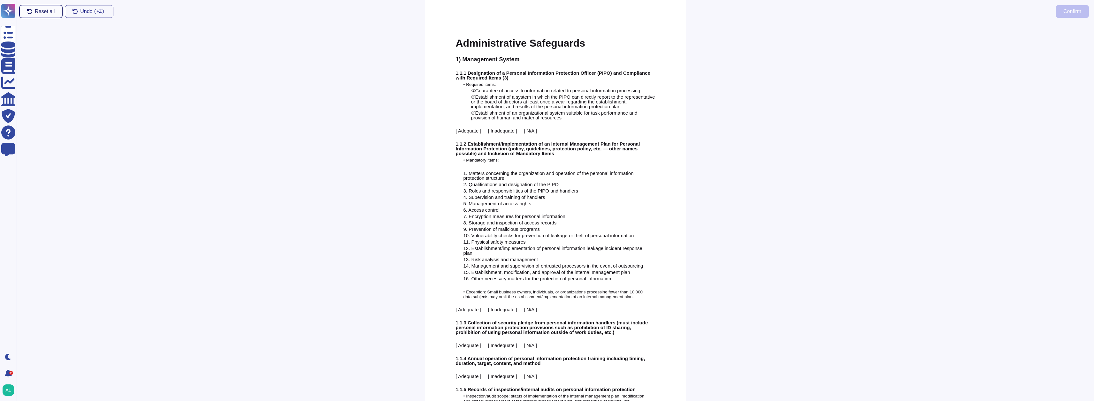
click at [37, 15] on button "Reset all" at bounding box center [40, 11] width 43 height 13
click at [471, 41] on span "Administrative Safeguards" at bounding box center [520, 43] width 129 height 12
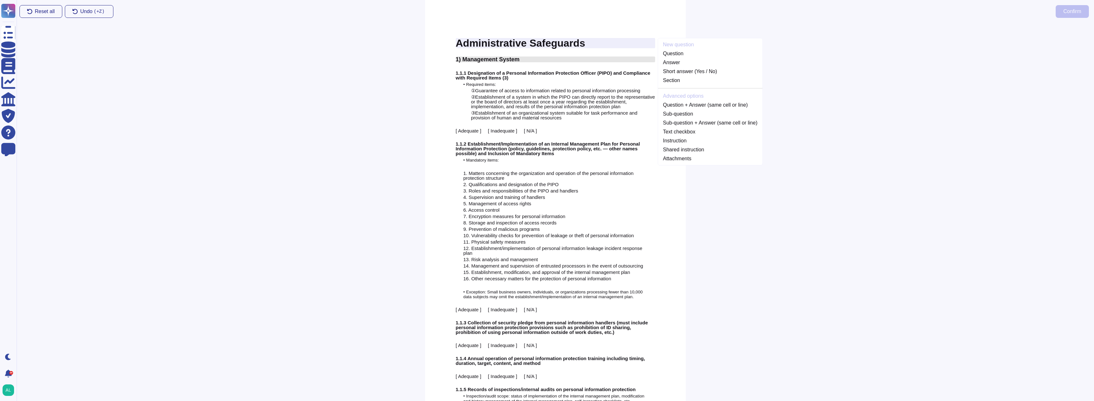
click at [480, 58] on span "1) Management System" at bounding box center [488, 59] width 64 height 6
click at [675, 98] on link "Section" at bounding box center [710, 99] width 105 height 8
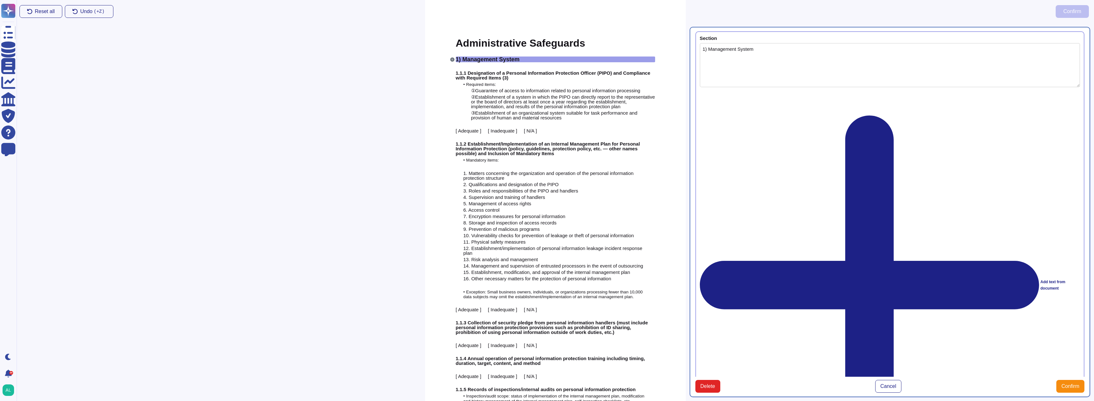
type textarea "1) Management System"
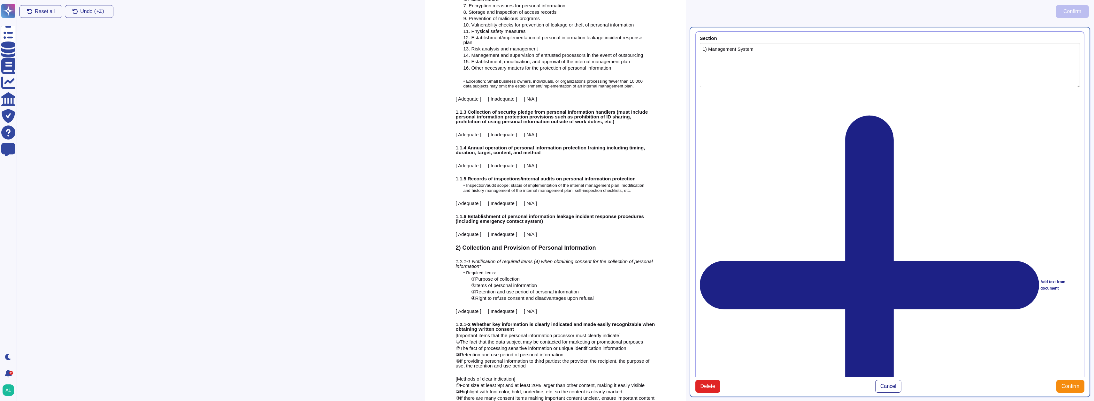
scroll to position [288, 0]
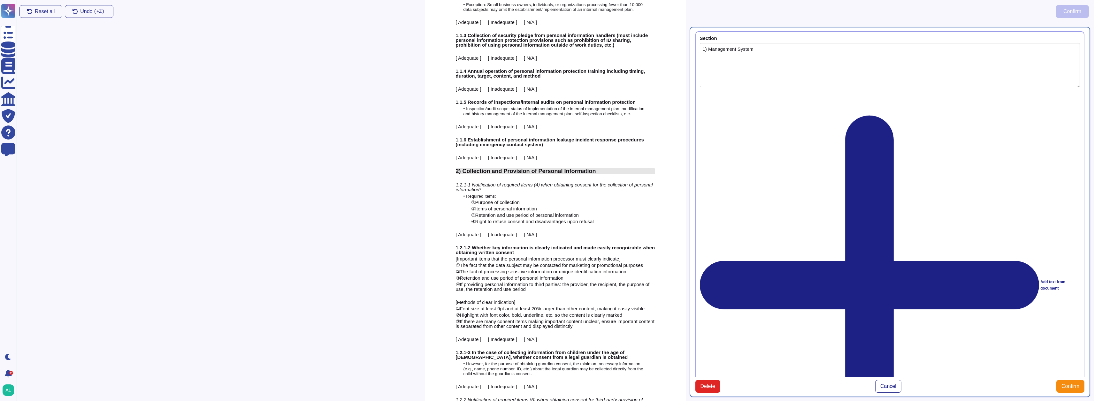
click at [473, 172] on span "2) Collection and Provision of Personal Information" at bounding box center [526, 171] width 140 height 6
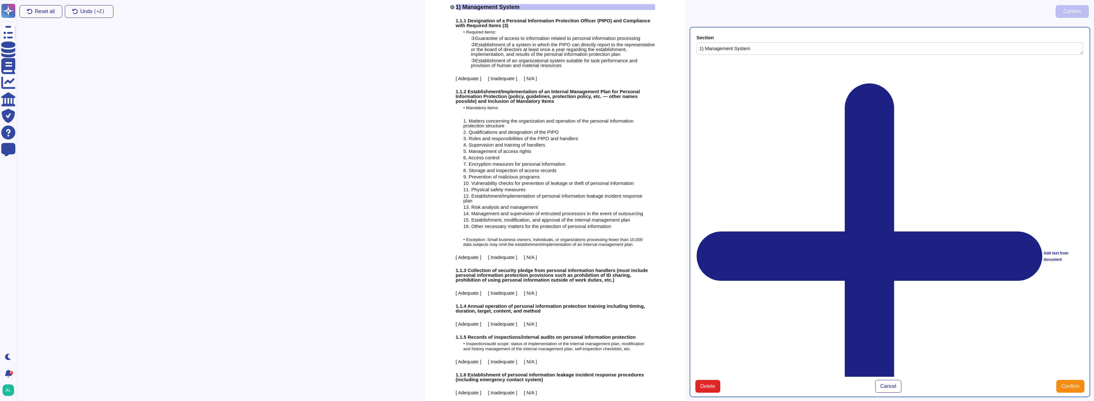
scroll to position [0, 0]
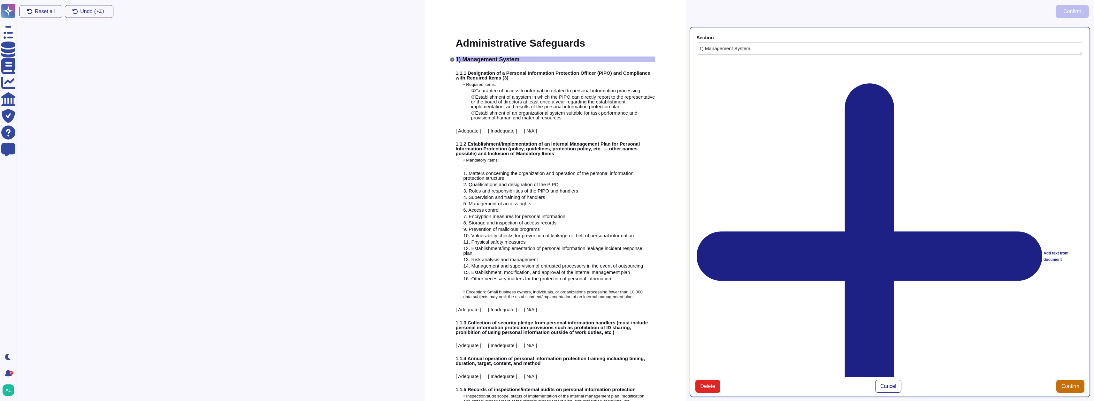
click at [1065, 384] on span "Confirm" at bounding box center [1071, 386] width 18 height 5
click at [488, 74] on span "1.1.1 Designation of a Personal Information Protection Officer (PIPO) and Compl…" at bounding box center [553, 75] width 195 height 10
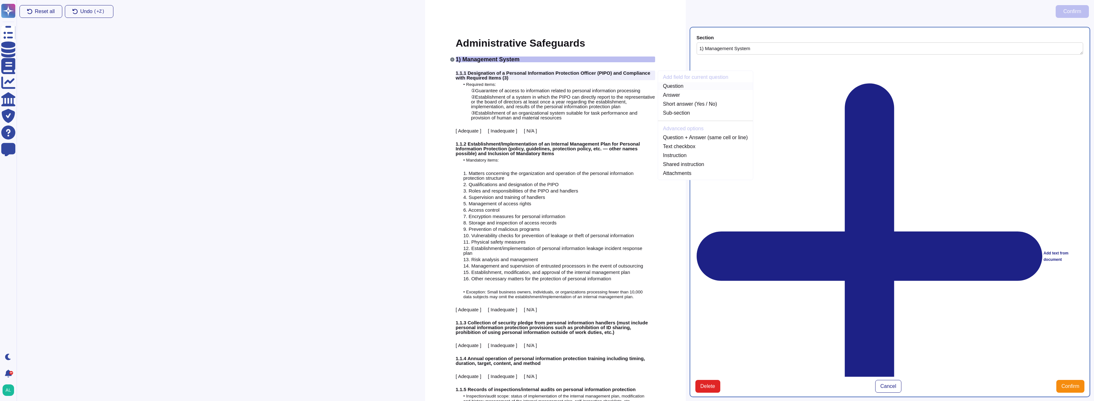
click at [681, 86] on link "Question" at bounding box center [705, 86] width 95 height 8
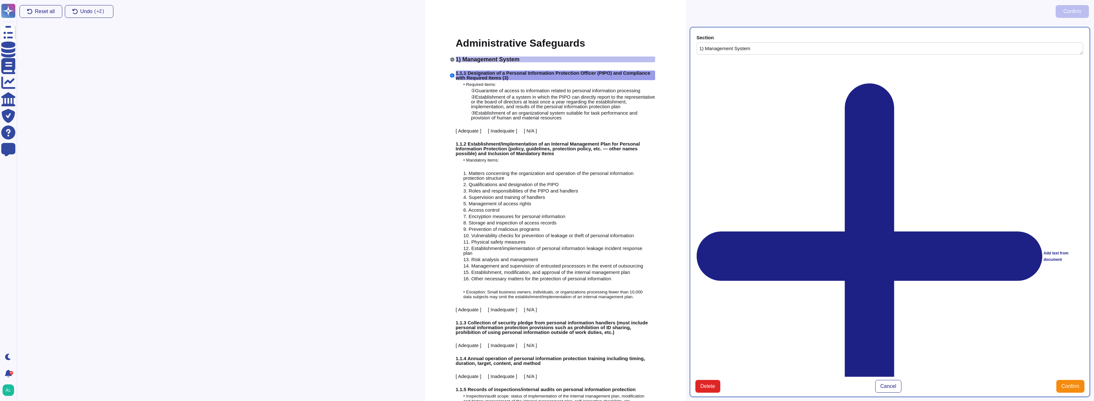
type textarea "1.1.1 Designation of a Personal Information Protection Officer (PIPO) and Compl…"
click at [460, 131] on span "[ Adequate ] [ Inadequate ] [ N/A ]" at bounding box center [496, 130] width 81 height 5
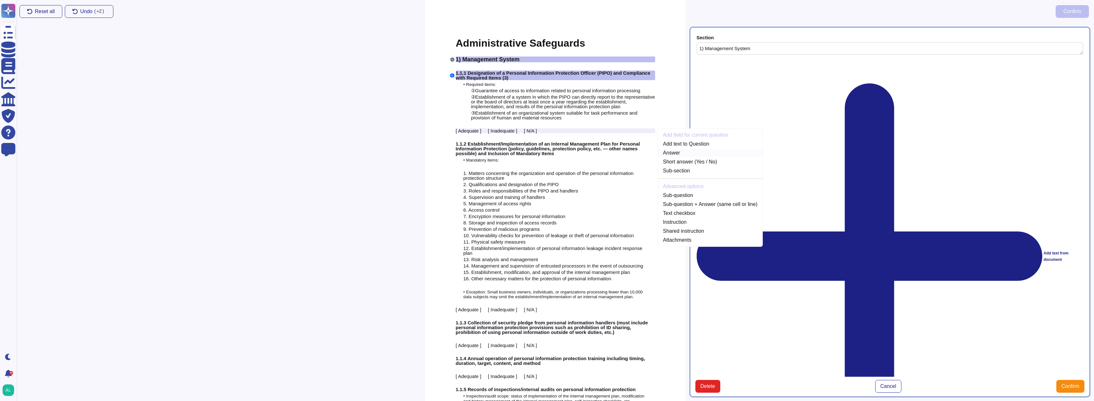
click at [676, 154] on link "Answer" at bounding box center [710, 153] width 105 height 8
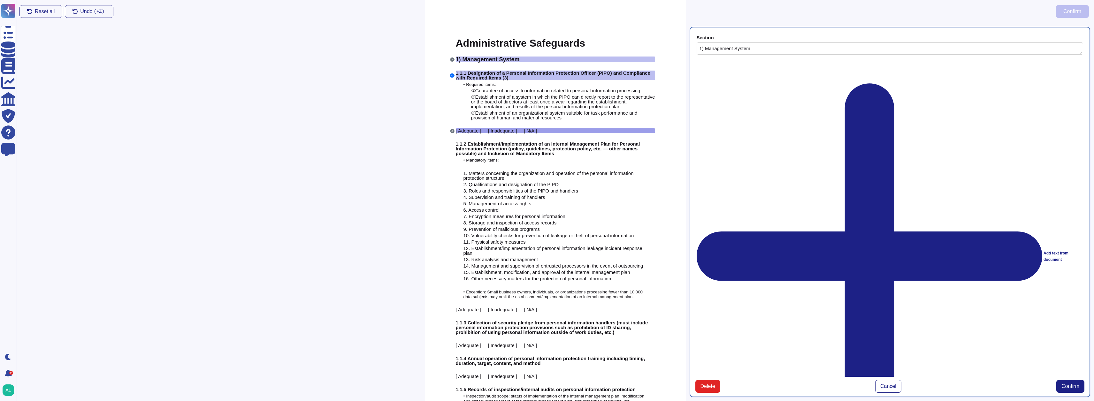
type textarea "[ Adequate ] [ Inadequate ] [ N/A ]"
click at [1071, 384] on span "Confirm" at bounding box center [1071, 386] width 18 height 5
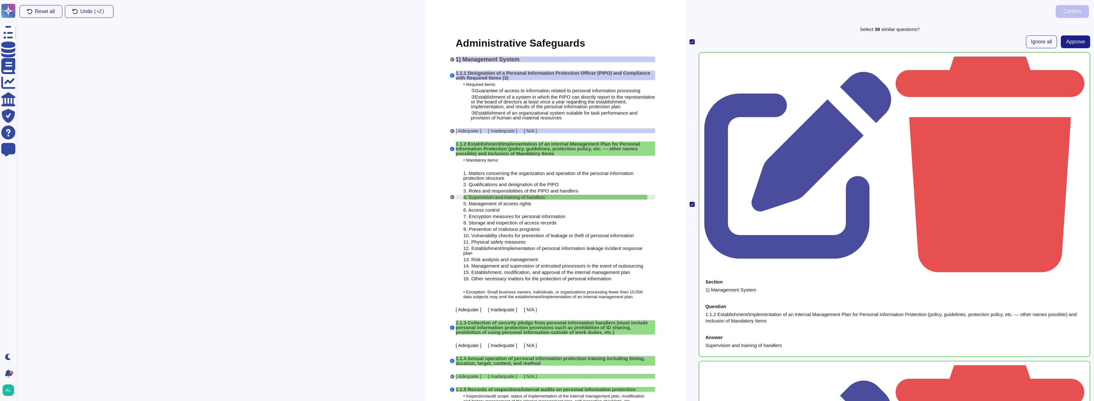
click at [485, 197] on span "Supervision and training of handlers" at bounding box center [507, 197] width 76 height 5
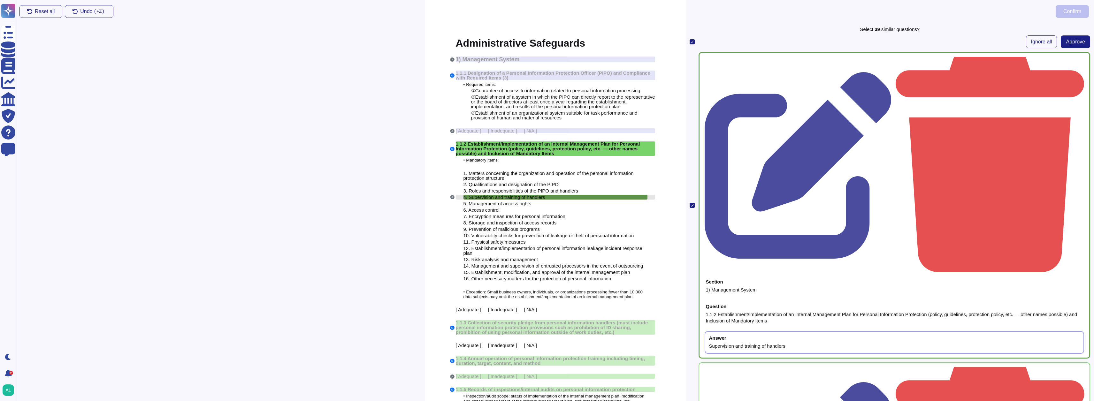
drag, startPoint x: 485, startPoint y: 197, endPoint x: 643, endPoint y: 198, distance: 158.5
click at [643, 198] on div "4. Supervision and training of handlers" at bounding box center [556, 197] width 184 height 5
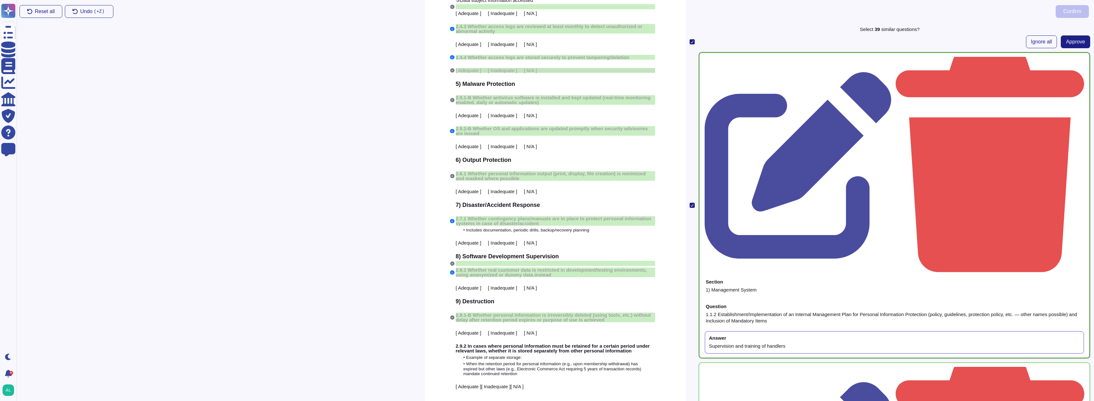
scroll to position [2357, 0]
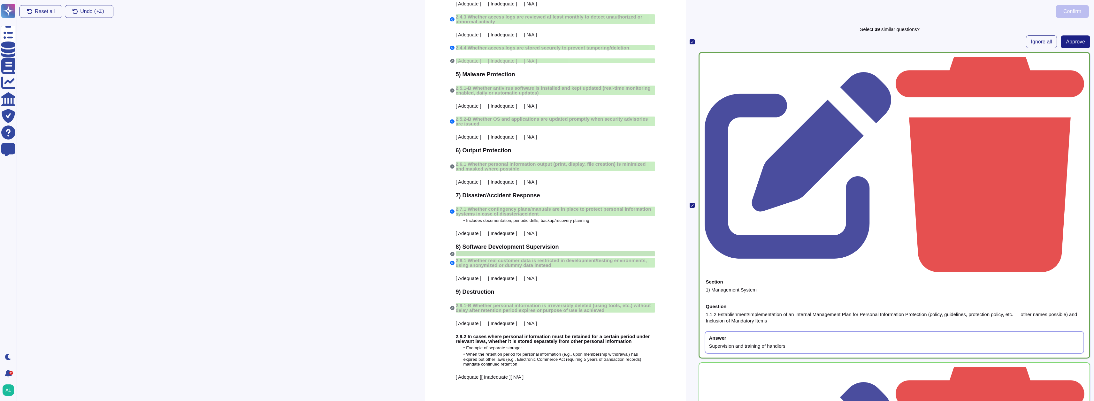
click at [468, 251] on div at bounding box center [555, 253] width 199 height 5
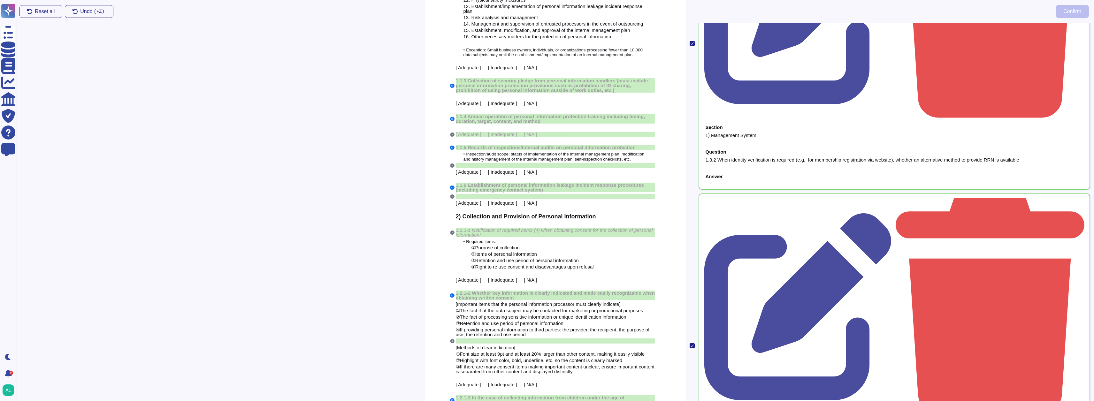
scroll to position [0, 0]
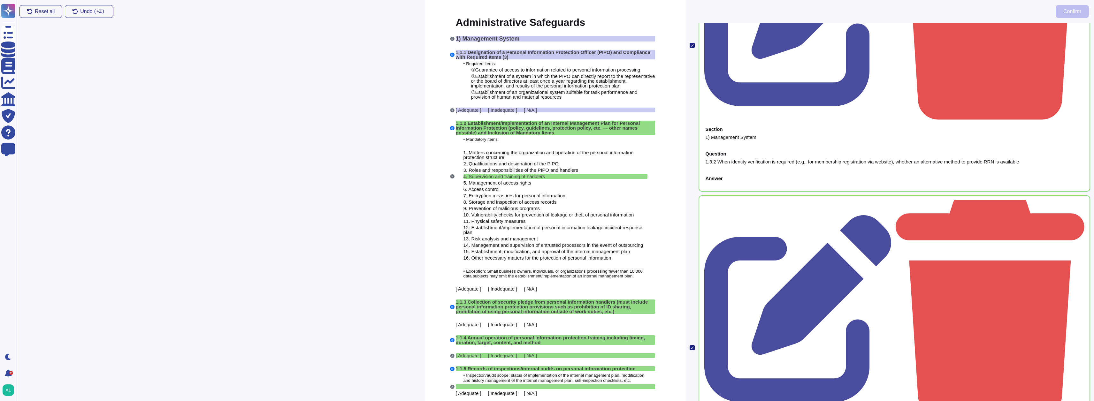
scroll to position [32, 0]
